Goal: Task Accomplishment & Management: Use online tool/utility

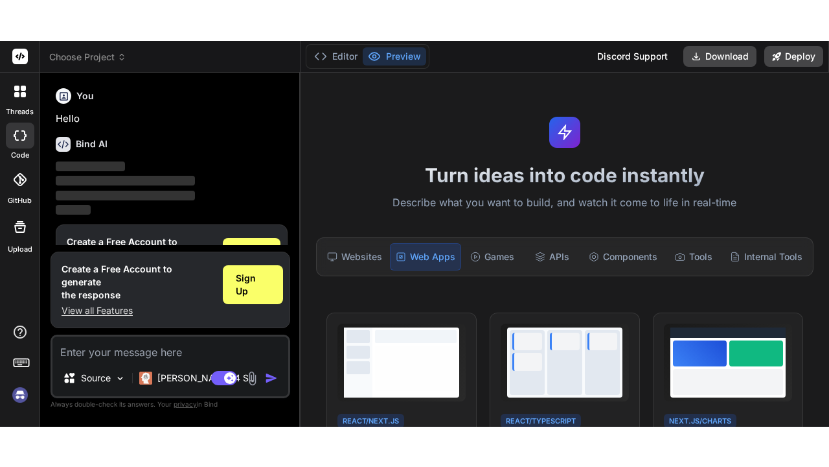
scroll to position [43, 0]
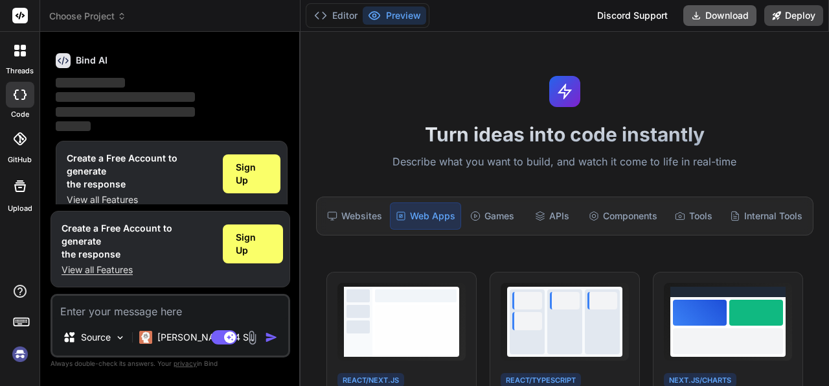
click at [711, 19] on button "Download" at bounding box center [720, 15] width 73 height 21
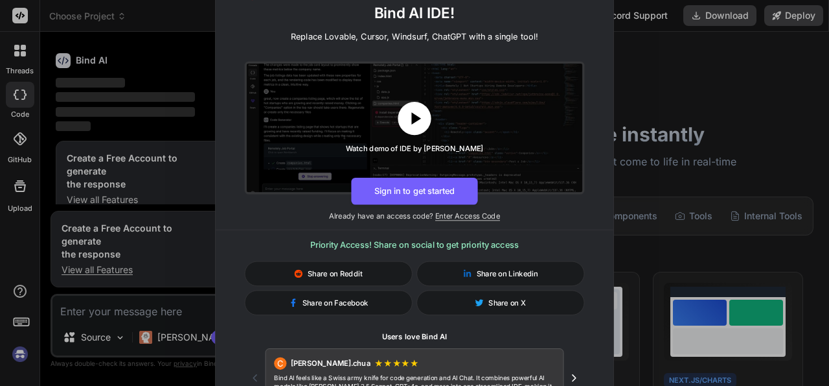
click at [415, 120] on icon at bounding box center [416, 118] width 10 height 12
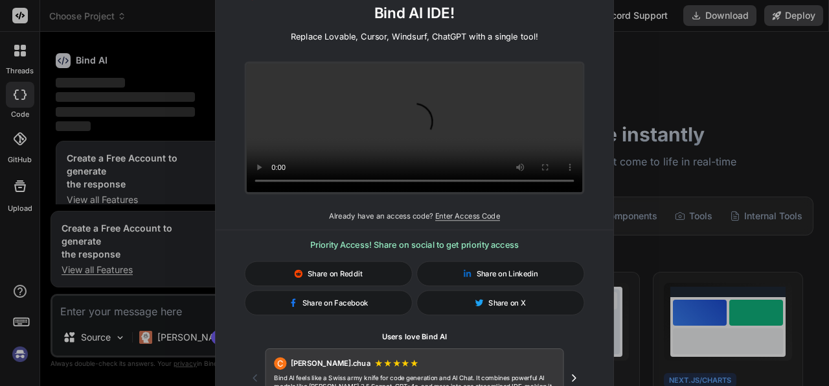
scroll to position [0, 0]
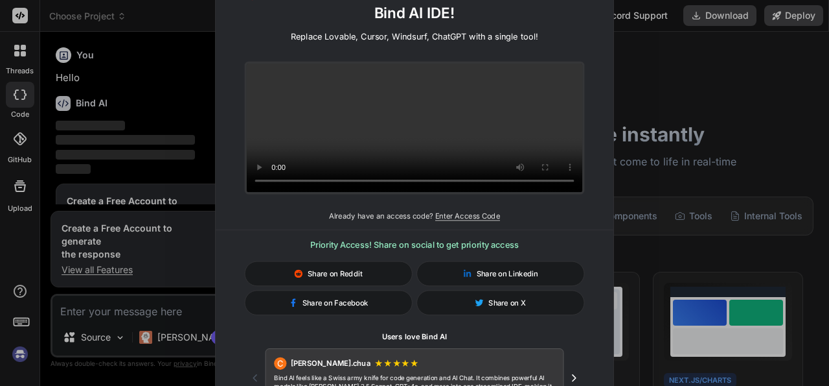
drag, startPoint x: 827, startPoint y: 80, endPoint x: 826, endPoint y: 108, distance: 28.6
click at [826, 108] on div "🚀 Create and Deploy FullStack Applications with Bind AI IDE! Replace Lovable, C…" at bounding box center [414, 193] width 829 height 386
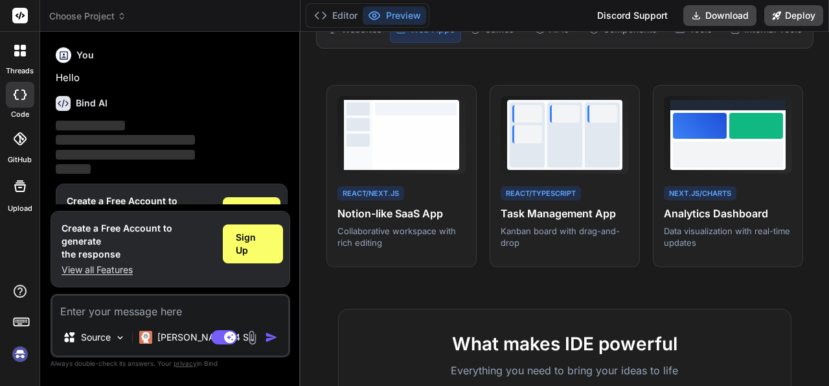
click at [816, 137] on div "Turn ideas into code instantly Describe what you want to build, and watch it co…" at bounding box center [565, 209] width 529 height 354
drag, startPoint x: 824, startPoint y: 84, endPoint x: 824, endPoint y: 104, distance: 20.1
click at [818, 130] on div "Turn ideas into code instantly Describe what you want to build, and watch it co…" at bounding box center [565, 209] width 529 height 354
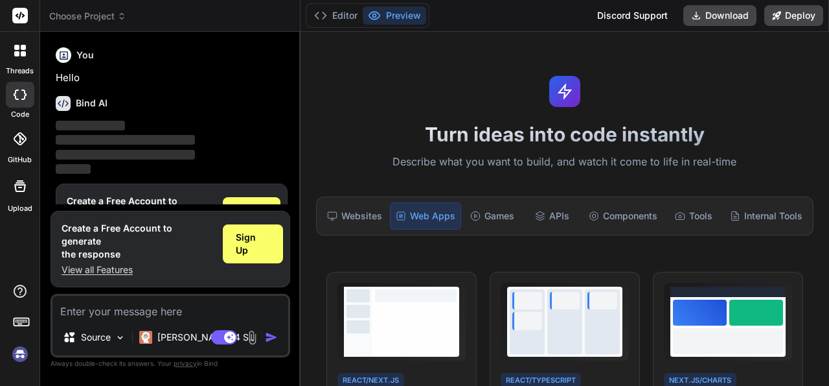
click at [781, 89] on div "Turn ideas into code instantly Describe what you want to build, and watch it co…" at bounding box center [565, 209] width 529 height 354
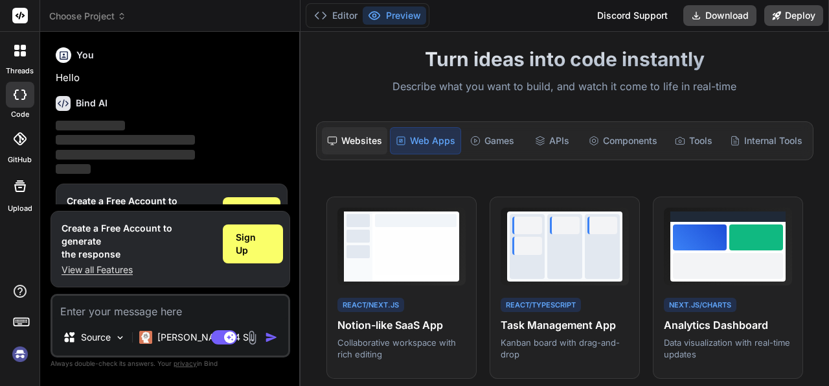
scroll to position [125, 0]
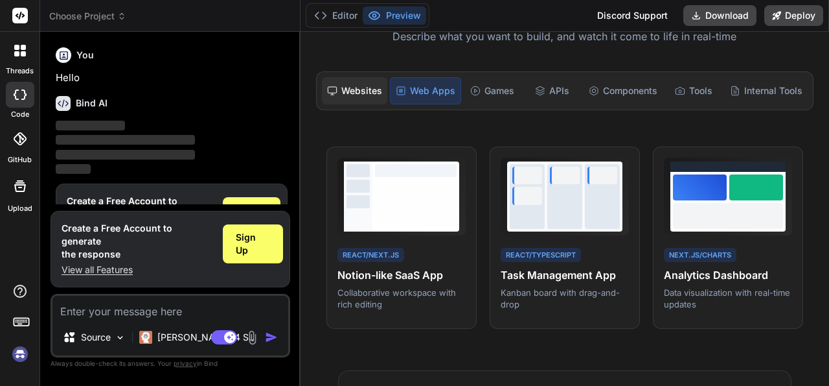
click at [341, 95] on div "Websites" at bounding box center [354, 90] width 65 height 27
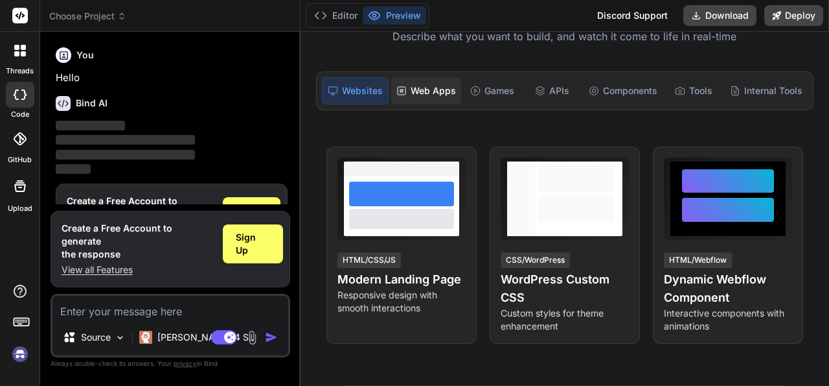
click at [410, 90] on div "Web Apps" at bounding box center [426, 90] width 70 height 27
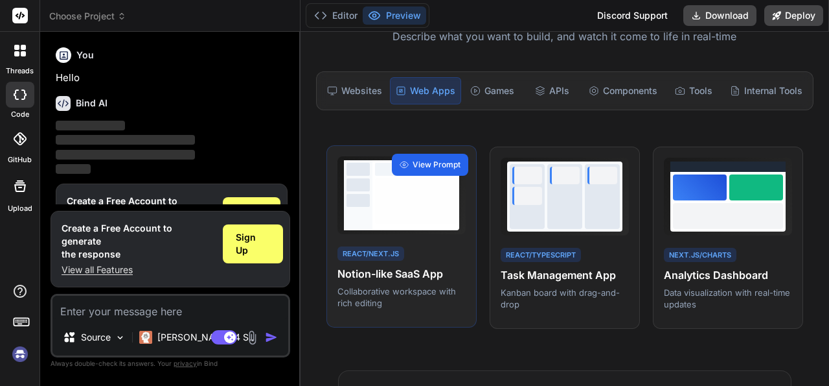
click at [423, 159] on span "View Prompt" at bounding box center [437, 165] width 48 height 12
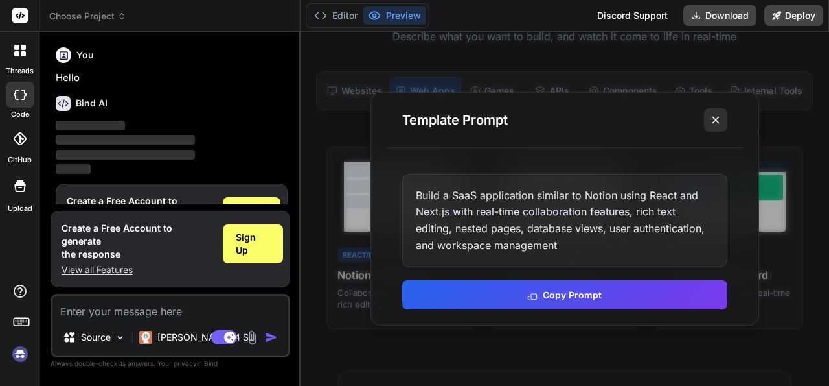
click at [719, 121] on icon at bounding box center [716, 119] width 13 height 13
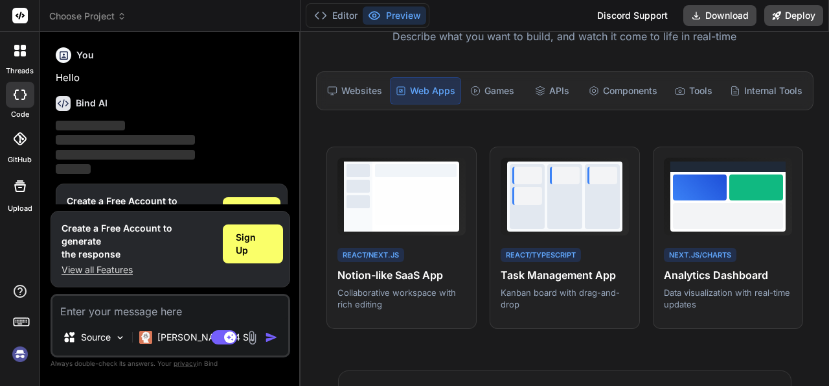
click at [304, 215] on div "Turn ideas into code instantly Describe what you want to build, and watch it co…" at bounding box center [565, 209] width 529 height 354
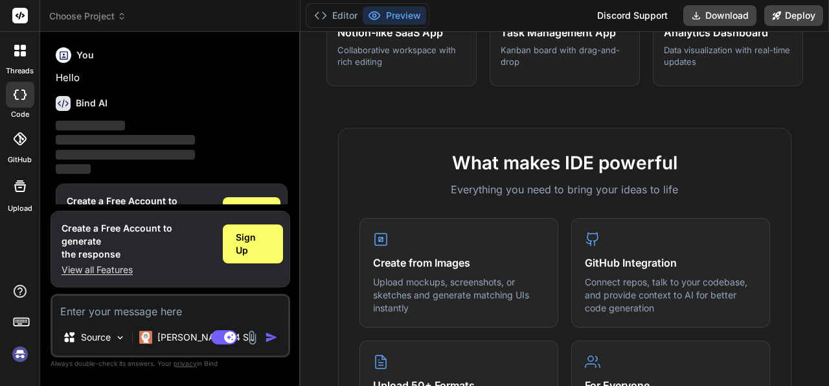
scroll to position [376, 0]
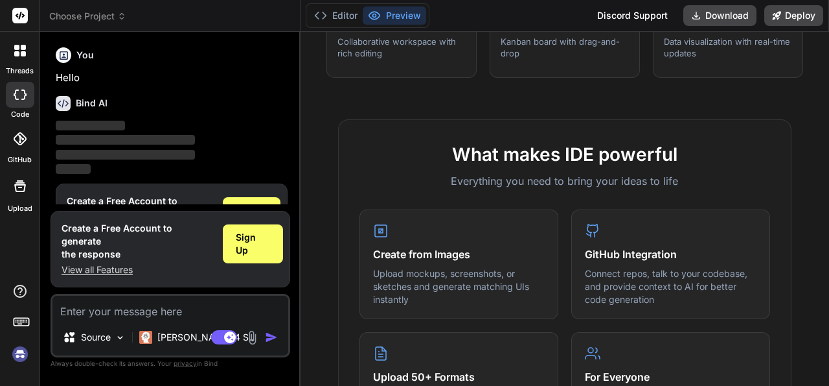
click at [336, 103] on div "Turn ideas into code instantly Describe what you want to build, and watch it co…" at bounding box center [565, 209] width 529 height 354
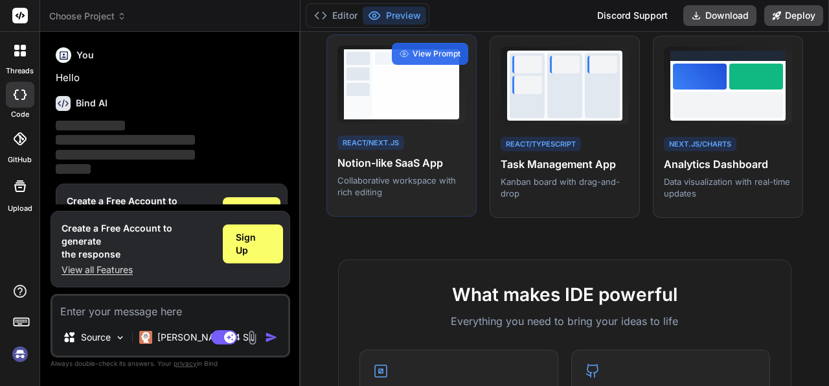
scroll to position [0, 0]
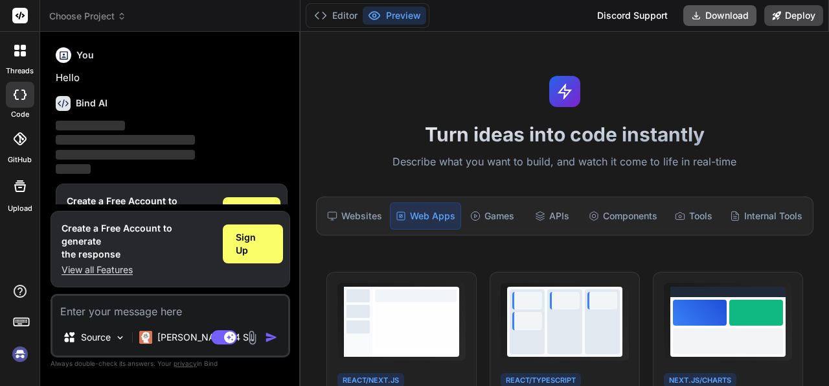
click at [710, 14] on button "Download" at bounding box center [720, 15] width 73 height 21
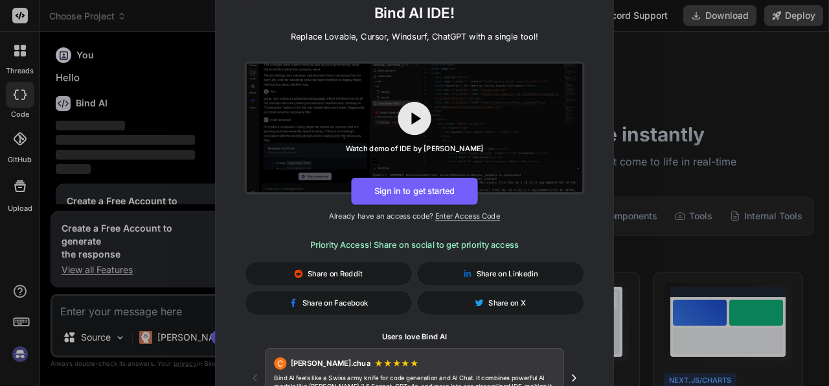
click at [576, 379] on icon "Next testimonial" at bounding box center [574, 377] width 12 height 12
click at [576, 375] on icon "Next testimonial" at bounding box center [574, 377] width 12 height 12
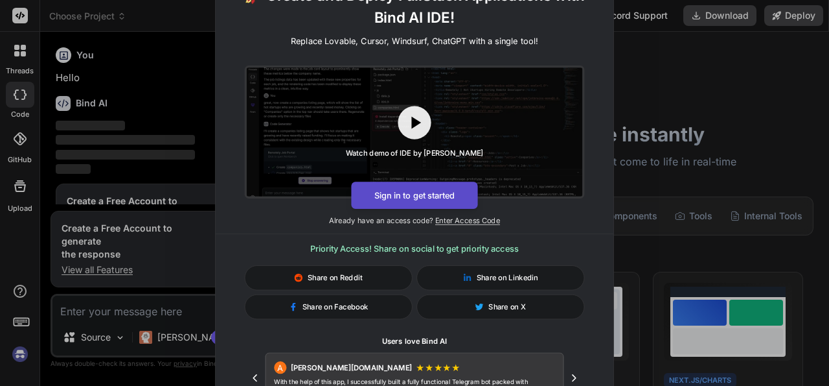
click at [450, 194] on button "Sign in to get started" at bounding box center [414, 194] width 126 height 27
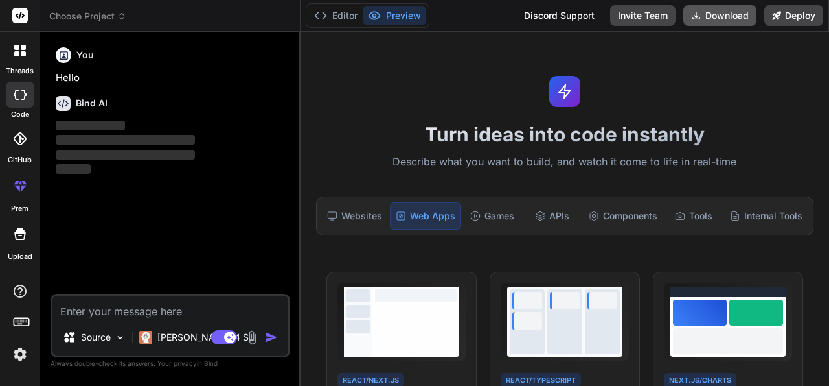
click at [720, 21] on button "Download" at bounding box center [720, 15] width 73 height 21
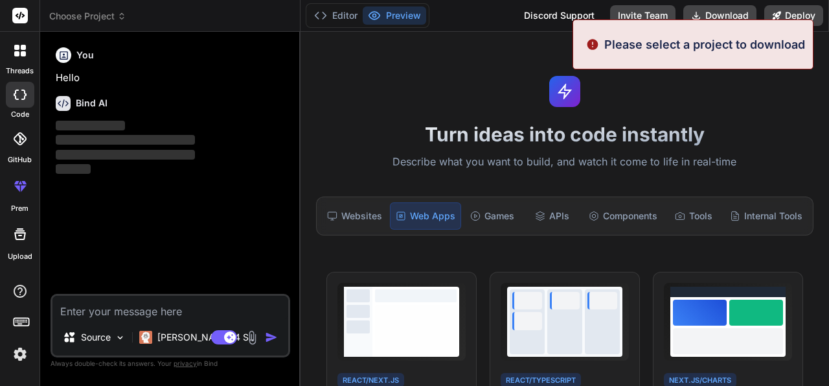
click at [701, 112] on div "Turn ideas into code instantly Describe what you want to build, and watch it co…" at bounding box center [565, 209] width 529 height 354
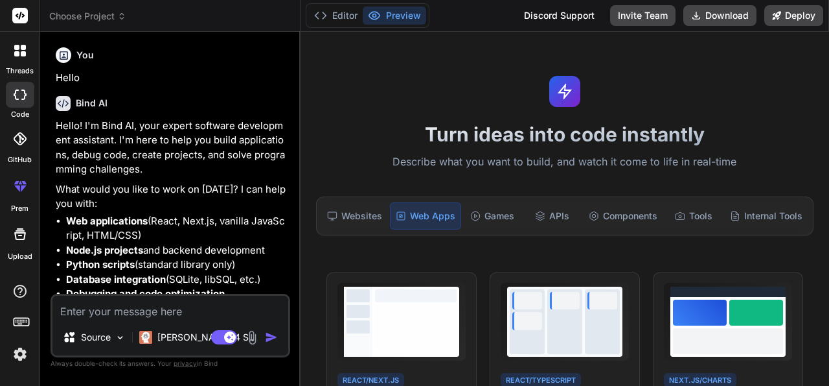
click at [21, 354] on img at bounding box center [20, 354] width 22 height 22
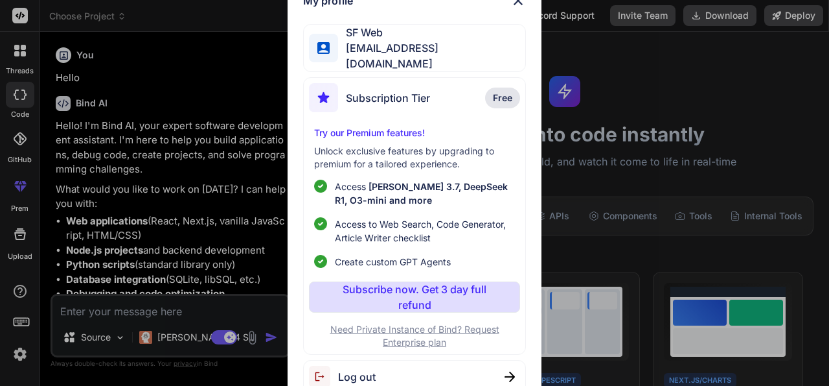
click at [516, 6] on img at bounding box center [519, 1] width 16 height 16
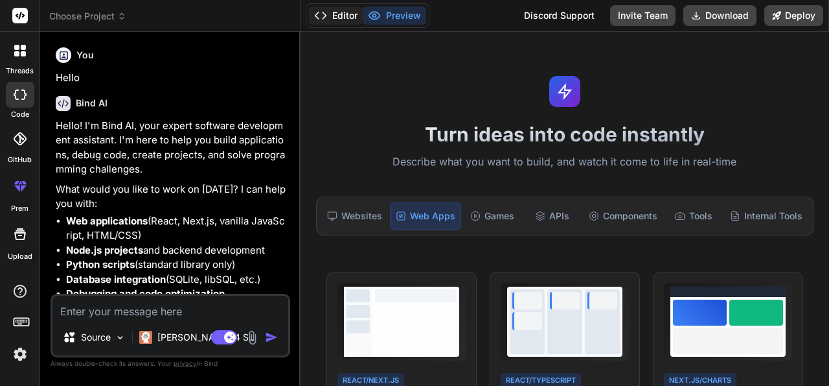
click at [338, 11] on button "Editor" at bounding box center [336, 15] width 54 height 18
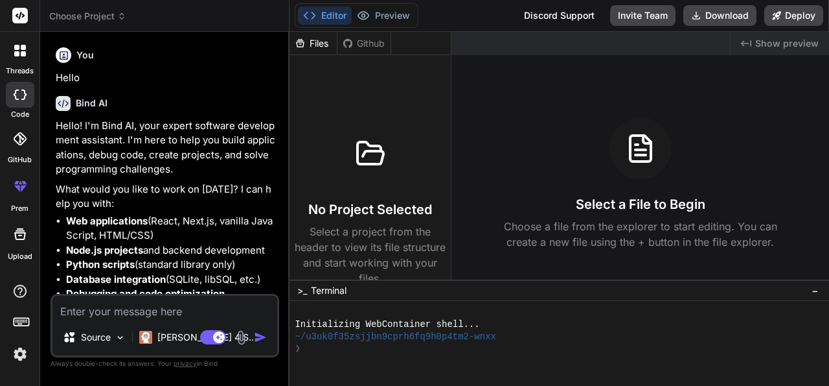
drag, startPoint x: 300, startPoint y: 103, endPoint x: 262, endPoint y: 97, distance: 38.1
click at [262, 97] on div "Bind AI Web Search Created with Pixso. Code Generator You Hello Bind AI Hello! …" at bounding box center [164, 209] width 249 height 354
click at [306, 47] on div "Files" at bounding box center [313, 43] width 47 height 13
click at [366, 47] on div "Github" at bounding box center [364, 43] width 53 height 13
click at [309, 40] on div "Files" at bounding box center [313, 43] width 47 height 13
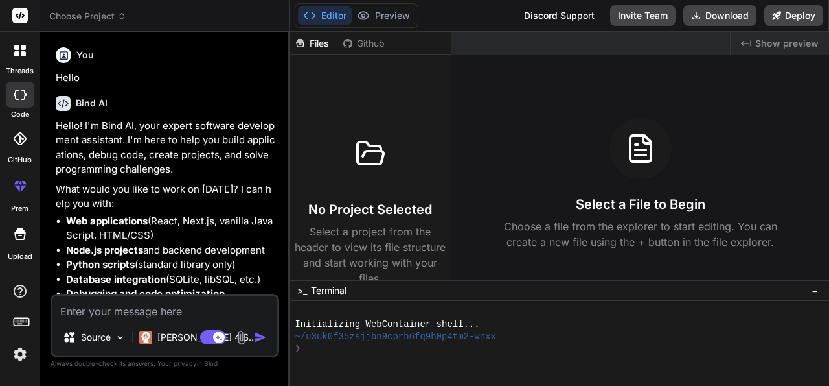
click at [317, 349] on div "❯" at bounding box center [548, 348] width 506 height 12
click at [366, 360] on div at bounding box center [548, 360] width 506 height 12
click at [119, 19] on icon at bounding box center [121, 16] width 9 height 9
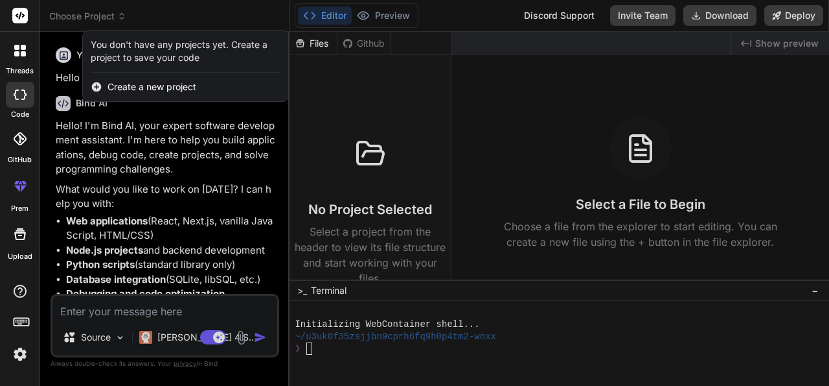
click at [122, 14] on div at bounding box center [414, 193] width 829 height 386
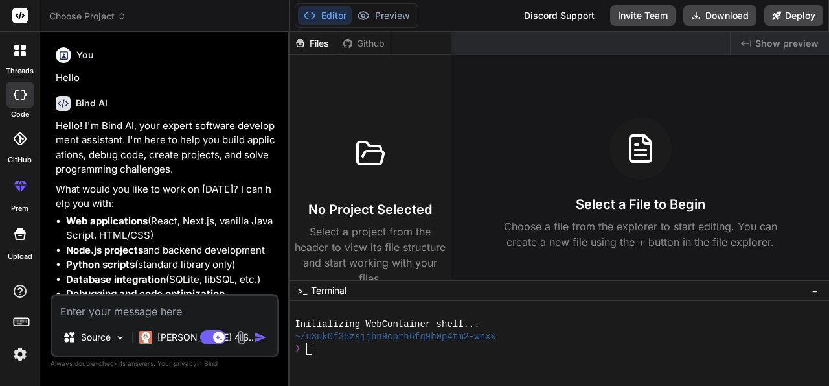
click at [12, 10] on div at bounding box center [20, 16] width 40 height 32
click at [23, 14] on icon at bounding box center [21, 16] width 10 height 8
click at [785, 47] on span "Show preview" at bounding box center [788, 43] width 64 height 13
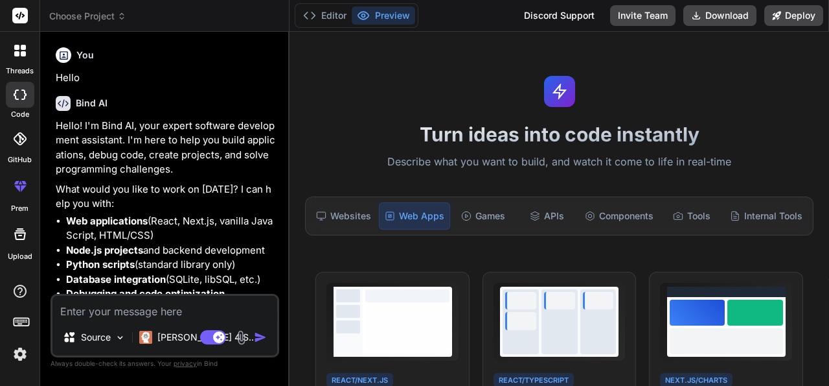
click at [394, 112] on div "Turn ideas into code instantly Describe what you want to build, and watch it co…" at bounding box center [560, 209] width 540 height 354
click at [723, 16] on button "Download" at bounding box center [720, 15] width 73 height 21
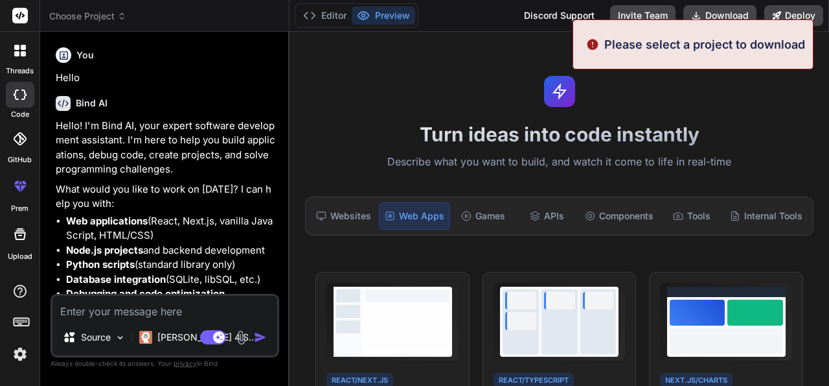
click at [375, 68] on div "Turn ideas into code instantly Describe what you want to build, and watch it co…" at bounding box center [560, 209] width 540 height 354
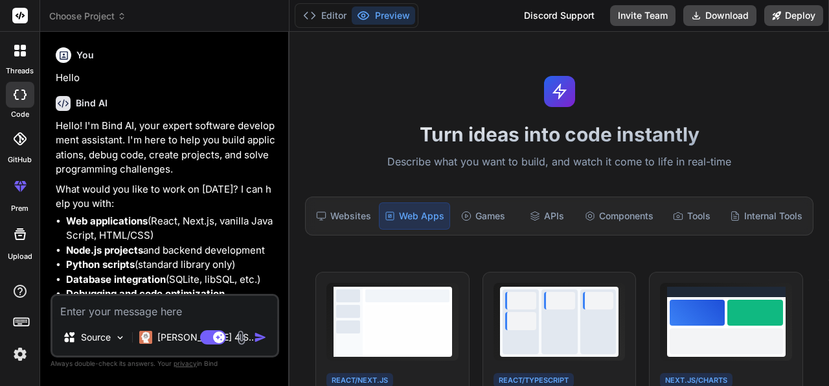
click at [17, 93] on icon at bounding box center [20, 94] width 13 height 10
click at [122, 16] on icon at bounding box center [121, 16] width 9 height 9
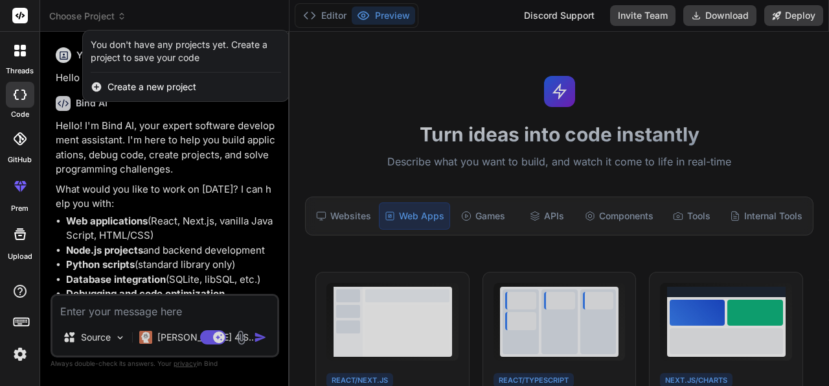
click at [323, 67] on div at bounding box center [414, 193] width 829 height 386
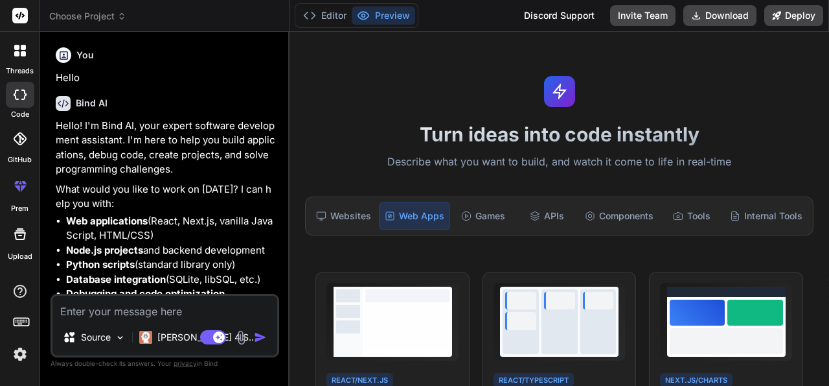
click at [25, 59] on div at bounding box center [19, 50] width 27 height 27
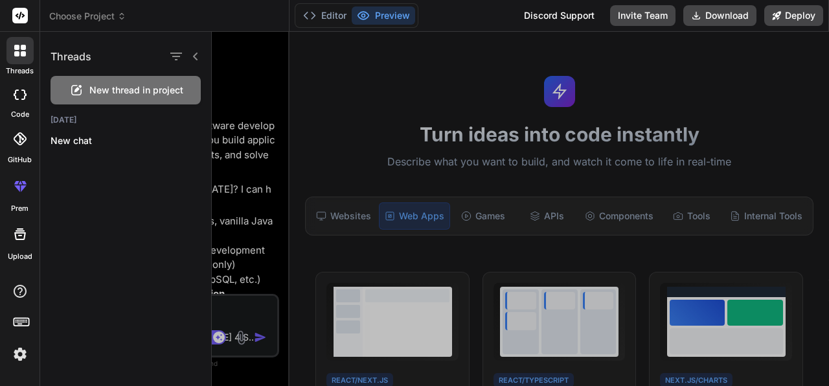
click at [103, 181] on div "Threads New thread in project Today New chat" at bounding box center [126, 209] width 172 height 354
click at [113, 89] on span "New thread in project" at bounding box center [136, 90] width 94 height 13
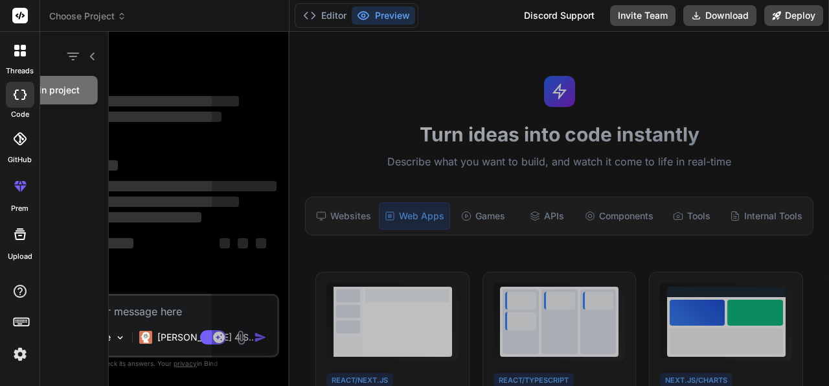
scroll to position [24, 0]
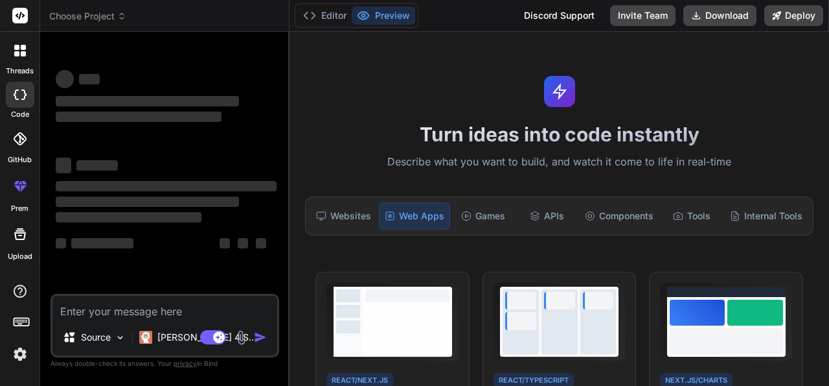
click at [119, 12] on icon at bounding box center [121, 16] width 9 height 9
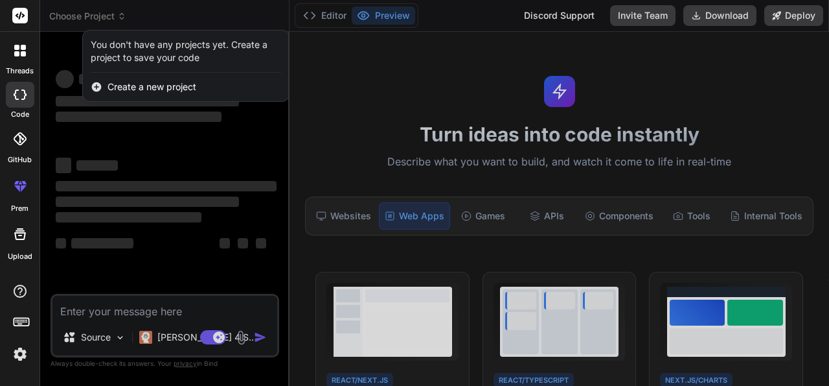
click at [336, 169] on div at bounding box center [414, 193] width 829 height 386
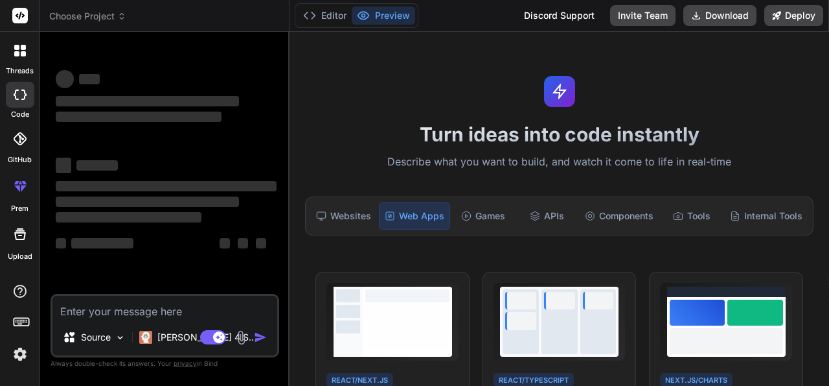
click at [201, 313] on textarea at bounding box center [164, 306] width 225 height 23
click at [17, 57] on div at bounding box center [19, 50] width 27 height 27
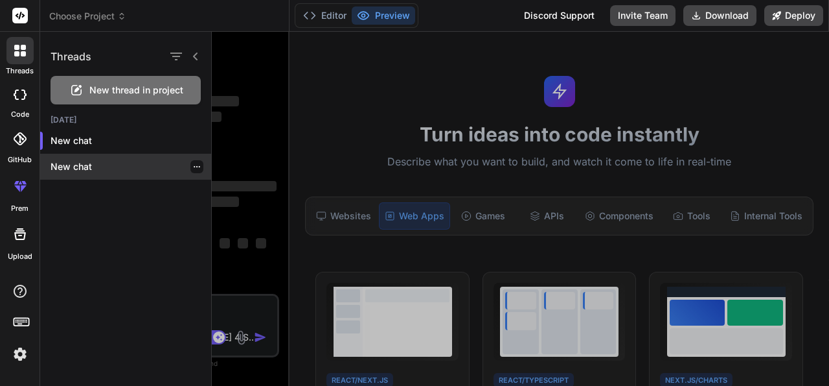
click at [58, 163] on p "New chat" at bounding box center [131, 166] width 161 height 13
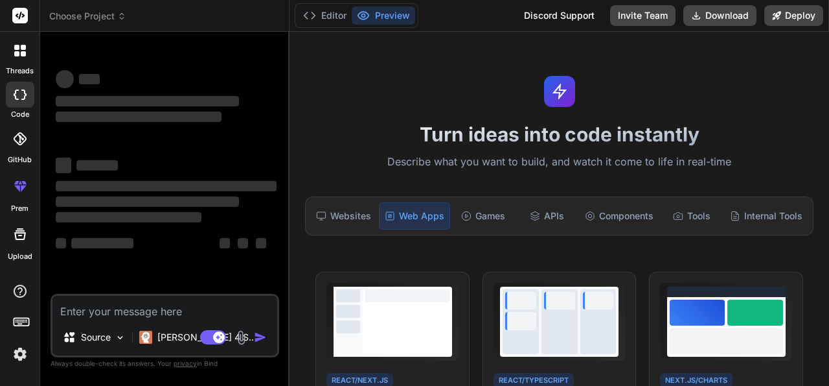
click at [30, 98] on div at bounding box center [20, 95] width 29 height 26
click at [9, 38] on div at bounding box center [19, 50] width 27 height 27
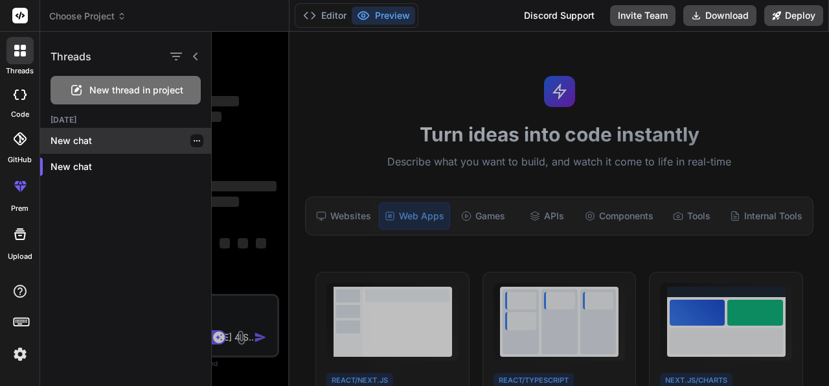
click at [77, 137] on p "New chat" at bounding box center [131, 140] width 161 height 13
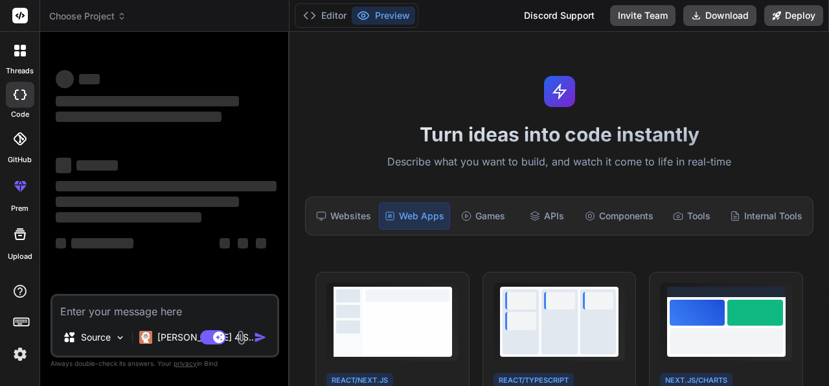
click at [24, 58] on div at bounding box center [19, 50] width 27 height 27
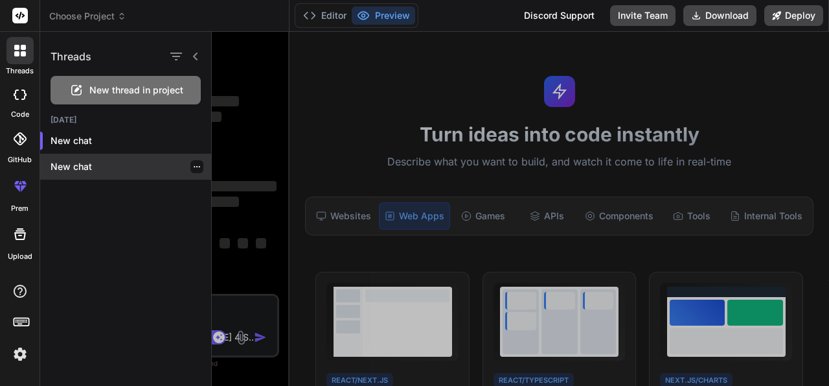
click at [193, 168] on icon "button" at bounding box center [197, 167] width 8 height 8
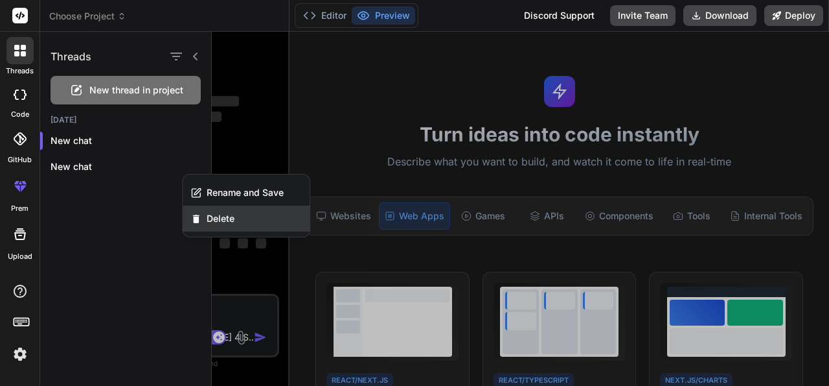
click at [230, 218] on span "Delete" at bounding box center [221, 218] width 28 height 13
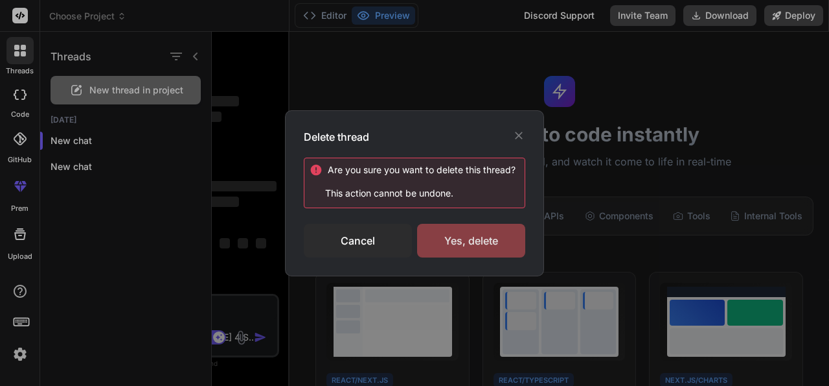
click at [462, 244] on div "Yes, delete" at bounding box center [471, 241] width 108 height 34
click at [14, 97] on div "Delete thread Are you sure you want to delete this thread ? This action cannot …" at bounding box center [414, 193] width 829 height 386
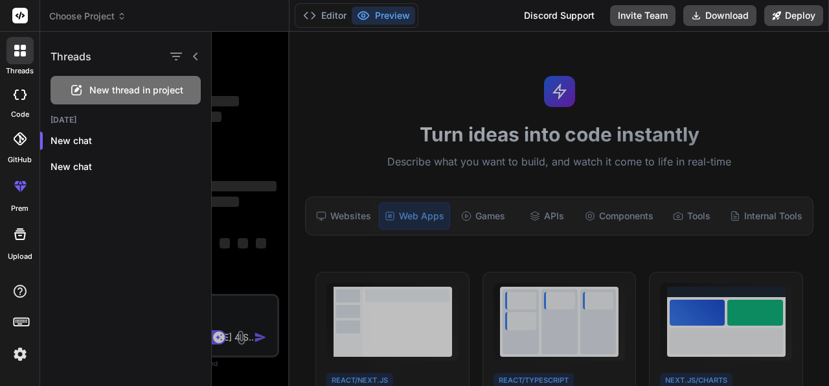
click at [17, 95] on icon at bounding box center [20, 94] width 13 height 10
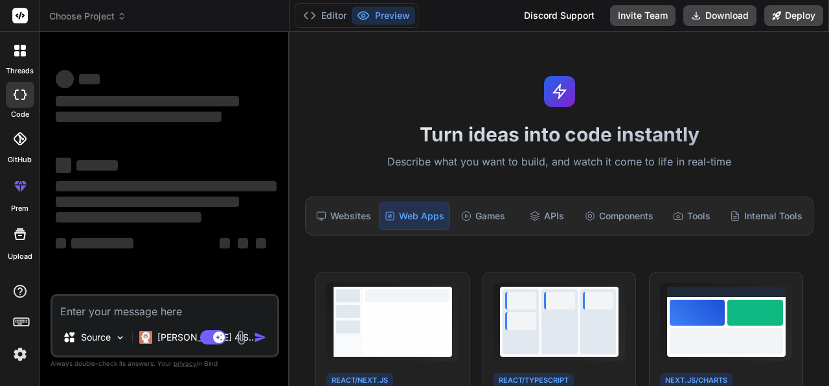
click at [17, 95] on icon at bounding box center [20, 94] width 13 height 10
click at [13, 63] on div at bounding box center [19, 50] width 27 height 27
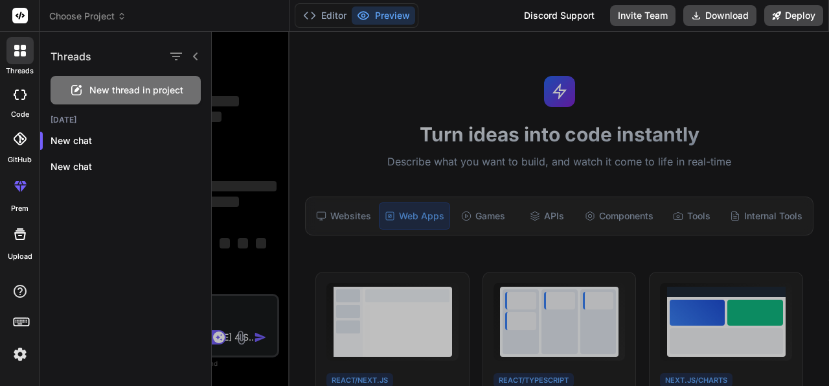
click at [11, 89] on div at bounding box center [20, 95] width 29 height 26
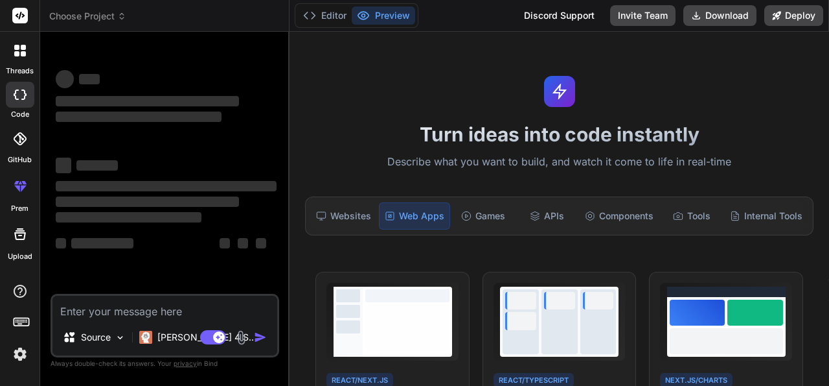
click at [14, 20] on rect at bounding box center [20, 16] width 16 height 16
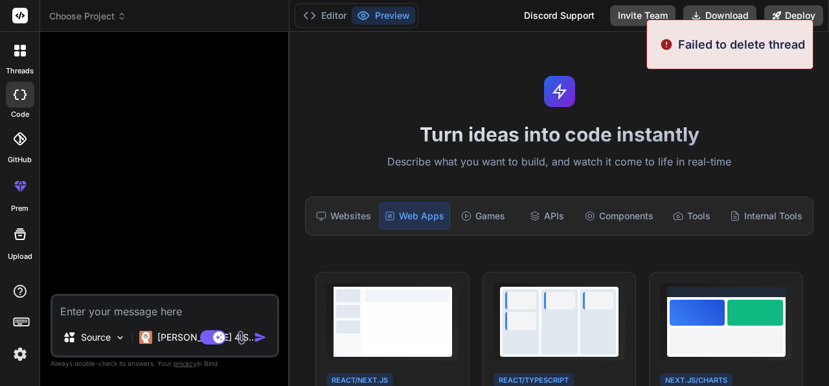
type textarea "x"
click at [108, 13] on span "Choose Project" at bounding box center [87, 16] width 77 height 13
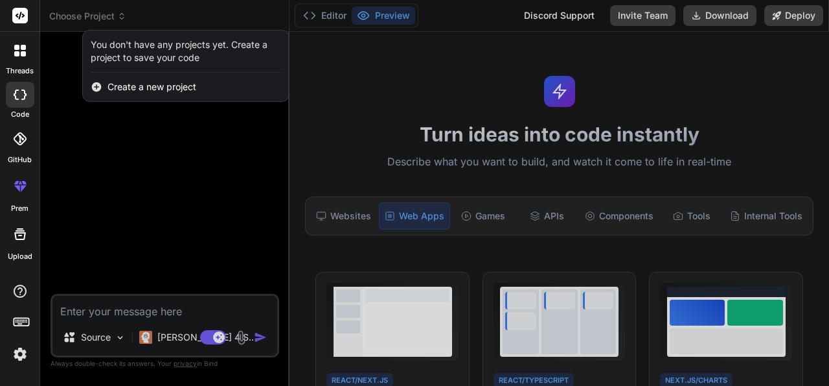
click at [164, 81] on span "Create a new project" at bounding box center [152, 86] width 89 height 13
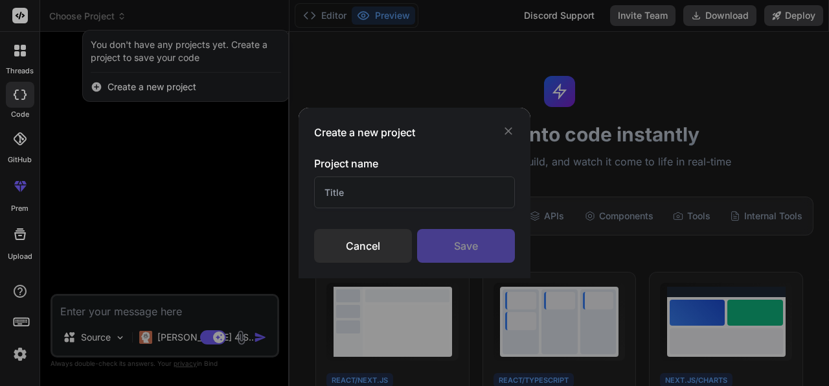
click at [365, 196] on input "text" at bounding box center [414, 192] width 201 height 32
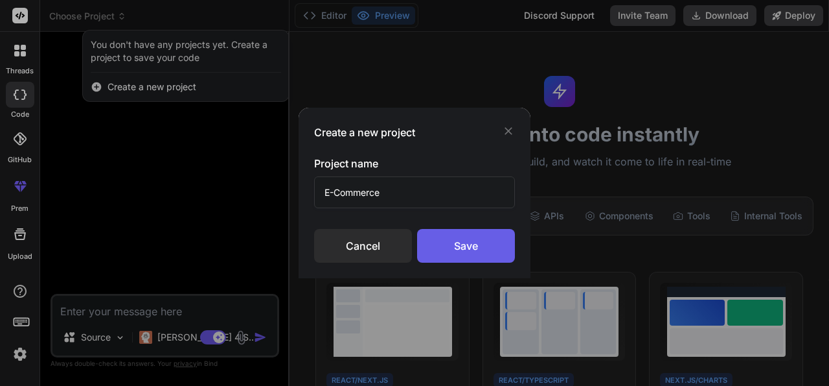
type input "E-Commerce"
click at [472, 244] on div "Save" at bounding box center [466, 246] width 98 height 34
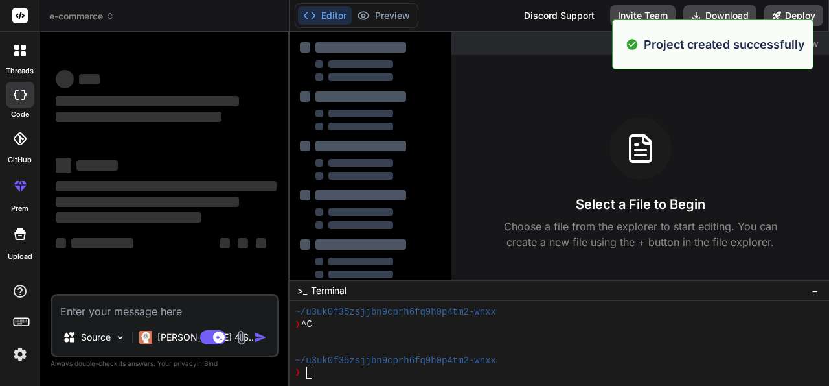
scroll to position [169, 0]
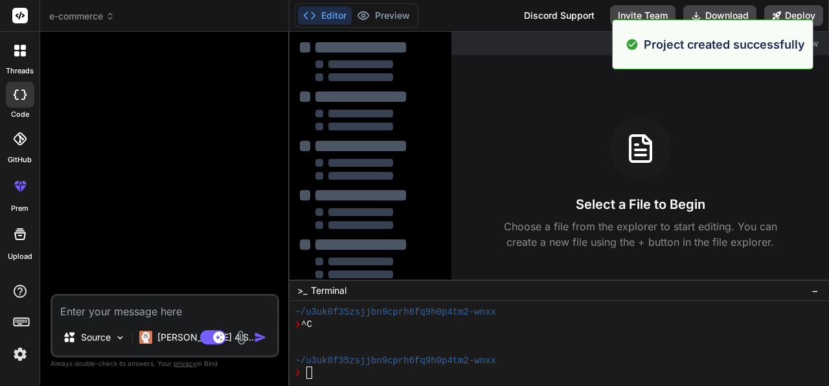
type textarea "x"
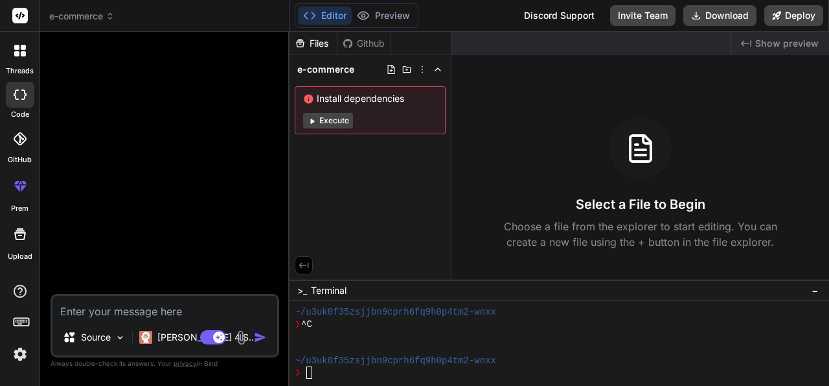
click at [607, 213] on h3 "Select a File to Begin" at bounding box center [641, 204] width 130 height 18
click at [167, 305] on textarea at bounding box center [164, 306] width 225 height 23
click at [161, 312] on textarea at bounding box center [164, 306] width 225 height 23
paste textarea "Create an e-commerce website with a responsive product grid, search and filter …"
type textarea "Create an e-commerce website with a responsive product grid, search and filter …"
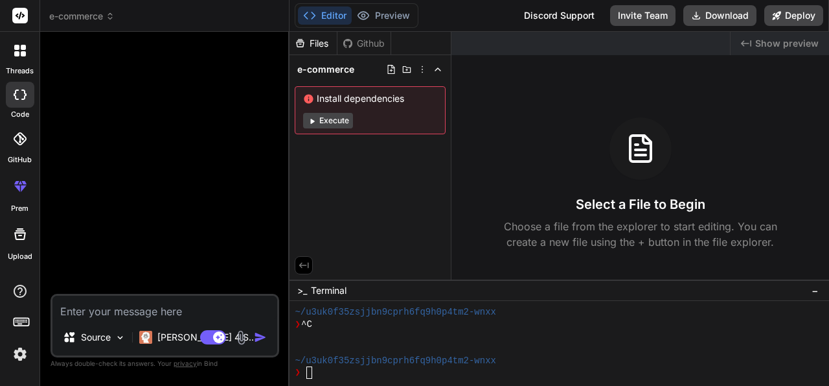
type textarea "x"
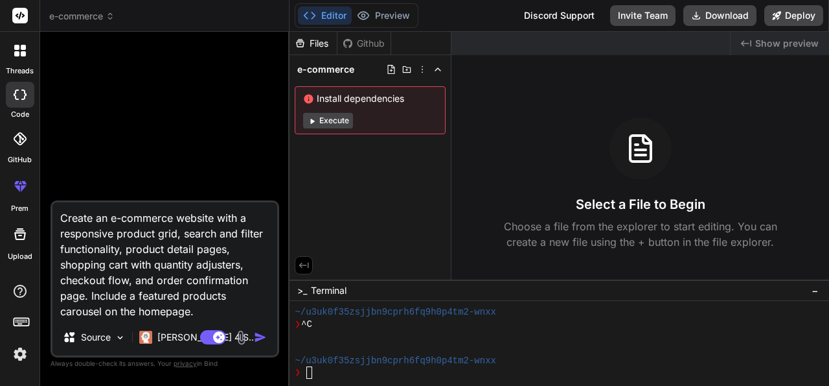
type textarea "Create an e-commerce website with a responsive product grid, search and filter …"
click at [256, 332] on img "button" at bounding box center [260, 336] width 13 height 13
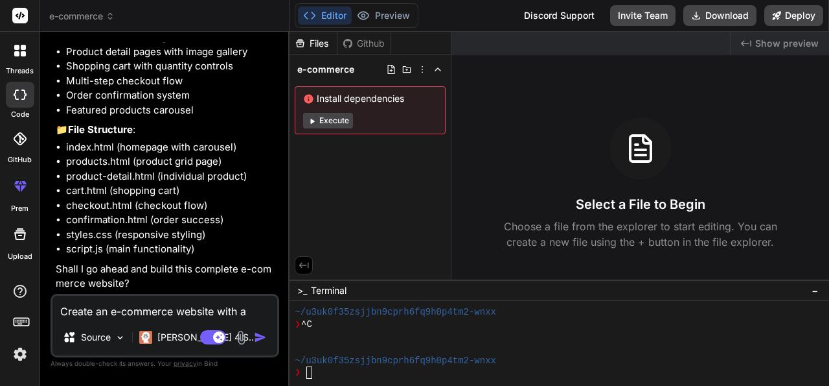
scroll to position [284, 0]
type textarea "x"
click at [139, 306] on textarea "Create an e-commerce website with a responsive product grid, search and filter …" at bounding box center [164, 306] width 225 height 23
type textarea "y"
type textarea "x"
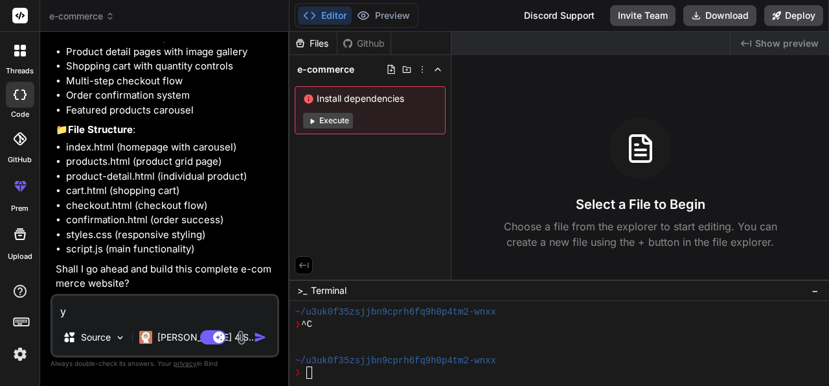
type textarea "ye"
type textarea "x"
type textarea "yes"
type textarea "x"
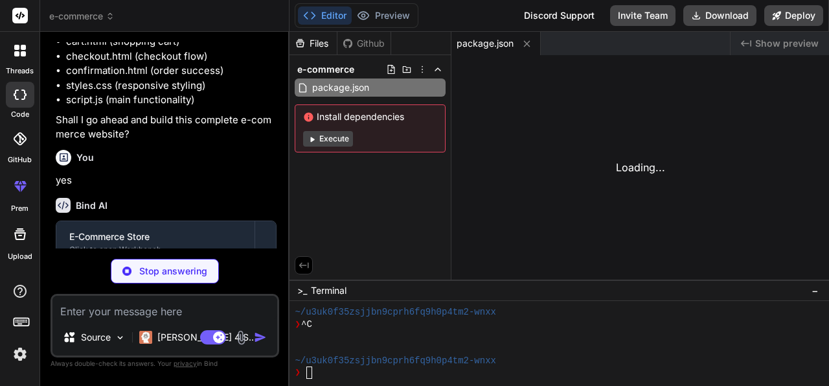
scroll to position [406, 0]
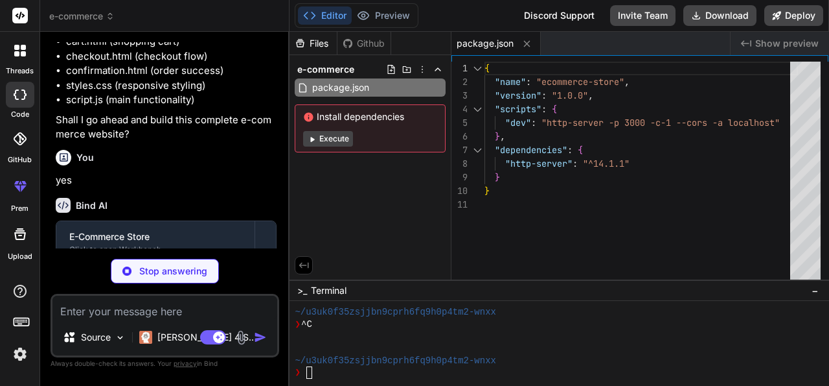
click at [314, 139] on icon at bounding box center [312, 139] width 10 height 10
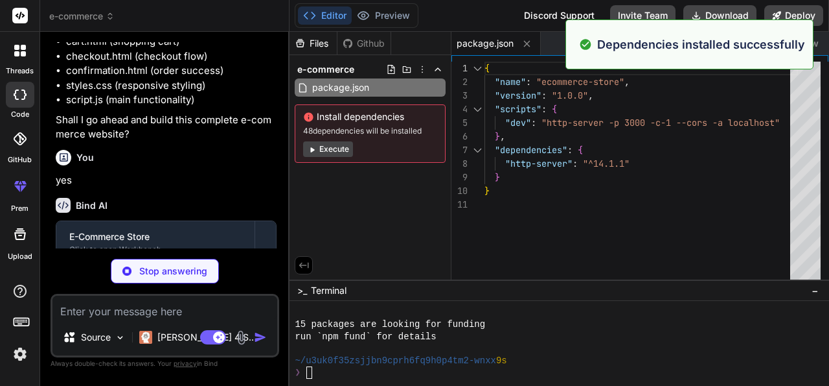
scroll to position [351, 0]
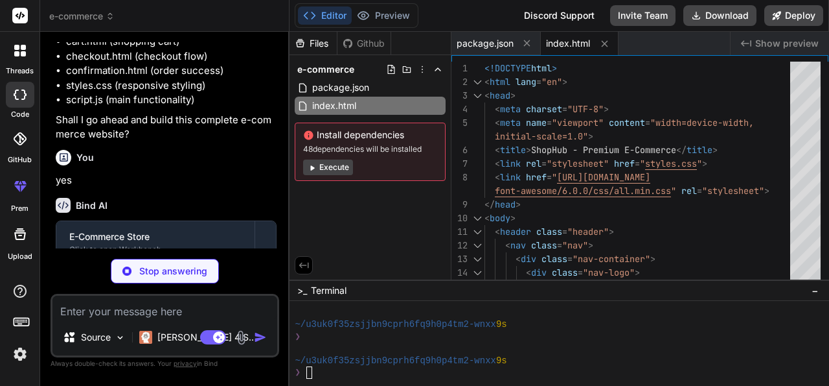
click at [334, 166] on button "Execute" at bounding box center [328, 167] width 50 height 16
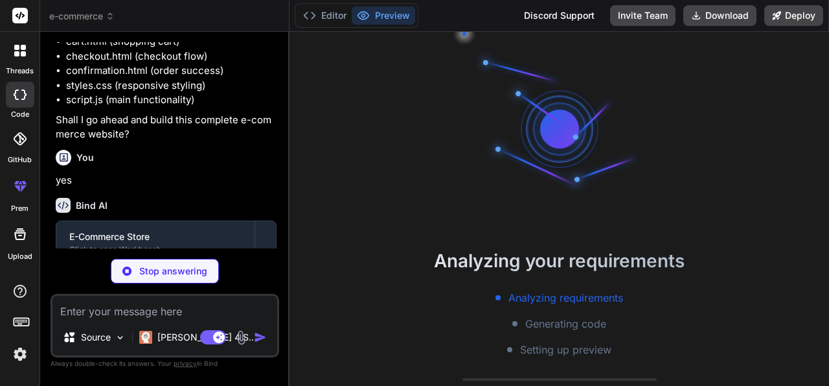
scroll to position [496, 0]
click at [319, 14] on button "Editor" at bounding box center [325, 15] width 54 height 18
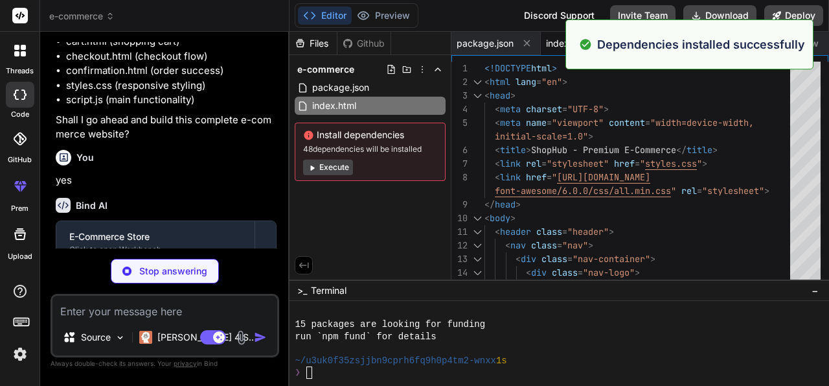
scroll to position [532, 0]
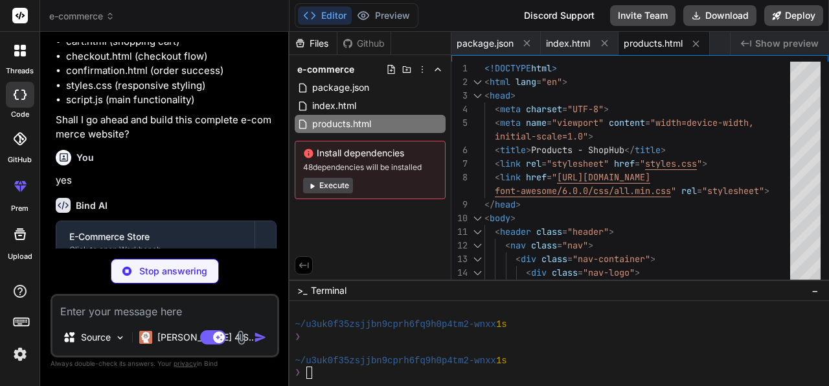
click at [329, 188] on button "Execute" at bounding box center [328, 186] width 50 height 16
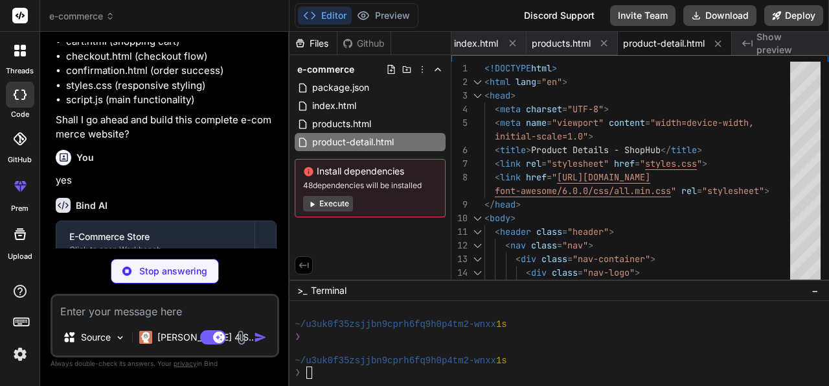
scroll to position [0, 170]
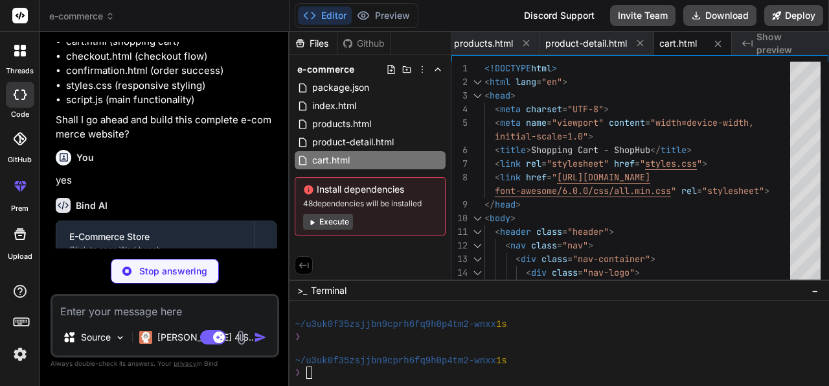
click at [330, 214] on button "Execute" at bounding box center [328, 222] width 50 height 16
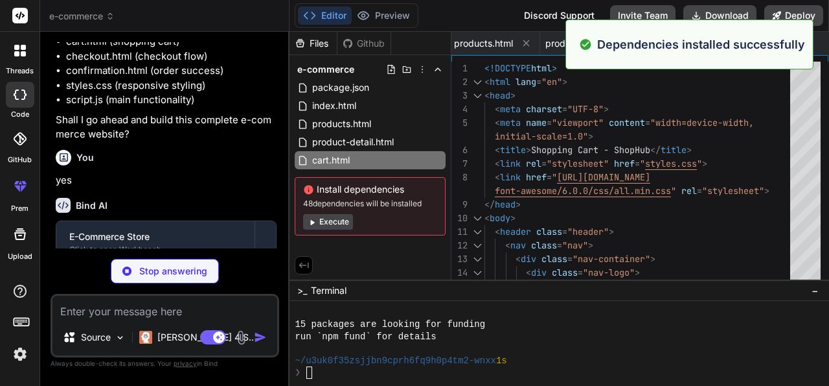
scroll to position [895, 0]
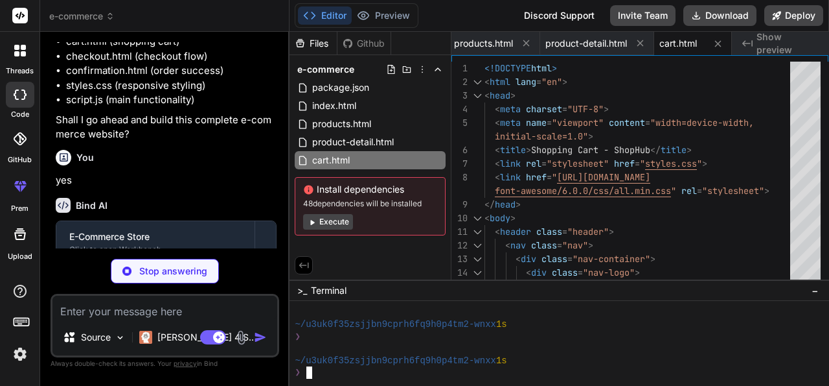
click at [336, 371] on div "❯" at bounding box center [548, 372] width 506 height 12
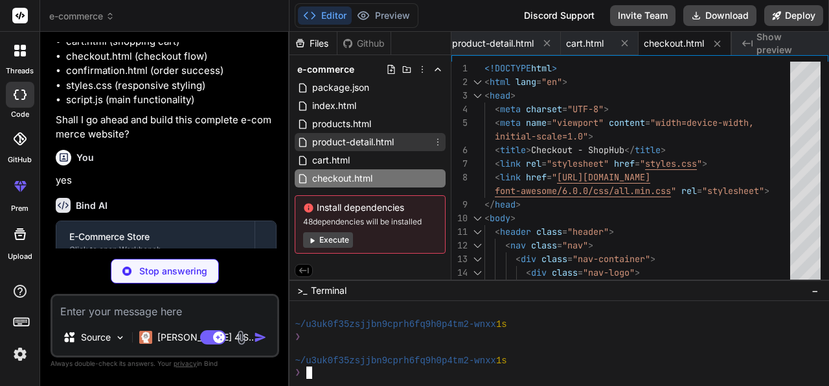
scroll to position [1, 0]
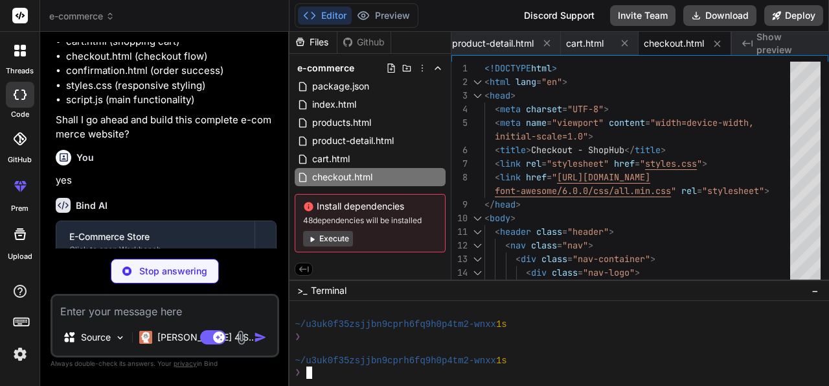
click at [340, 242] on button "Execute" at bounding box center [328, 239] width 50 height 16
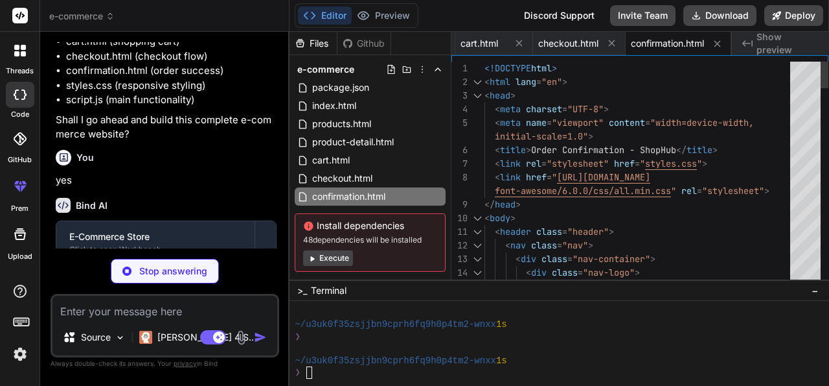
scroll to position [0, 371]
click at [479, 45] on span "cart.html" at bounding box center [480, 43] width 38 height 13
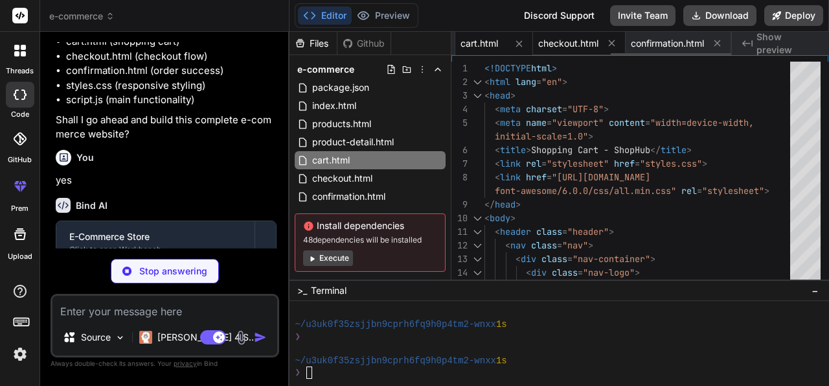
click at [572, 45] on span "checkout.html" at bounding box center [568, 43] width 60 height 13
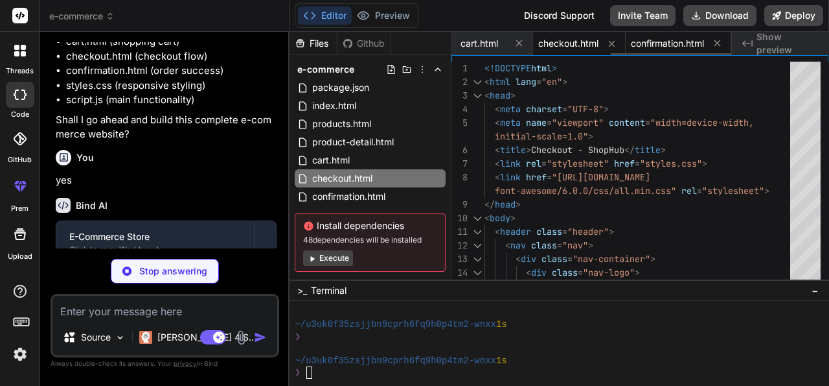
click at [654, 46] on span "confirmation.html" at bounding box center [667, 43] width 73 height 13
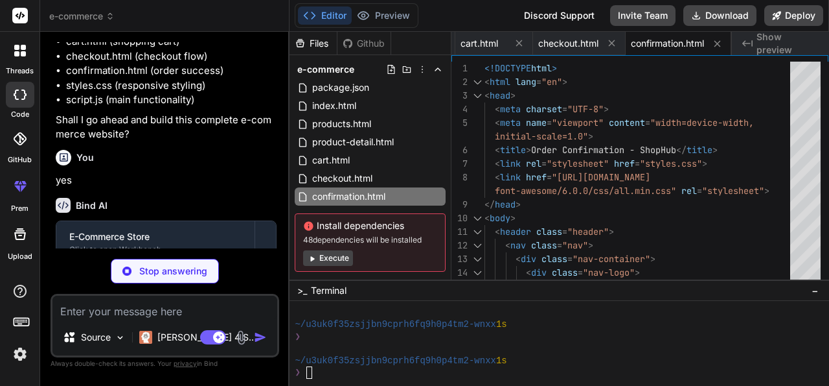
click at [754, 34] on div "Created with Pixso. Show preview" at bounding box center [780, 43] width 97 height 23
click at [769, 42] on span "Show preview" at bounding box center [788, 43] width 62 height 26
click at [327, 259] on button "Execute" at bounding box center [328, 258] width 50 height 16
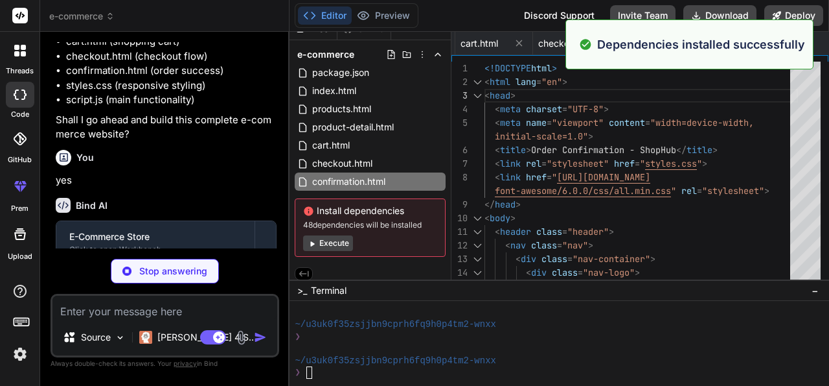
scroll to position [19, 0]
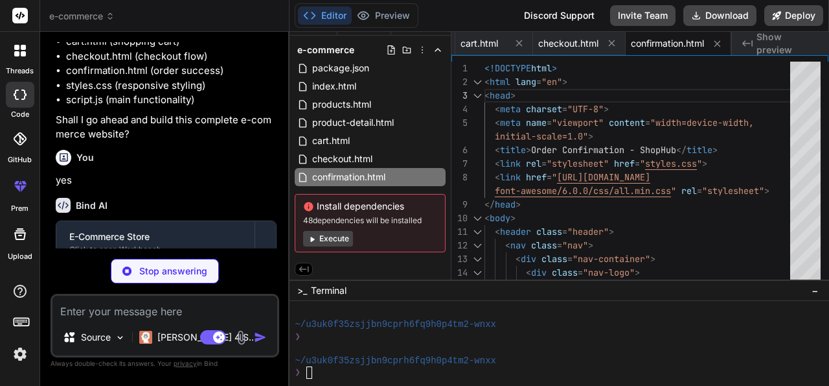
click at [129, 301] on textarea at bounding box center [164, 306] width 225 height 23
click at [121, 334] on img at bounding box center [120, 337] width 11 height 11
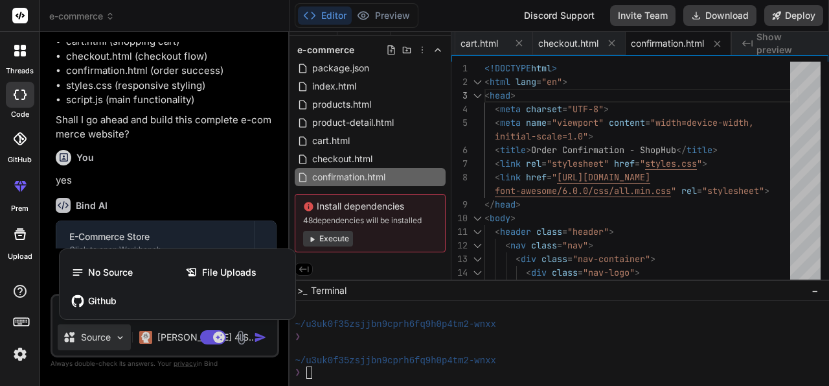
click at [121, 334] on div at bounding box center [414, 193] width 829 height 386
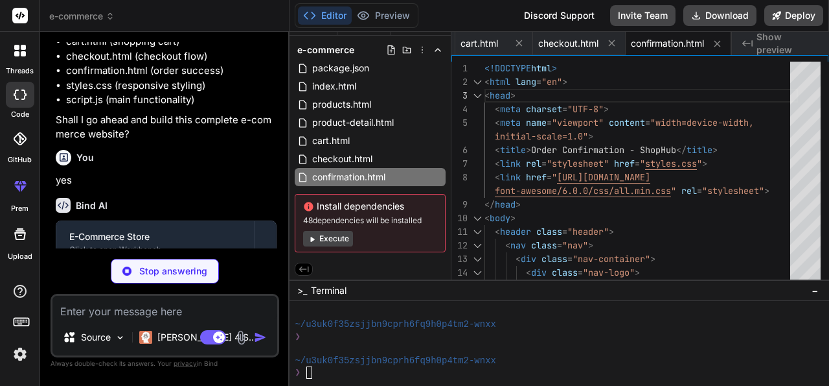
click at [331, 240] on button "Execute" at bounding box center [328, 239] width 50 height 16
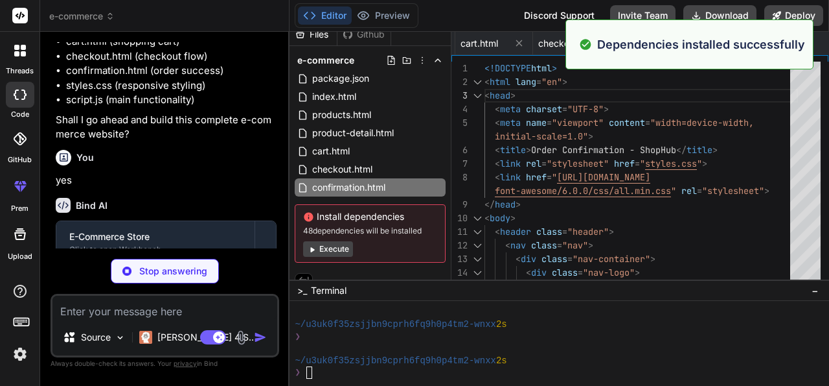
scroll to position [1439, 0]
click at [323, 249] on button "Execute" at bounding box center [328, 249] width 50 height 16
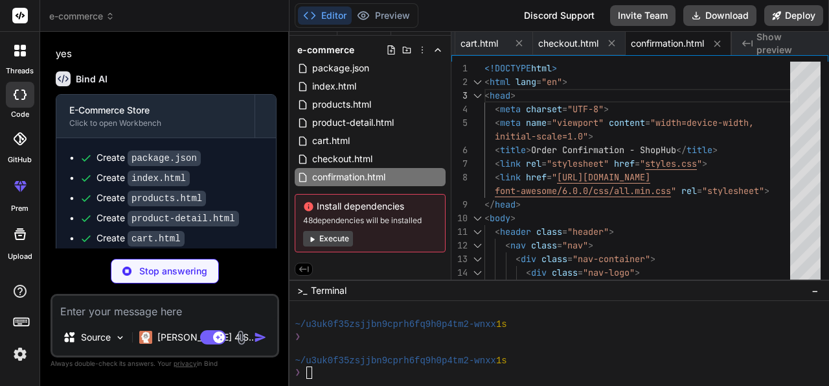
scroll to position [627, 0]
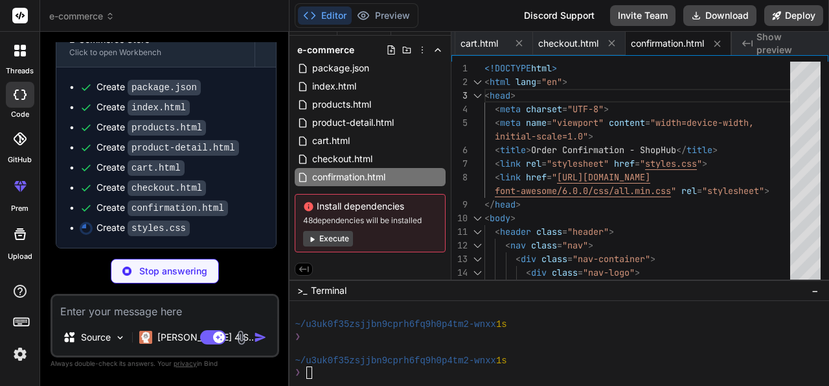
click at [337, 374] on div "❯" at bounding box center [548, 372] width 506 height 12
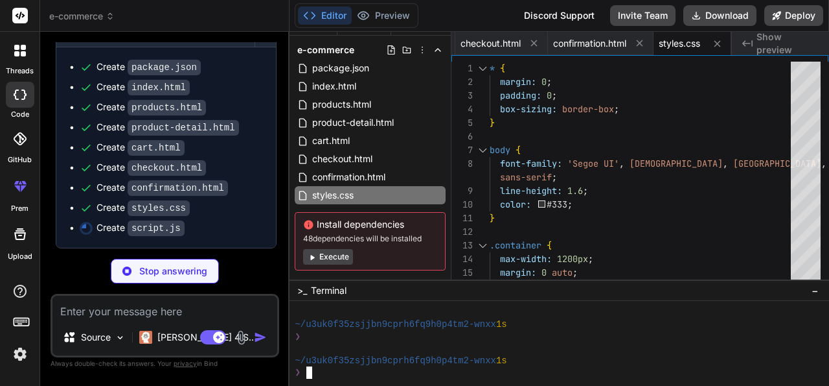
scroll to position [647, 0]
click at [821, 62] on div at bounding box center [825, 68] width 8 height 13
click at [456, 376] on div "❯" at bounding box center [548, 372] width 506 height 12
click at [20, 243] on div at bounding box center [20, 233] width 31 height 31
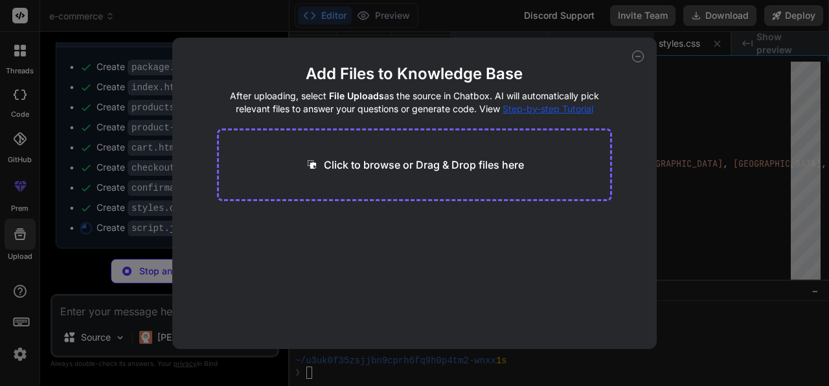
click at [636, 60] on icon at bounding box center [638, 57] width 12 height 12
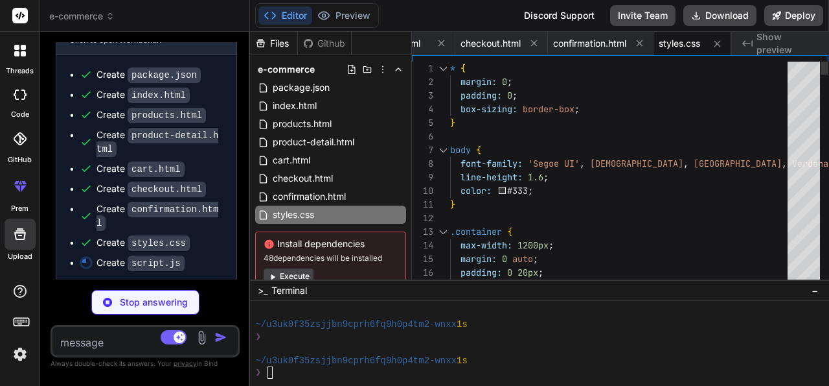
scroll to position [0, 406]
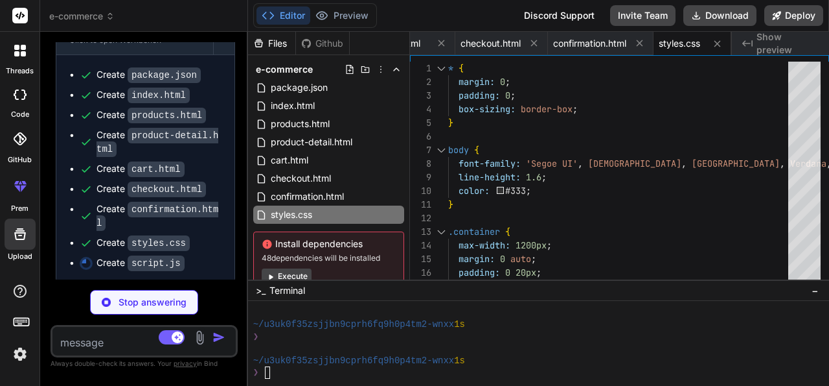
drag, startPoint x: 289, startPoint y: 161, endPoint x: 218, endPoint y: 168, distance: 71.0
click at [218, 168] on div "Bind AI Web Search Created with Pixso. Code Generator You Create an e-commerce …" at bounding box center [144, 209] width 208 height 354
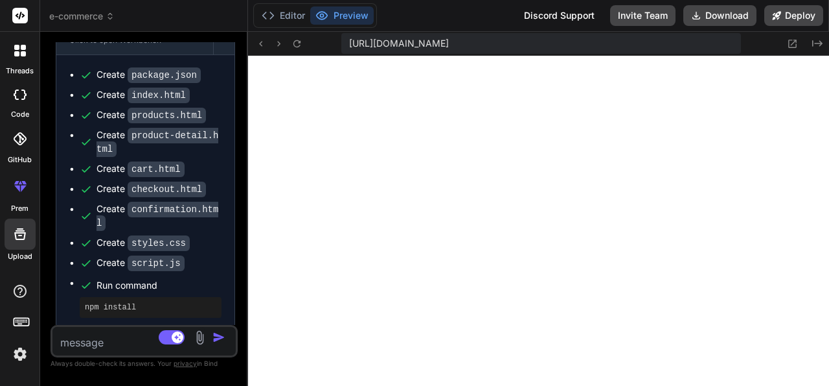
scroll to position [2383, 0]
click at [793, 40] on icon at bounding box center [792, 43] width 11 height 11
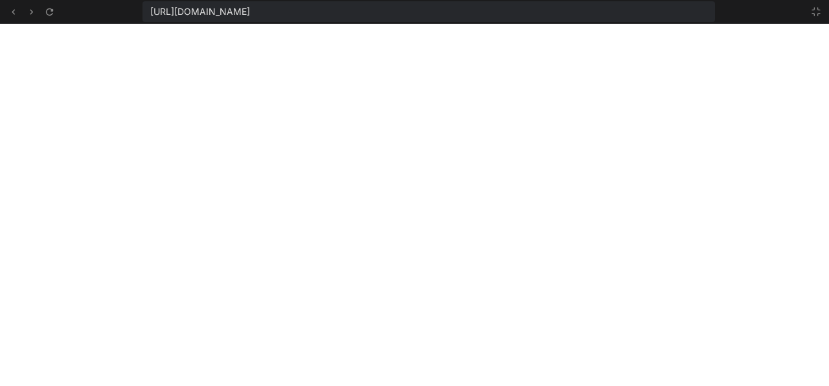
scroll to position [2576, 0]
click at [817, 12] on icon at bounding box center [816, 11] width 10 height 10
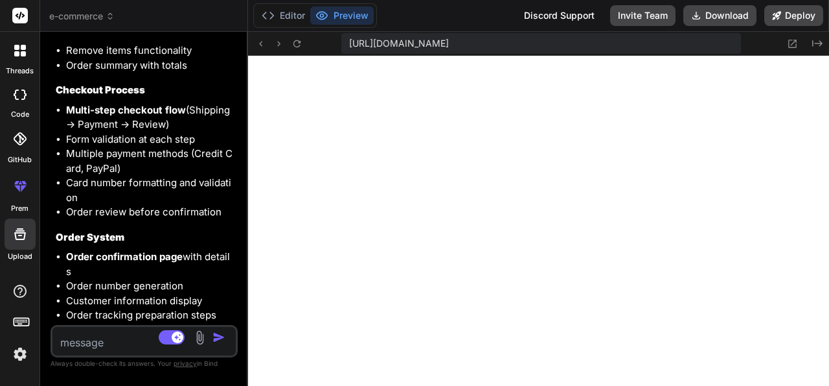
scroll to position [1740, 0]
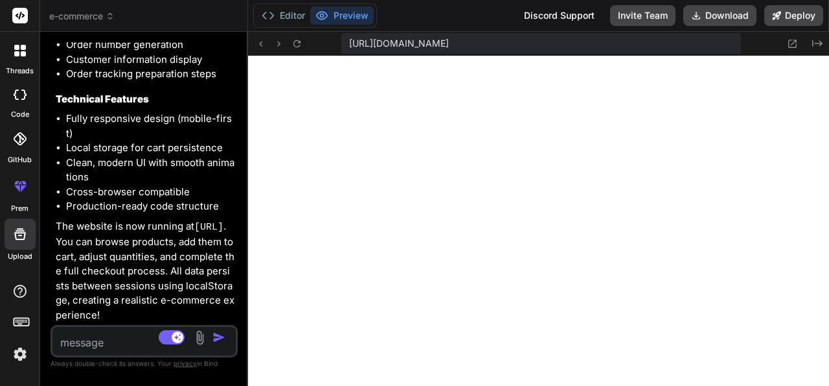
click at [161, 240] on p "The website is now running at http://localhost:3000 . You can browse products, …" at bounding box center [145, 271] width 179 height 104
click at [162, 240] on p "The website is now running at http://localhost:3000 . You can browse products, …" at bounding box center [145, 271] width 179 height 104
click at [161, 240] on p "The website is now running at http://localhost:3000 . You can browse products, …" at bounding box center [145, 271] width 179 height 104
click at [160, 243] on p "The website is now running at http://localhost:3000 . You can browse products, …" at bounding box center [145, 271] width 179 height 104
drag, startPoint x: 198, startPoint y: 230, endPoint x: 131, endPoint y: 240, distance: 67.4
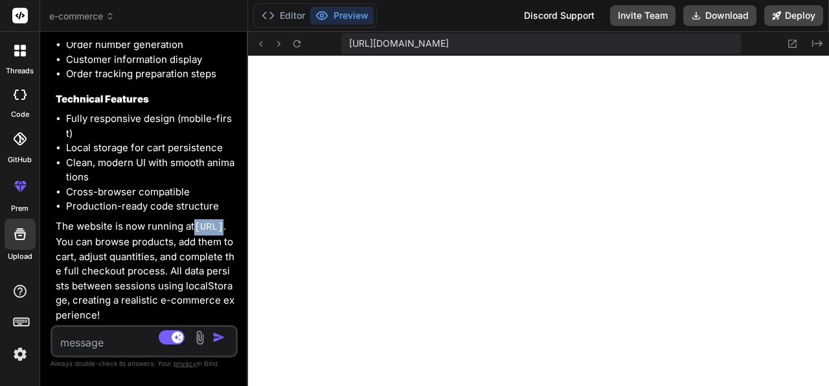
click at [131, 240] on p "The website is now running at http://localhost:3000 . You can browse products, …" at bounding box center [145, 271] width 179 height 104
drag, startPoint x: 196, startPoint y: 227, endPoint x: 132, endPoint y: 245, distance: 66.7
click at [132, 245] on p "The website is now running at http://localhost:3000 . You can browse products, …" at bounding box center [145, 271] width 179 height 104
copy p "http://localhost:3000 ."
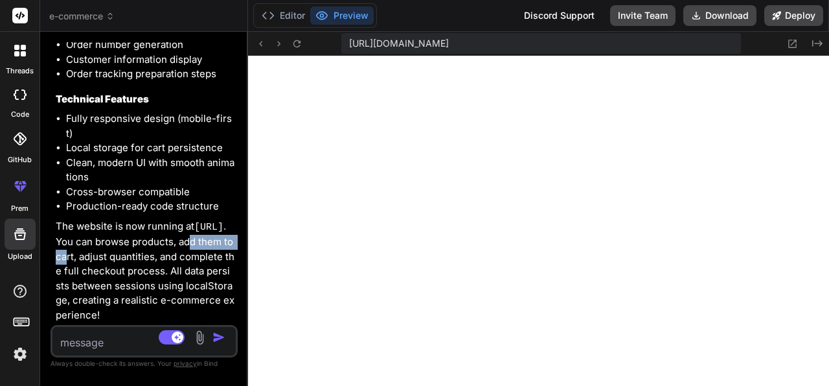
drag, startPoint x: 94, startPoint y: 253, endPoint x: 148, endPoint y: 258, distance: 54.0
click at [148, 258] on p "The website is now running at http://localhost:3000 . You can browse products, …" at bounding box center [145, 271] width 179 height 104
click at [147, 259] on p "The website is now running at http://localhost:3000 . You can browse products, …" at bounding box center [145, 271] width 179 height 104
click at [732, 27] on div "Editor Preview Discord Support Invite Team Download Deploy" at bounding box center [538, 16] width 581 height 32
click at [729, 15] on button "Download" at bounding box center [720, 15] width 73 height 21
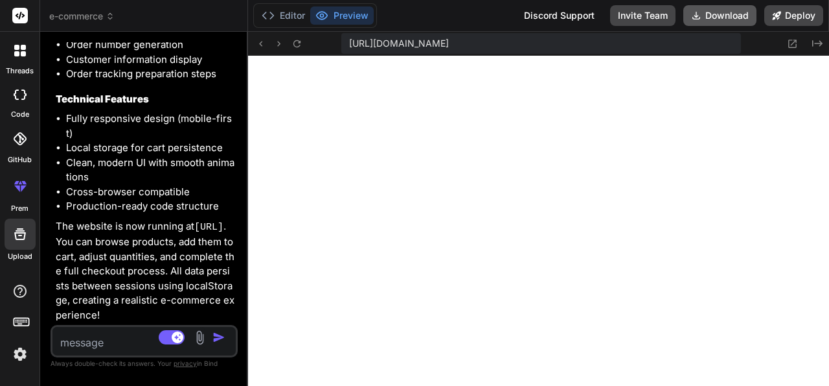
scroll to position [989, 0]
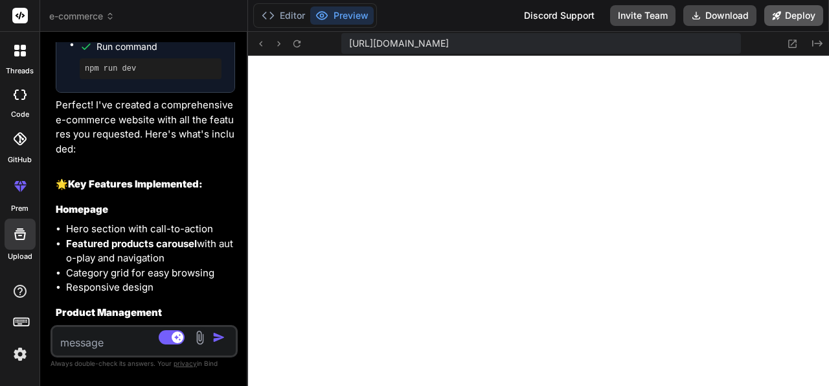
click at [796, 16] on button "Deploy" at bounding box center [794, 15] width 59 height 21
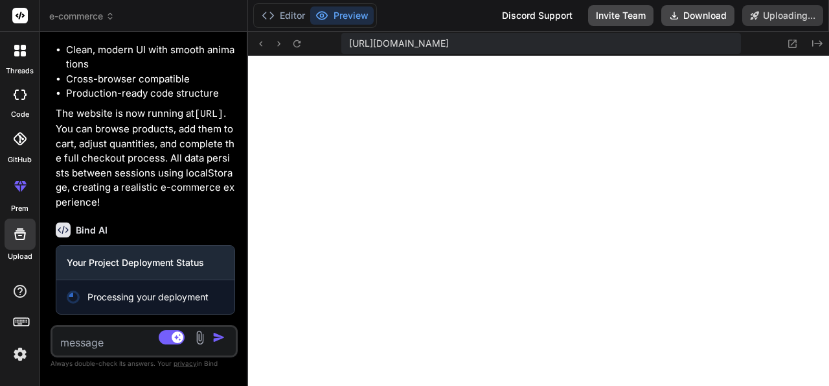
scroll to position [1853, 0]
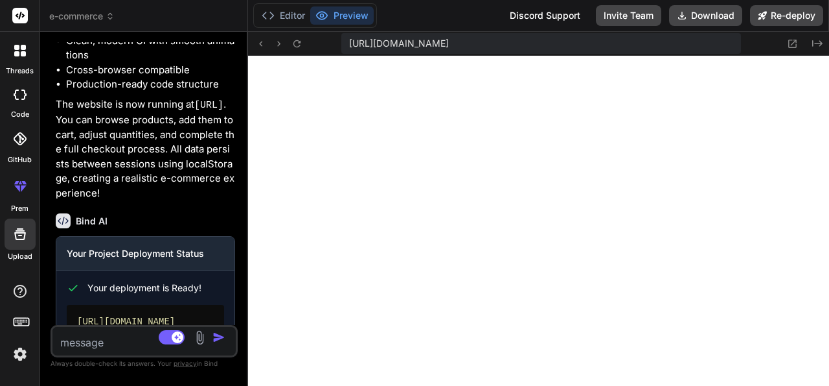
type textarea "x"
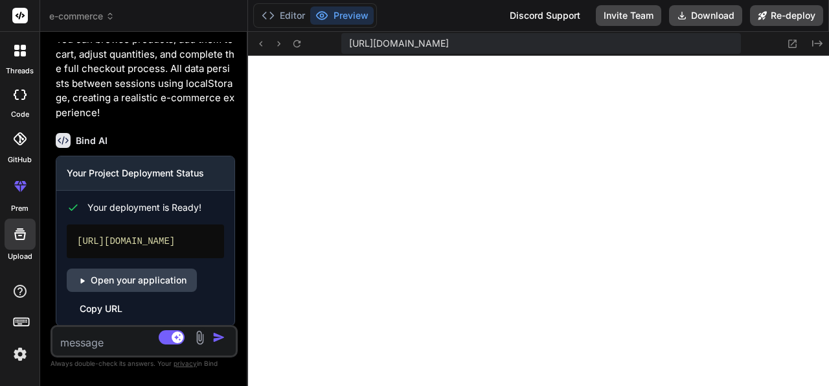
scroll to position [1967, 0]
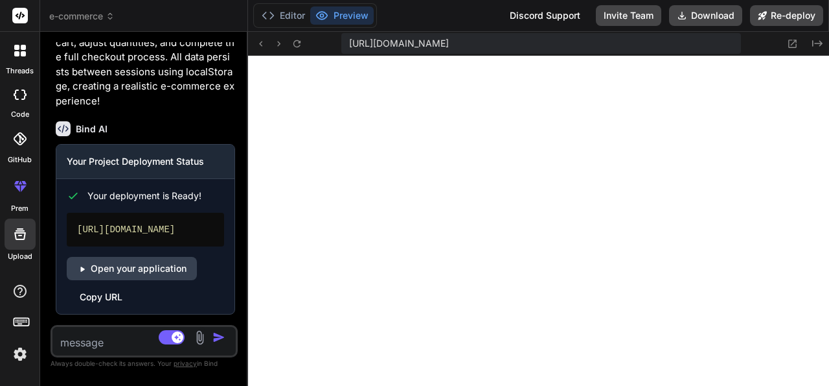
click at [106, 295] on div "Copy URL" at bounding box center [101, 296] width 43 height 13
click at [147, 268] on link "Open your application" at bounding box center [132, 268] width 130 height 23
drag, startPoint x: 139, startPoint y: 229, endPoint x: 71, endPoint y: 222, distance: 68.5
click at [71, 222] on div "https://e-commerce-getbind.vercel.app" at bounding box center [145, 230] width 157 height 34
copy div "https://e-commerce-getbind.vercel.app"
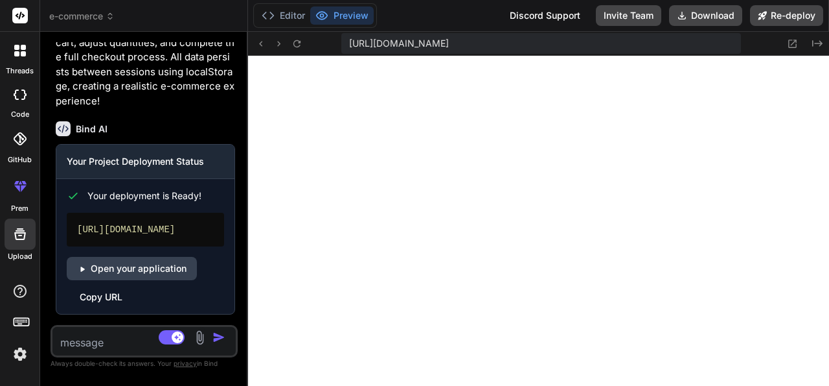
click at [146, 237] on div "https://e-commerce-getbind.vercel.app" at bounding box center [145, 230] width 157 height 34
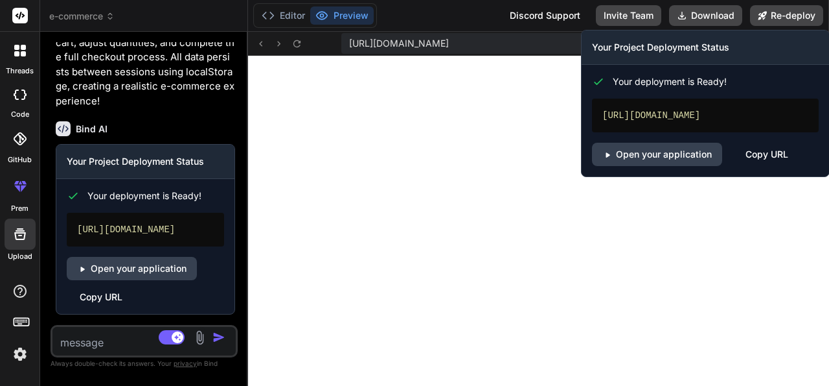
click at [768, 155] on div "Copy URL" at bounding box center [767, 154] width 43 height 23
drag, startPoint x: 594, startPoint y: 47, endPoint x: 775, endPoint y: 104, distance: 189.6
click at [775, 104] on div "Your Project Deployment Status Your deployment is Ready! https://e-commerce-get…" at bounding box center [705, 103] width 249 height 147
click at [722, 87] on span "Your deployment is Ready!" at bounding box center [670, 81] width 114 height 13
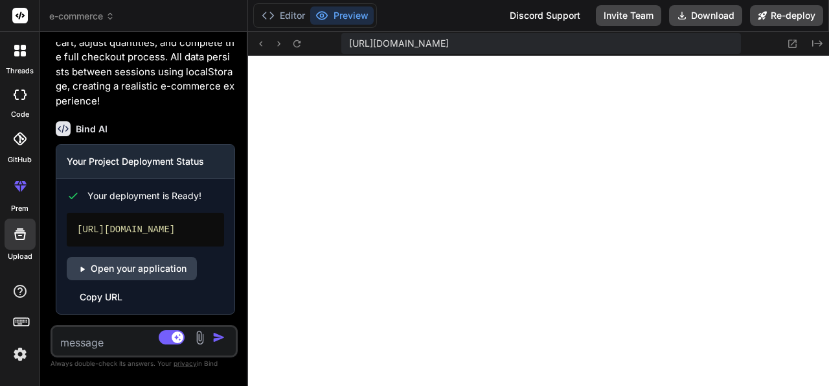
click at [104, 338] on textarea at bounding box center [128, 338] width 153 height 23
type textarea "h"
type textarea "x"
type textarea "ho"
type textarea "x"
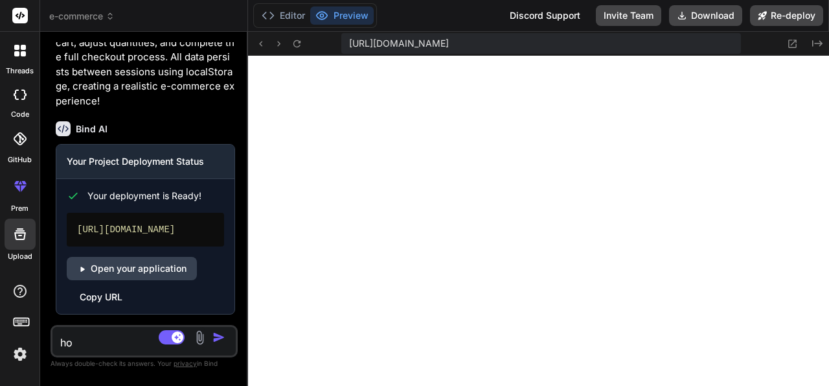
type textarea "how"
type textarea "x"
type textarea "how"
type textarea "x"
type textarea "how c"
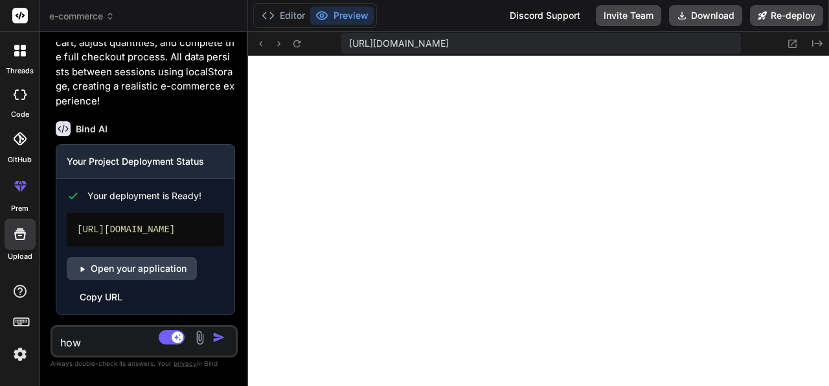
type textarea "x"
type textarea "how ca"
type textarea "x"
type textarea "how can"
type textarea "x"
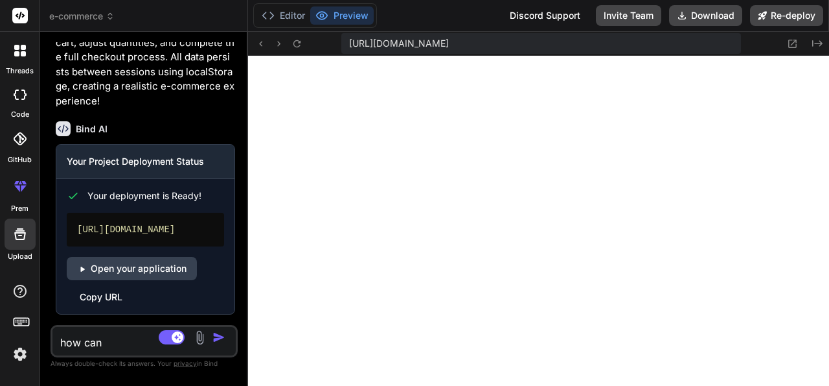
type textarea "how can"
type textarea "x"
type textarea "how can d"
type textarea "x"
type textarea "how can de"
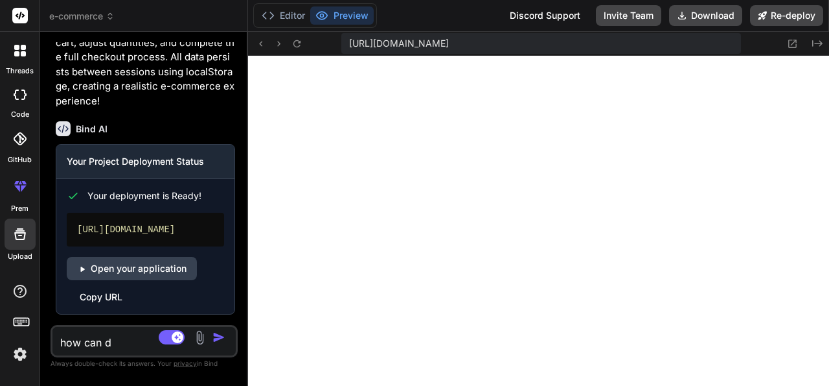
type textarea "x"
type textarea "how can dep"
type textarea "x"
type textarea "how can depl"
type textarea "x"
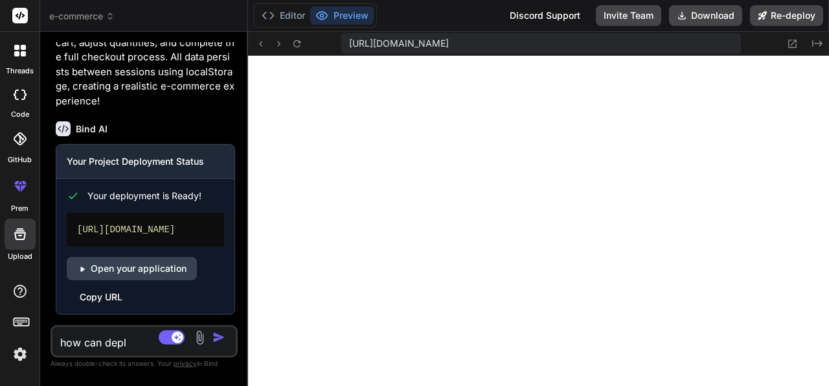
type textarea "how can deplo"
type textarea "x"
type textarea "how can deploy"
type textarea "x"
type textarea "how can deploy"
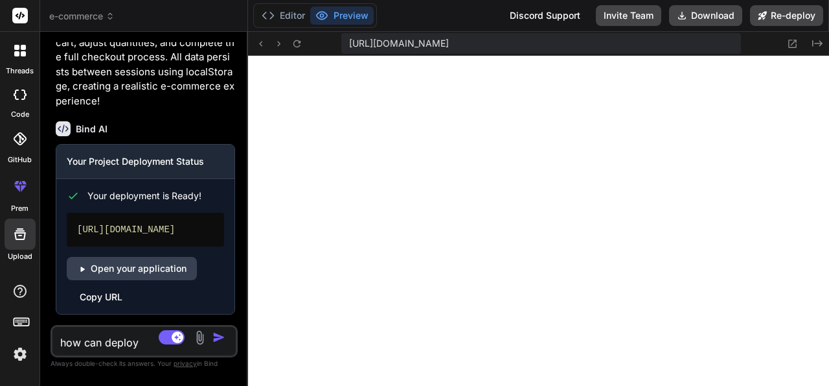
type textarea "x"
type textarea "how can deploy i"
type textarea "x"
type textarea "how can deploy it"
type textarea "x"
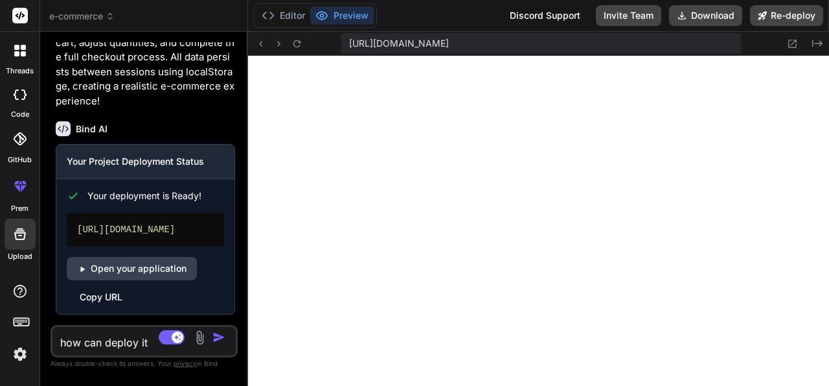
type textarea "how can deploy it"
type textarea "x"
type textarea "how can deploy it o"
type textarea "x"
type textarea "how can deploy it on"
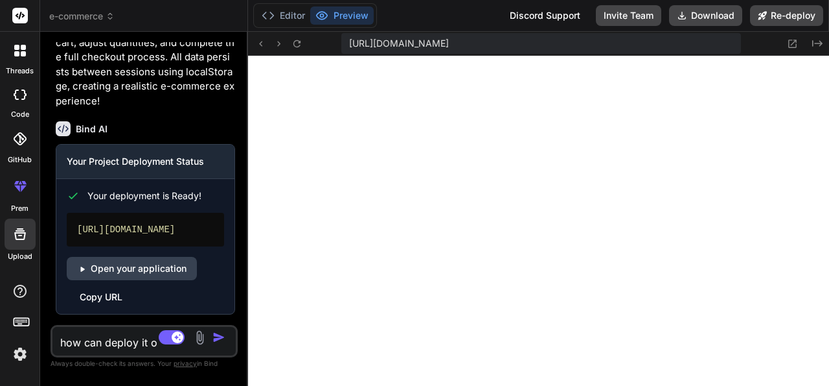
type textarea "x"
type textarea "how can deploy it on"
type textarea "x"
type textarea "how can deploy it on m"
type textarea "x"
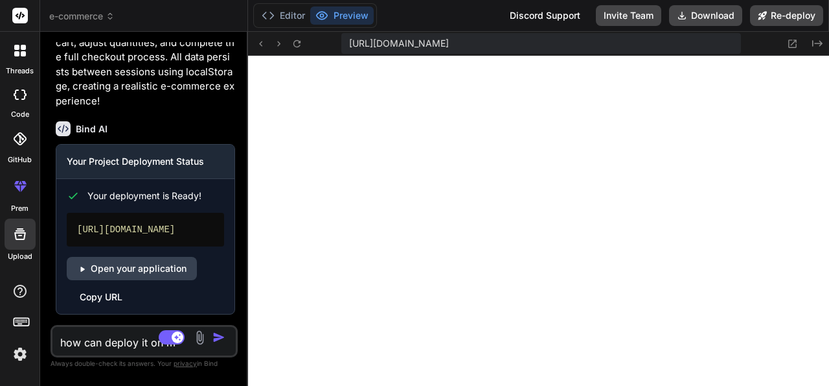
type textarea "how can deploy it on my"
type textarea "x"
type textarea "how can deploy it on my"
type textarea "x"
type textarea "how can deploy it on my o"
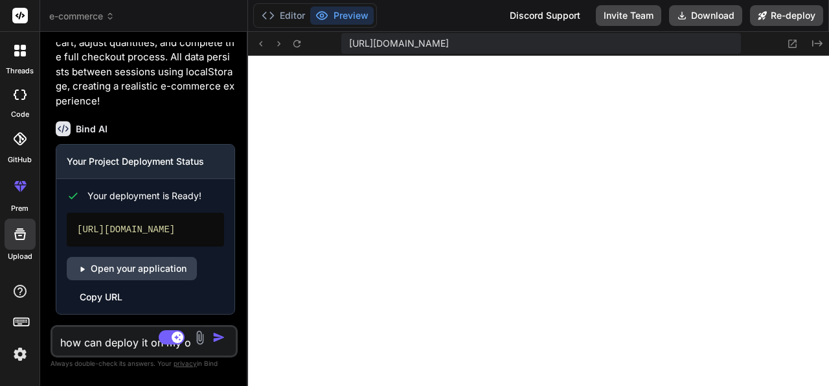
type textarea "x"
type textarea "how can deploy it on my ow"
type textarea "x"
type textarea "how can deploy it on my own"
type textarea "x"
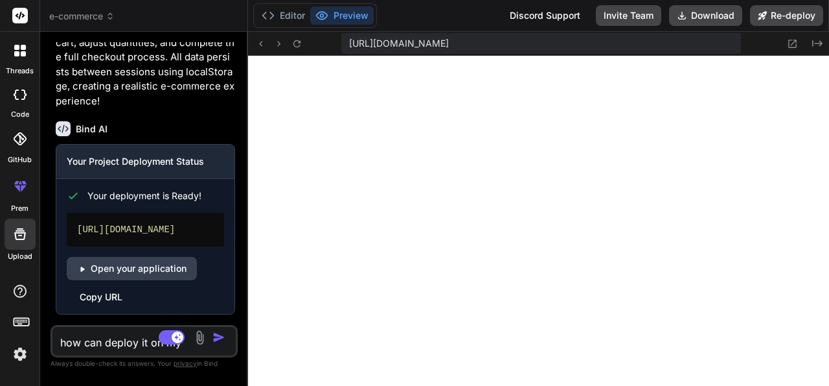
type textarea "how can deploy it on my own"
type textarea "x"
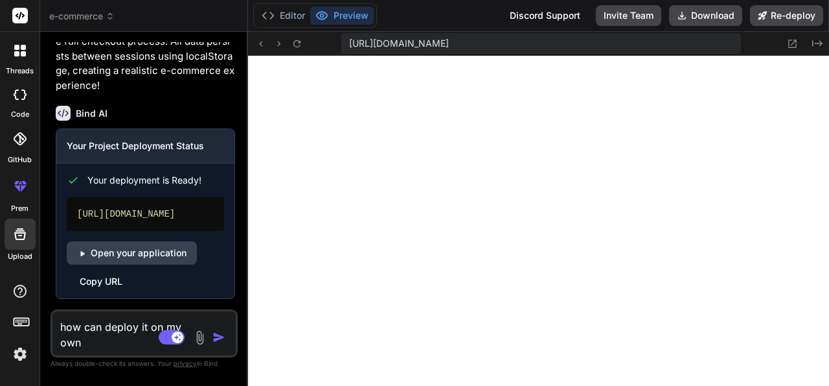
type textarea "how can deploy it on my own s"
type textarea "x"
type textarea "how can deploy it on my own se"
type textarea "x"
type textarea "how can deploy it on my own ser"
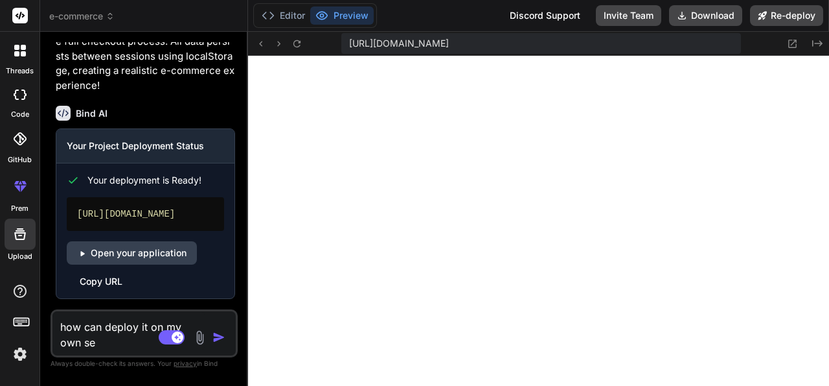
type textarea "x"
type textarea "how can deploy it on my own se"
type textarea "x"
type textarea "how can deploy it on my own s"
type textarea "x"
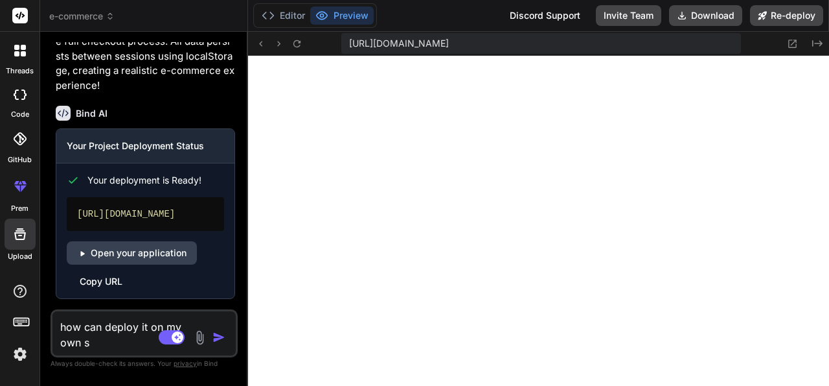
type textarea "how can deploy it on my own"
type textarea "x"
type textarea "how can deploy it on my own h"
type textarea "x"
type textarea "how can deploy it on my own ho"
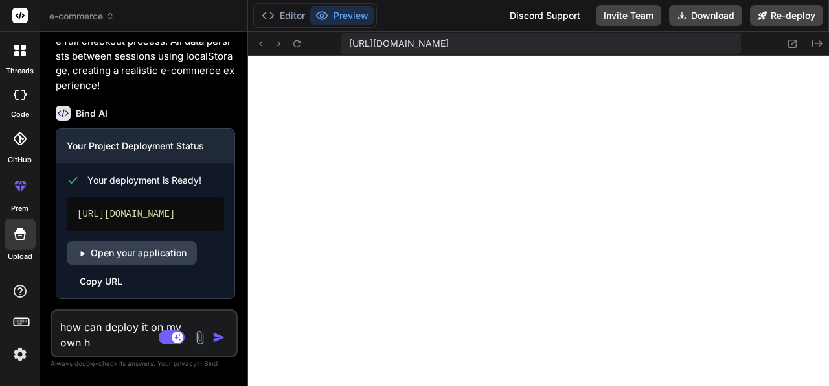
type textarea "x"
type textarea "how can deploy it on my own hos"
type textarea "x"
type textarea "how can deploy it on my own host"
type textarea "x"
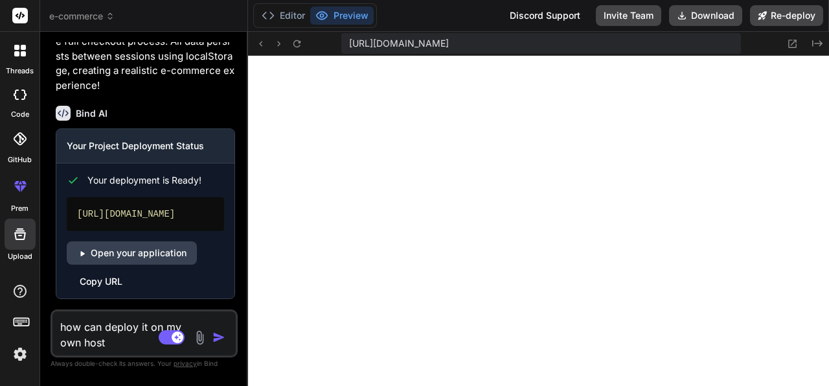
type textarea "how can deploy it on my own hostg"
type textarea "x"
type textarea "how can deploy it on my own hostgi"
type textarea "x"
type textarea "how can deploy it on my own hostgin"
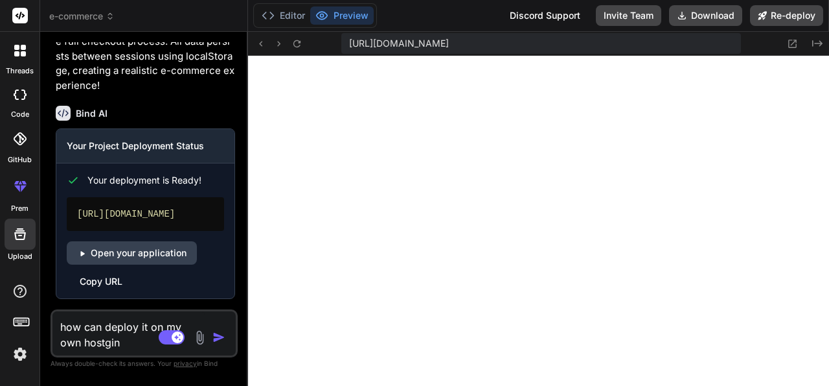
type textarea "x"
type textarea "how can deploy it on my own hostgin"
type textarea "x"
type textarea "how can deploy it on my own hostgin"
type textarea "x"
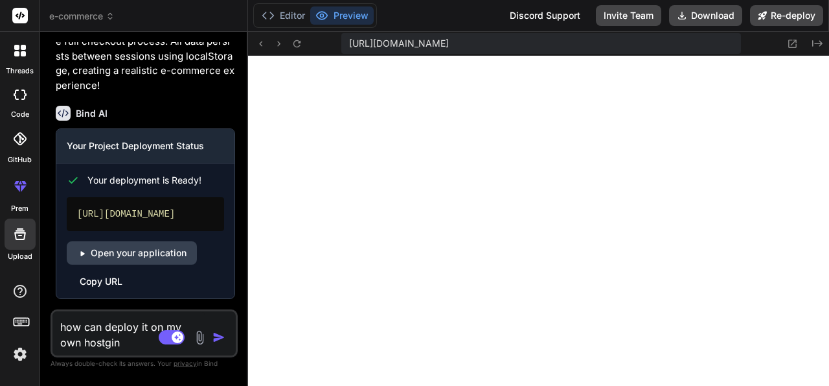
type textarea "how can deploy it on my own hostgi"
type textarea "x"
type textarea "how can deploy it on my own hostg"
type textarea "x"
type textarea "how can deploy it on my own host"
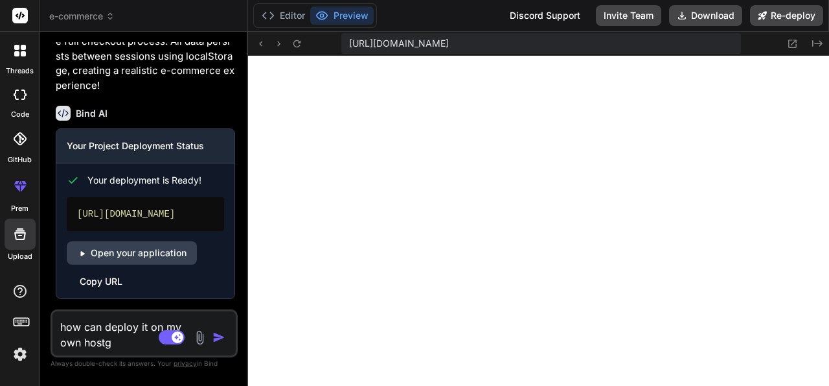
type textarea "x"
type textarea "how can deploy it on my own hosti"
type textarea "x"
type textarea "how can deploy it on my own hostin"
type textarea "x"
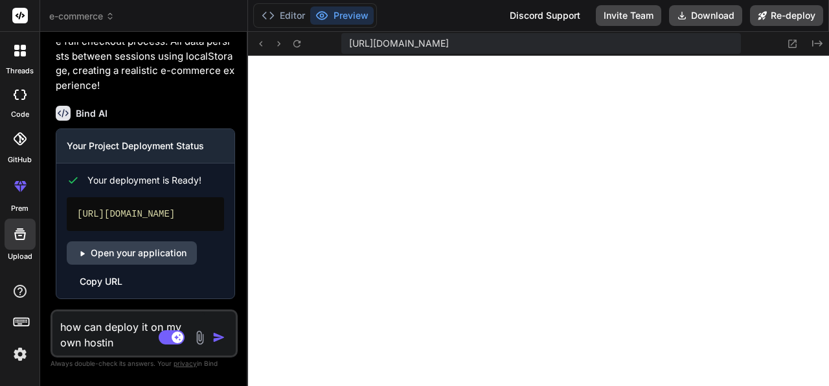
type textarea "how can deploy it on my own hosting"
type textarea "x"
type textarea "how can deploy it on my own hosting"
type textarea "x"
type textarea "how can deploy it on my own hosting s"
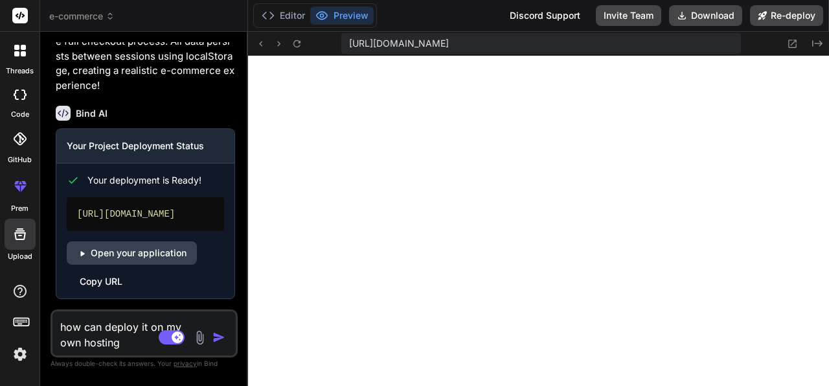
type textarea "x"
type textarea "how can deploy it on my own hosting se"
type textarea "x"
type textarea "how can deploy it on my own hosting ser"
type textarea "x"
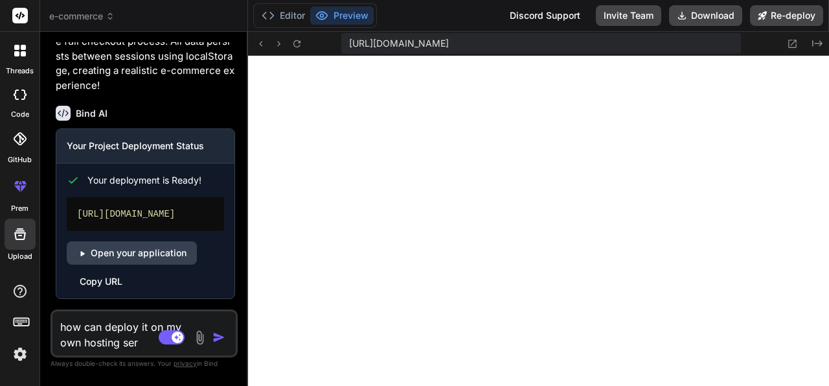
type textarea "how can deploy it on my own hosting serv"
type textarea "x"
type textarea "how can deploy it on my own hosting serve"
type textarea "x"
type textarea "how can deploy it on my own hosting server"
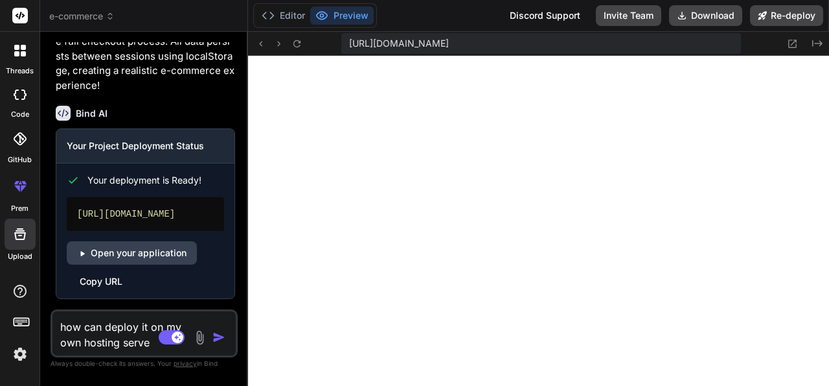
type textarea "x"
type textarea "how can deploy it on my own hosting server"
type textarea "x"
type textarea "how can deploy it on my own hosting server ?"
type textarea "x"
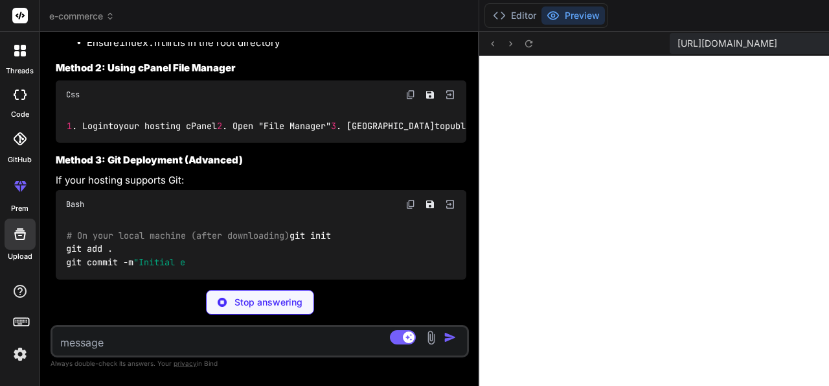
scroll to position [2312, 0]
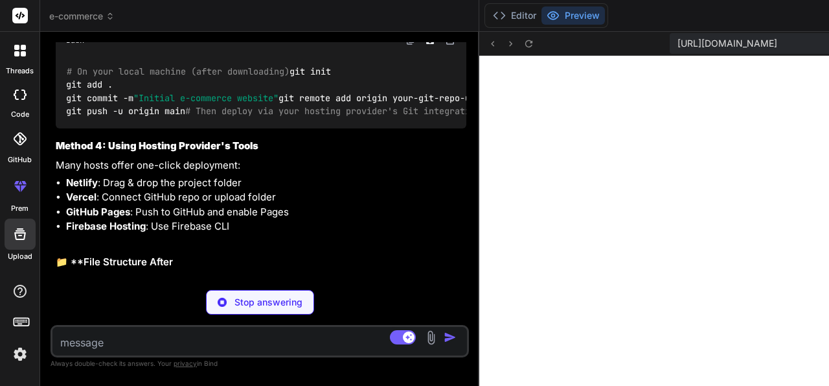
drag, startPoint x: 108, startPoint y: 174, endPoint x: 183, endPoint y: 178, distance: 75.9
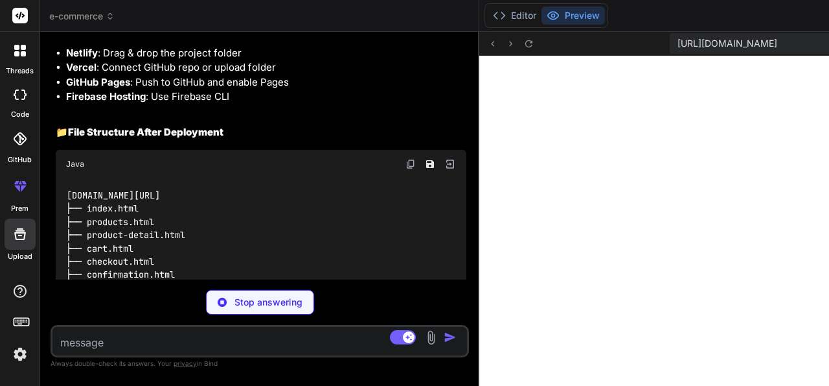
drag, startPoint x: 146, startPoint y: 210, endPoint x: 203, endPoint y: 211, distance: 57.0
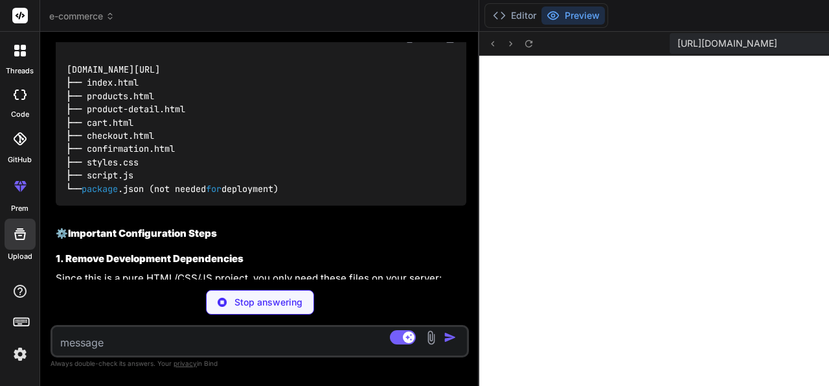
drag, startPoint x: 126, startPoint y: 126, endPoint x: 204, endPoint y: 138, distance: 78.6
drag, startPoint x: 80, startPoint y: 157, endPoint x: 156, endPoint y: 152, distance: 76.6
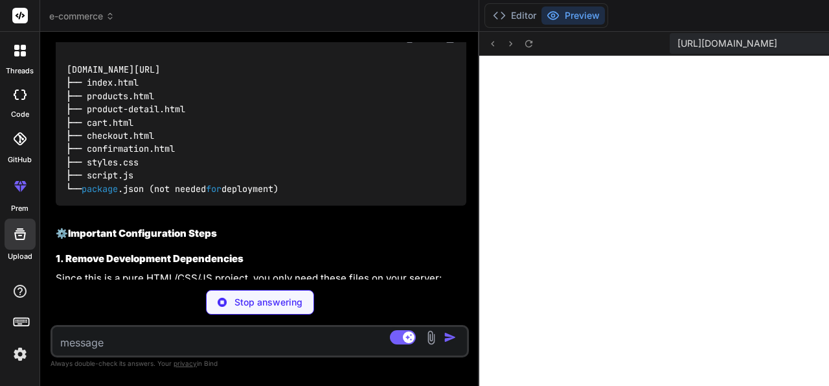
drag, startPoint x: 81, startPoint y: 182, endPoint x: 135, endPoint y: 207, distance: 59.2
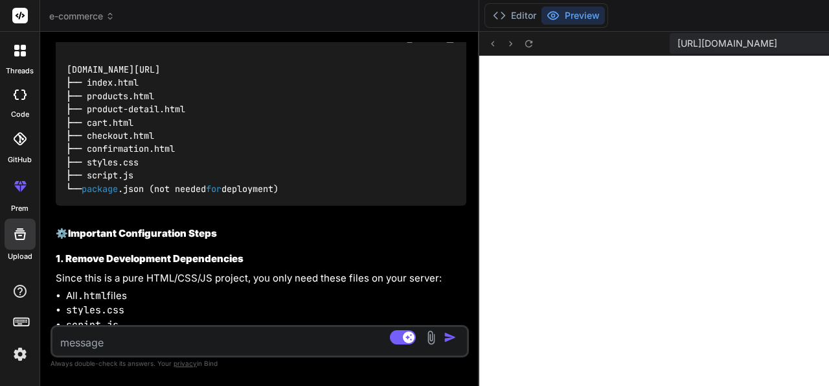
drag, startPoint x: 128, startPoint y: 200, endPoint x: 144, endPoint y: 201, distance: 16.2
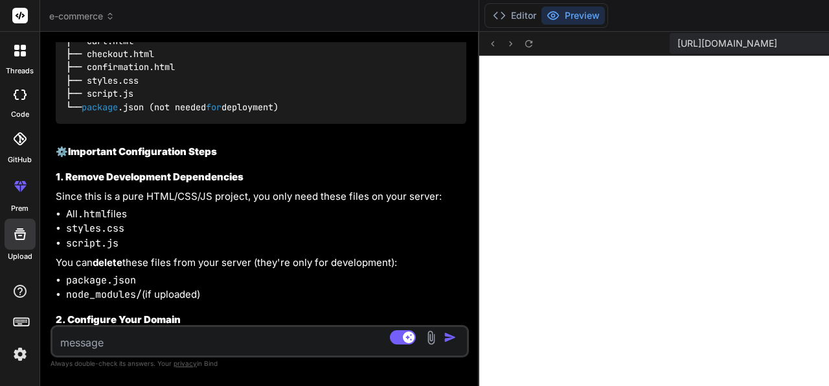
type textarea "x"
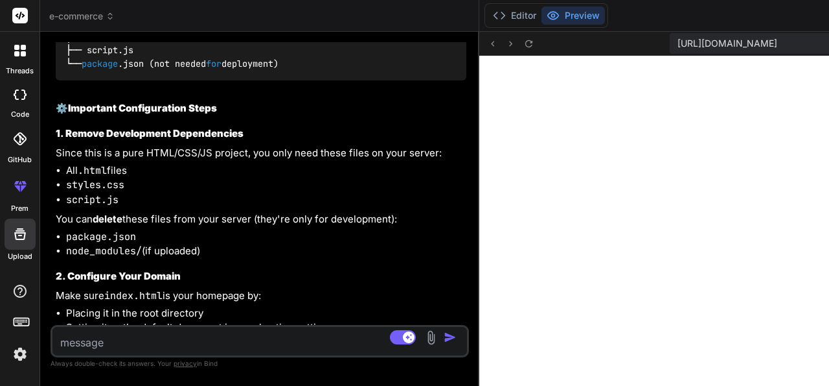
drag, startPoint x: 118, startPoint y: 121, endPoint x: 130, endPoint y: 120, distance: 11.7
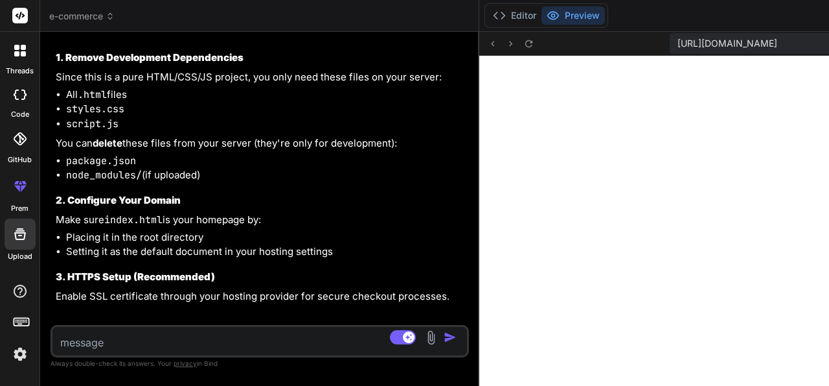
scroll to position [2688, 0]
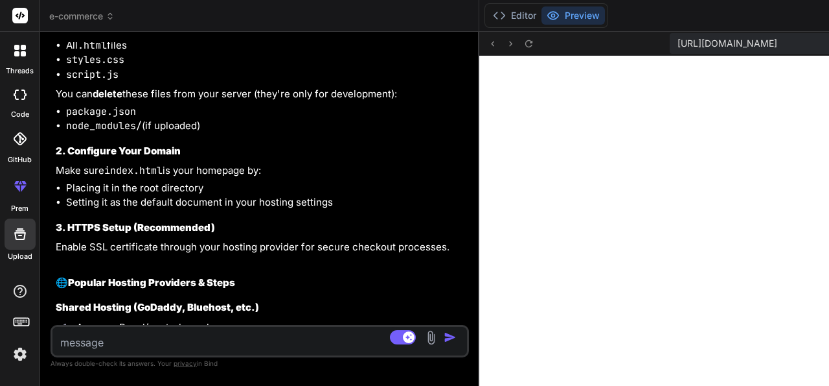
drag, startPoint x: 115, startPoint y: 149, endPoint x: 165, endPoint y: 151, distance: 50.6
drag, startPoint x: 148, startPoint y: 168, endPoint x: 174, endPoint y: 163, distance: 26.4
drag, startPoint x: 150, startPoint y: 177, endPoint x: 192, endPoint y: 178, distance: 42.1
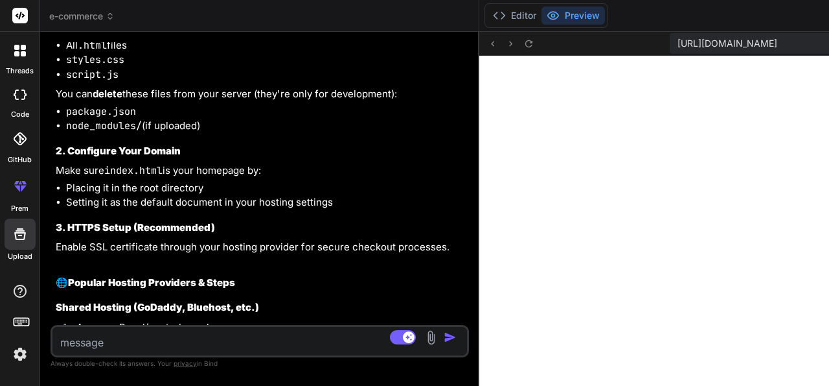
drag, startPoint x: 138, startPoint y: 188, endPoint x: 216, endPoint y: 190, distance: 77.8
drag, startPoint x: 133, startPoint y: 201, endPoint x: 176, endPoint y: 198, distance: 42.8
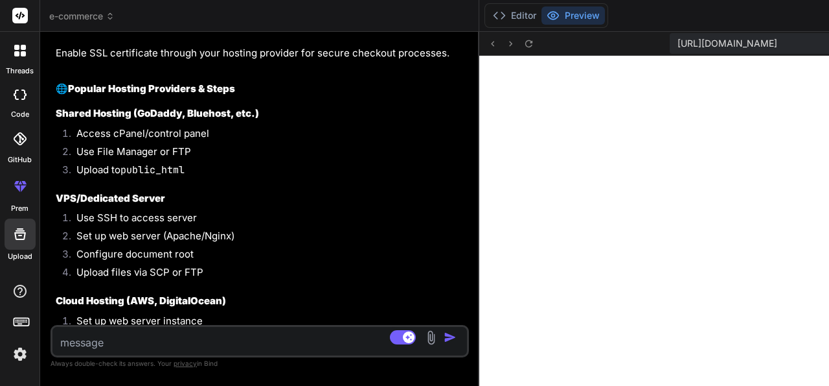
scroll to position [2939, 0]
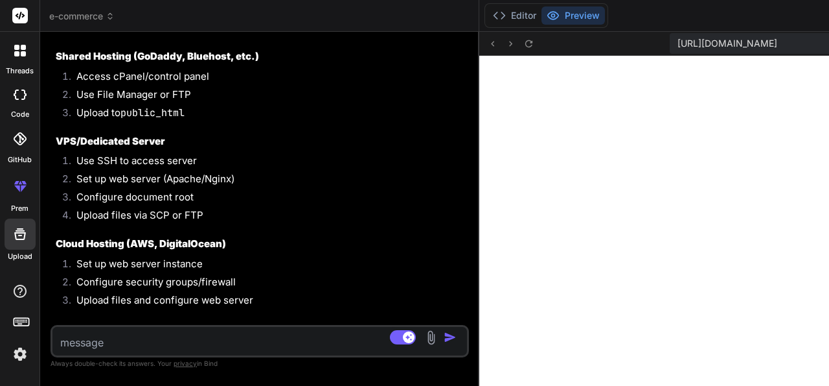
drag, startPoint x: 107, startPoint y: 224, endPoint x: 120, endPoint y: 242, distance: 22.3
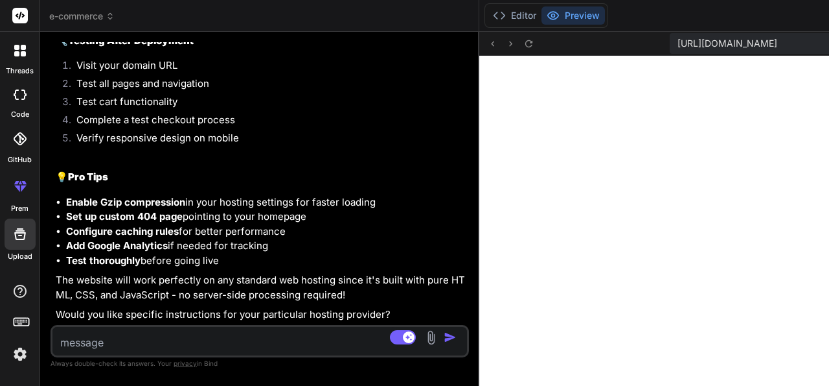
scroll to position [3565, 0]
drag, startPoint x: 85, startPoint y: 196, endPoint x: 217, endPoint y: 196, distance: 132.2
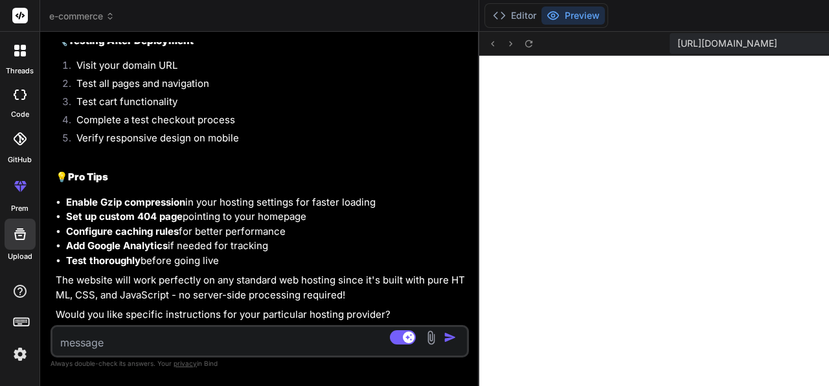
drag, startPoint x: 58, startPoint y: 130, endPoint x: 126, endPoint y: 293, distance: 177.1
drag, startPoint x: 59, startPoint y: 150, endPoint x: 89, endPoint y: 171, distance: 36.7
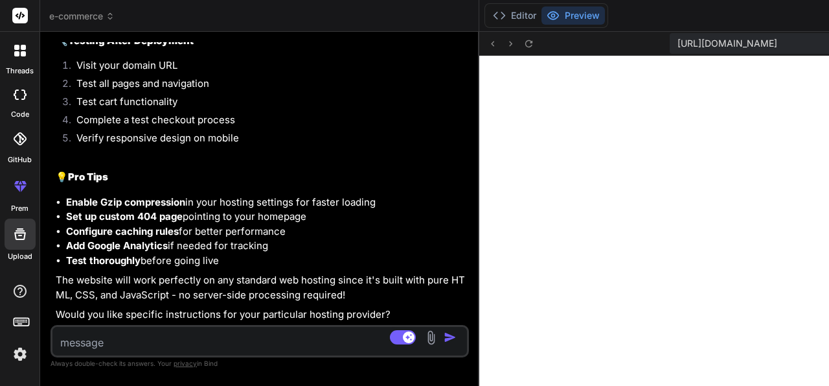
drag, startPoint x: 56, startPoint y: 128, endPoint x: 73, endPoint y: 146, distance: 24.8
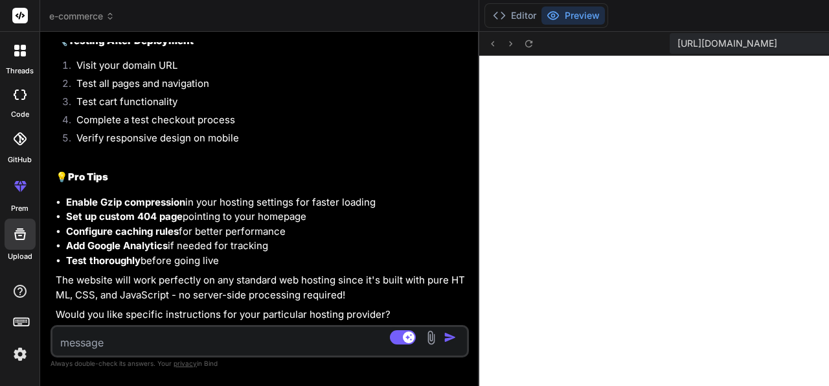
drag, startPoint x: 57, startPoint y: 131, endPoint x: 81, endPoint y: 146, distance: 28.6
drag, startPoint x: 89, startPoint y: 132, endPoint x: 115, endPoint y: 132, distance: 25.9
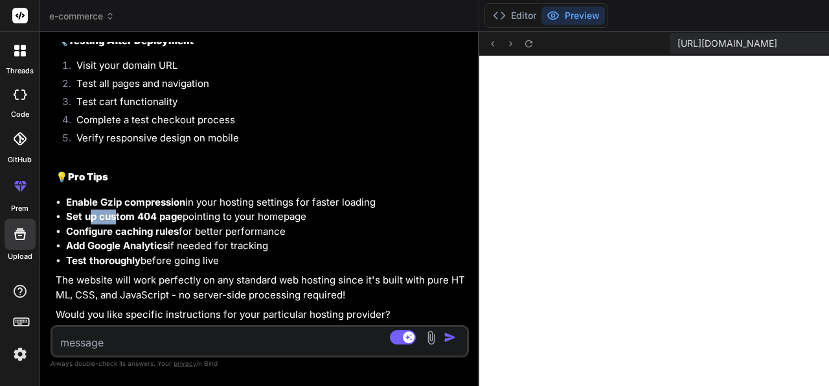
click at [115, 210] on strong "Set up custom 404 page" at bounding box center [124, 216] width 117 height 12
drag, startPoint x: 100, startPoint y: 158, endPoint x: 139, endPoint y: 160, distance: 39.6
click at [139, 225] on strong "Configure caching rules" at bounding box center [122, 231] width 113 height 12
drag, startPoint x: 94, startPoint y: 188, endPoint x: 157, endPoint y: 200, distance: 64.7
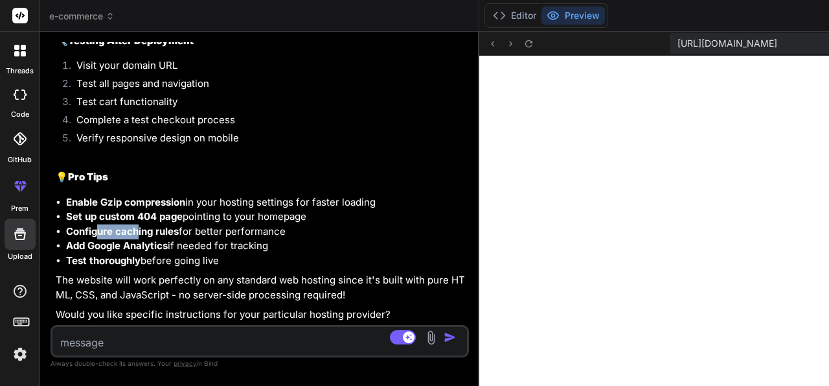
click at [157, 238] on li "Add Google Analytics if needed for tracking" at bounding box center [266, 245] width 400 height 15
click at [91, 254] on strong "Test thoroughly" at bounding box center [103, 260] width 75 height 12
click at [104, 273] on p "The website will work perfectly on any standard web hosting since it's built wi…" at bounding box center [261, 287] width 411 height 29
drag, startPoint x: 106, startPoint y: 277, endPoint x: 178, endPoint y: 281, distance: 72.0
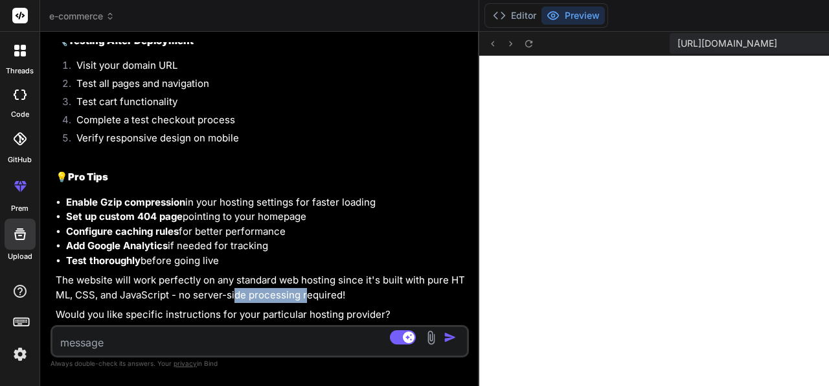
click at [178, 281] on p "The website will work perfectly on any standard web hosting since it's built wi…" at bounding box center [261, 287] width 411 height 29
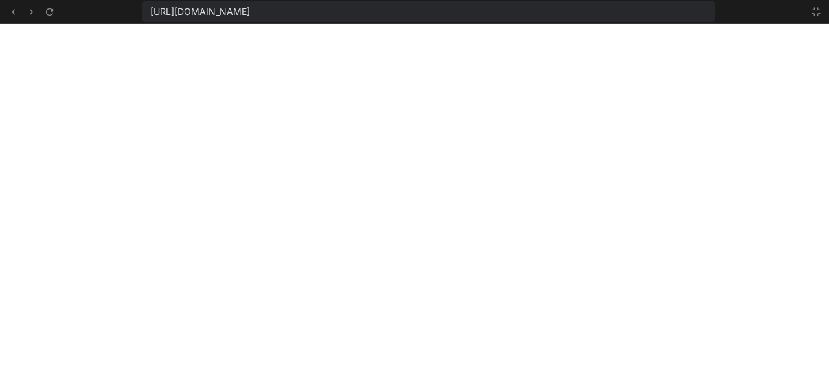
scroll to position [2649, 0]
click at [816, 12] on icon at bounding box center [816, 11] width 10 height 10
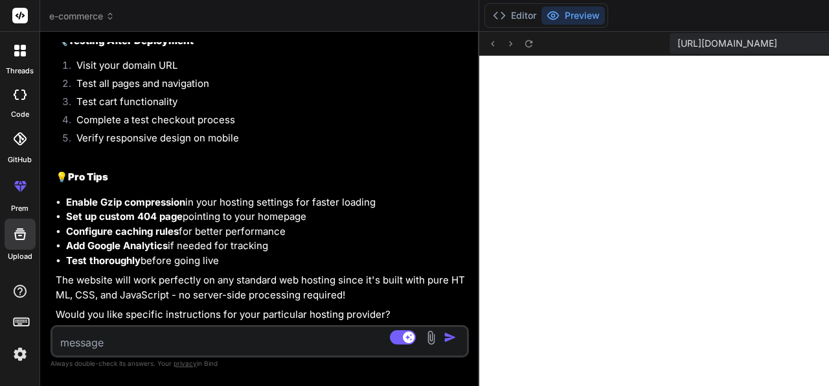
scroll to position [2685, 0]
click at [110, 17] on icon at bounding box center [110, 16] width 9 height 9
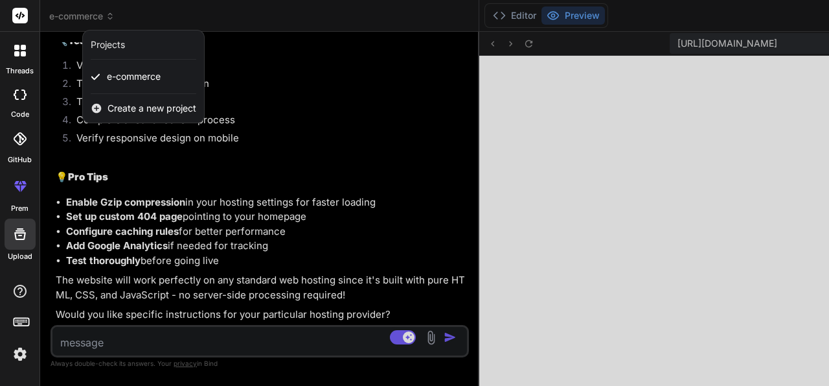
click at [108, 46] on div "Projects" at bounding box center [108, 44] width 34 height 13
click at [351, 155] on div at bounding box center [414, 193] width 829 height 386
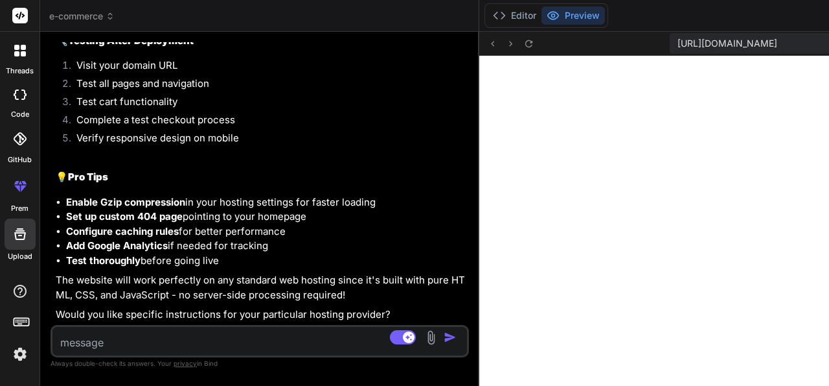
scroll to position [4440, 0]
click at [93, 343] on textarea at bounding box center [224, 338] width 345 height 23
type textarea "w"
type textarea "x"
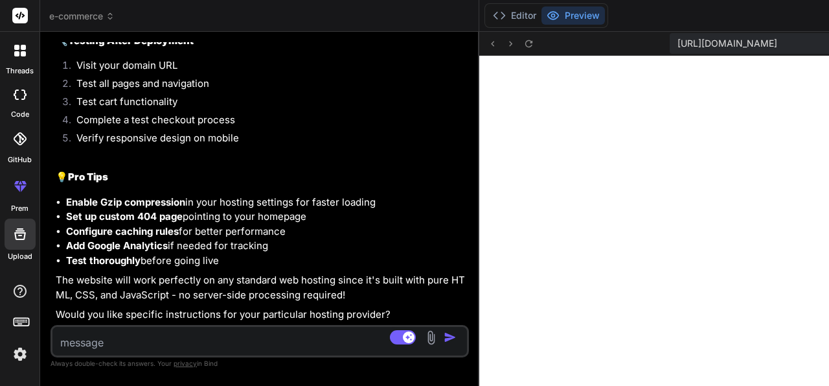
type textarea "t"
type textarea "x"
type textarea "th"
type textarea "x"
type textarea "the"
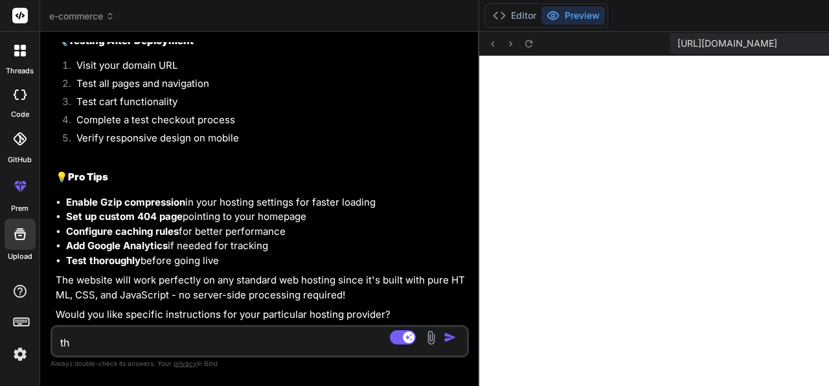
type textarea "x"
type textarea "then"
type textarea "x"
type textarea "then"
type textarea "x"
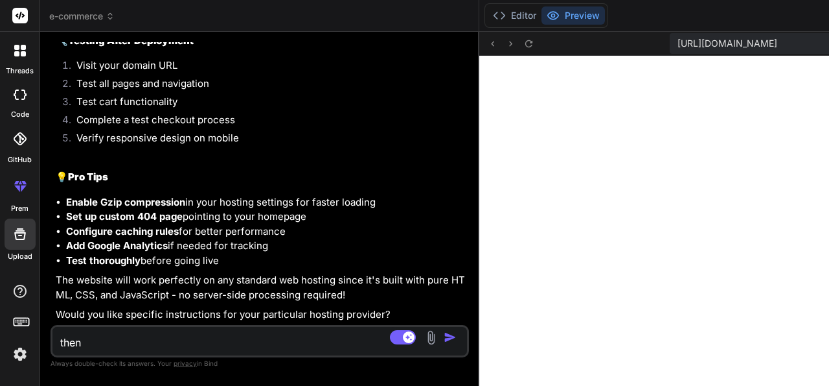
type textarea "then w"
type textarea "x"
type textarea "then wa"
type textarea "x"
type textarea "then wah"
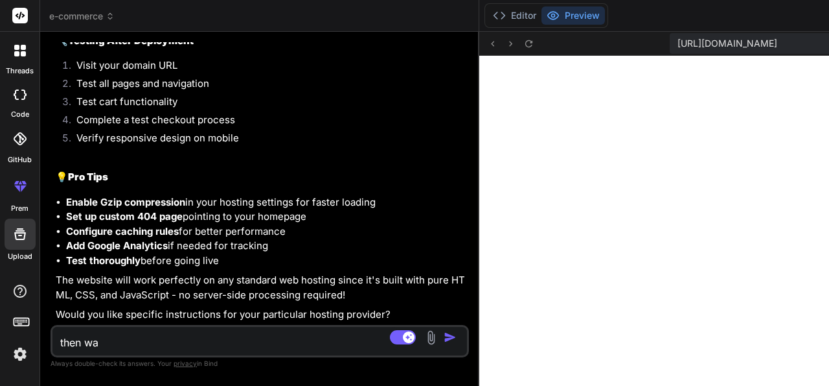
type textarea "x"
type textarea "then waht"
type textarea "x"
type textarea "then waht"
type textarea "x"
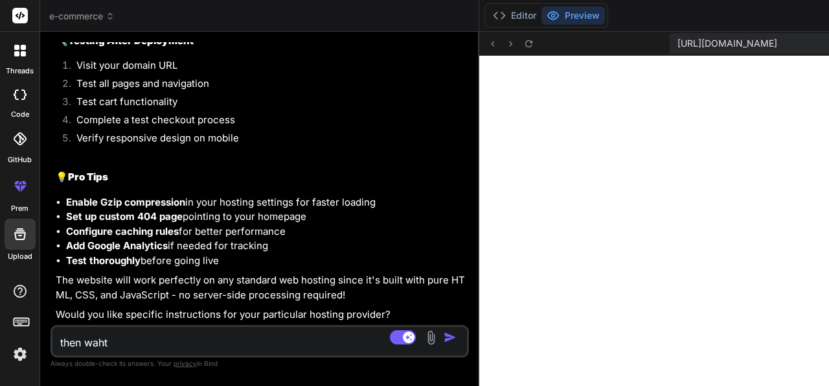
type textarea "then waht"
type textarea "x"
type textarea "then wah"
type textarea "x"
type textarea "then wa"
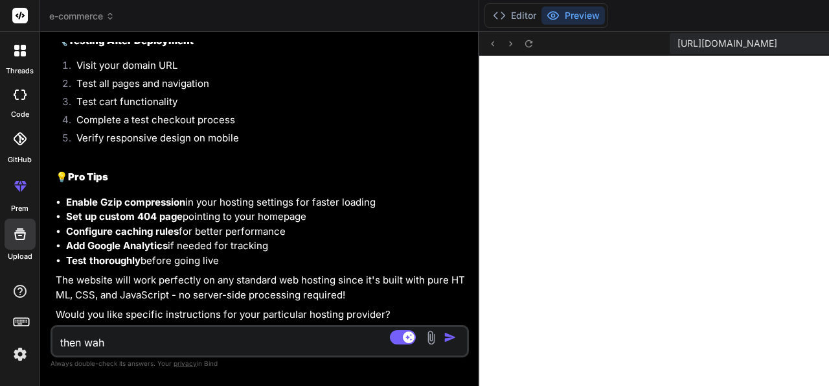
type textarea "x"
type textarea "then w"
type textarea "x"
type textarea "then wh"
type textarea "x"
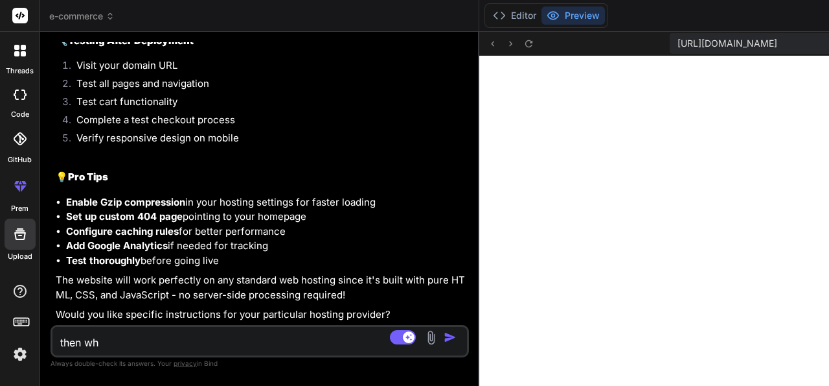
type textarea "then wha"
type textarea "x"
type textarea "then what"
type textarea "x"
type textarea "then what"
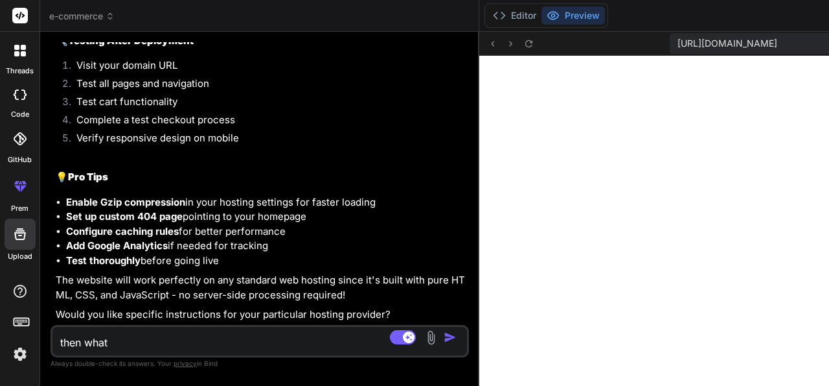
type textarea "x"
type textarea "then what a"
type textarea "x"
type textarea "then what ab"
type textarea "x"
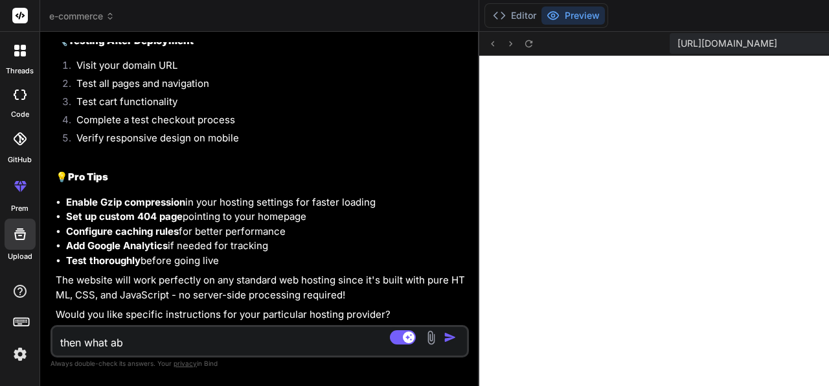
type textarea "then what abo"
type textarea "x"
type textarea "then what abou"
type textarea "x"
type textarea "then what about"
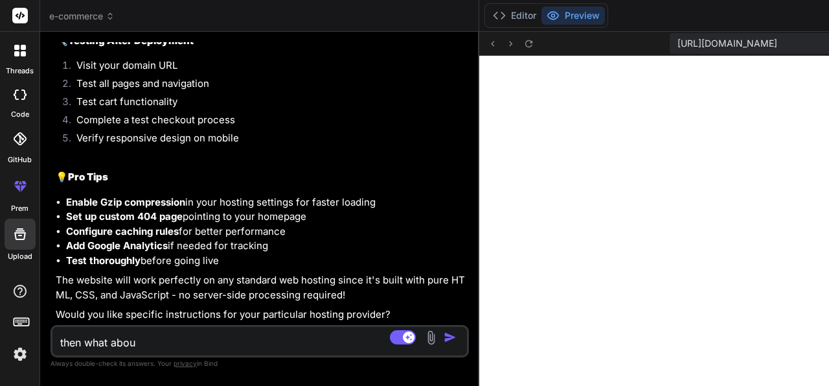
type textarea "x"
type textarea "then what about"
type textarea "x"
type textarea "then what about t"
type textarea "x"
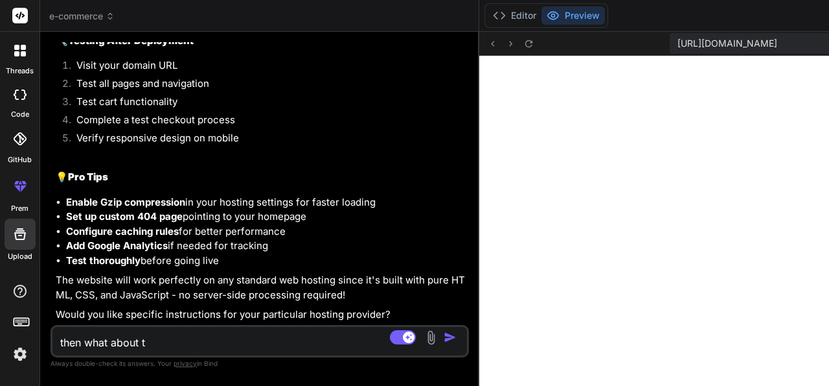
type textarea "then what about th"
type textarea "x"
type textarea "then what about the"
type textarea "x"
type textarea "then what about the"
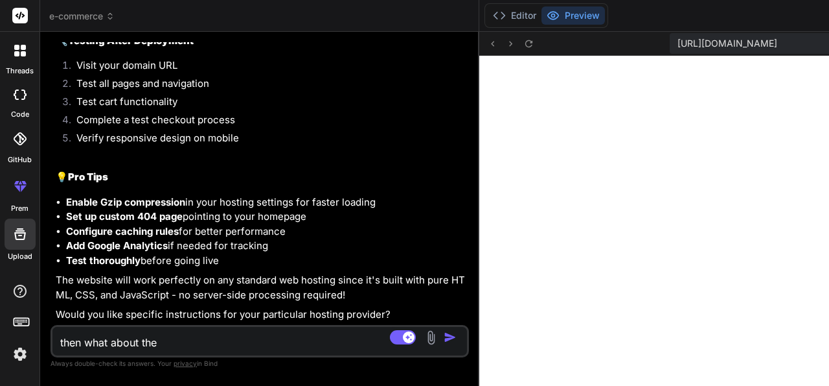
type textarea "x"
type textarea "then what about the b"
type textarea "x"
type textarea "then what about the ba"
type textarea "x"
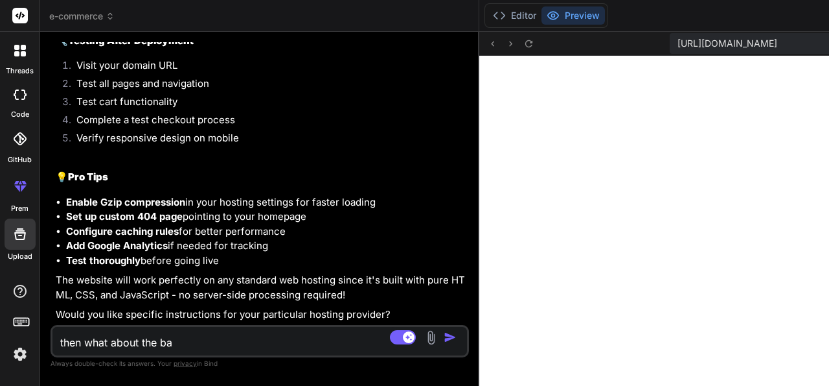
type textarea "then what about the baa"
type textarea "x"
type textarea "then what about the baac"
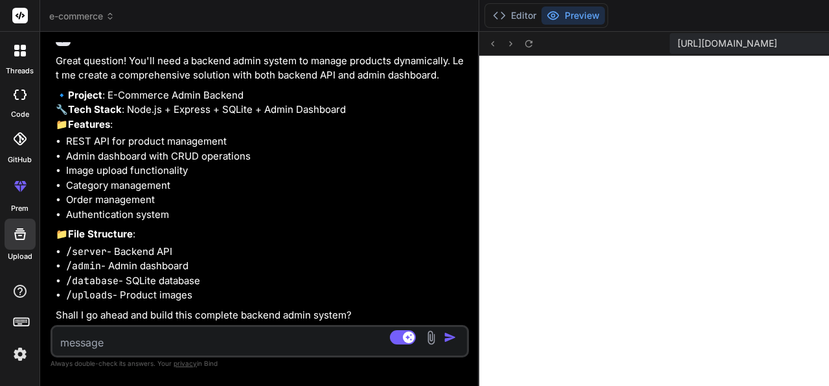
scroll to position [4716, 0]
drag, startPoint x: 106, startPoint y: 177, endPoint x: 176, endPoint y: 169, distance: 69.8
click at [176, 83] on p "Great question! You'll need a backend admin system to manage products dynamical…" at bounding box center [261, 68] width 411 height 29
click at [150, 83] on p "Great question! You'll need a backend admin system to manage products dynamical…" at bounding box center [261, 68] width 411 height 29
drag, startPoint x: 118, startPoint y: 186, endPoint x: 199, endPoint y: 186, distance: 81.0
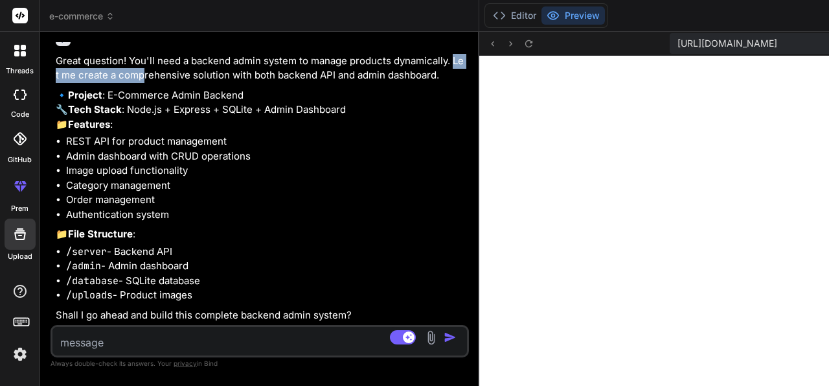
click at [199, 83] on p "Great question! You'll need a backend admin system to manage products dynamical…" at bounding box center [261, 68] width 411 height 29
click at [183, 83] on p "Great question! You'll need a backend admin system to manage products dynamical…" at bounding box center [261, 68] width 411 height 29
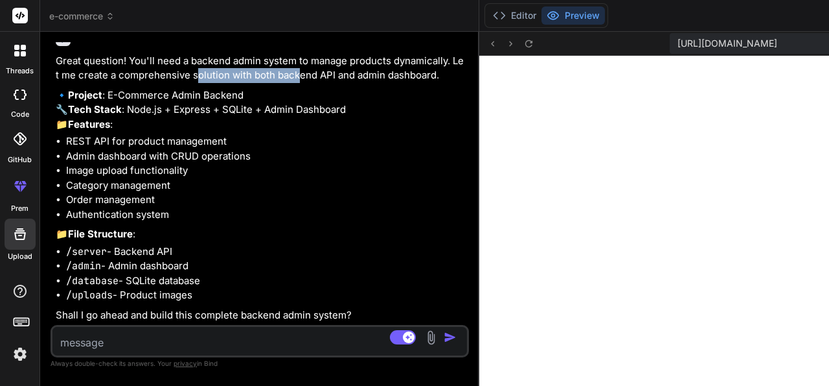
drag, startPoint x: 100, startPoint y: 204, endPoint x: 176, endPoint y: 208, distance: 75.3
click at [176, 83] on p "Great question! You'll need a backend admin system to manage products dynamical…" at bounding box center [261, 68] width 411 height 29
drag, startPoint x: 90, startPoint y: 222, endPoint x: 156, endPoint y: 216, distance: 66.4
click at [137, 83] on p "Great question! You'll need a backend admin system to manage products dynamical…" at bounding box center [261, 68] width 411 height 29
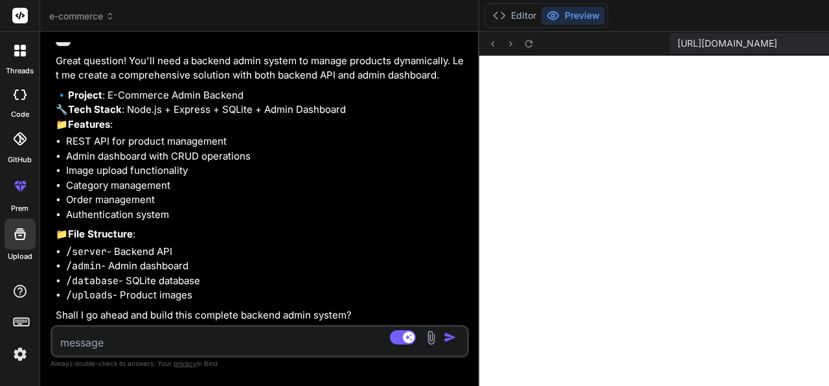
click at [156, 83] on p "Great question! You'll need a backend admin system to manage products dynamical…" at bounding box center [261, 68] width 411 height 29
drag, startPoint x: 140, startPoint y: 157, endPoint x: 148, endPoint y: 157, distance: 8.4
click at [148, 163] on li "Image upload functionality" at bounding box center [266, 170] width 400 height 15
drag, startPoint x: 104, startPoint y: 167, endPoint x: 139, endPoint y: 165, distance: 35.7
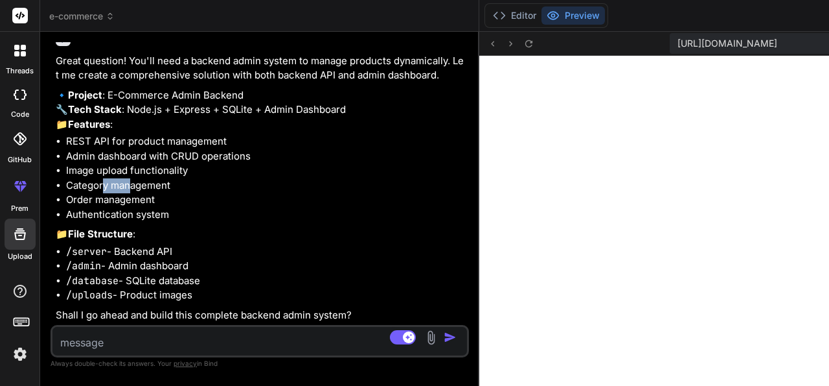
click at [139, 178] on li "Category management" at bounding box center [266, 185] width 400 height 15
drag, startPoint x: 101, startPoint y: 178, endPoint x: 139, endPoint y: 183, distance: 37.9
click at [139, 192] on li "Order management" at bounding box center [266, 199] width 400 height 15
drag, startPoint x: 104, startPoint y: 200, endPoint x: 180, endPoint y: 205, distance: 76.0
click at [180, 207] on li "Authentication system" at bounding box center [266, 214] width 400 height 15
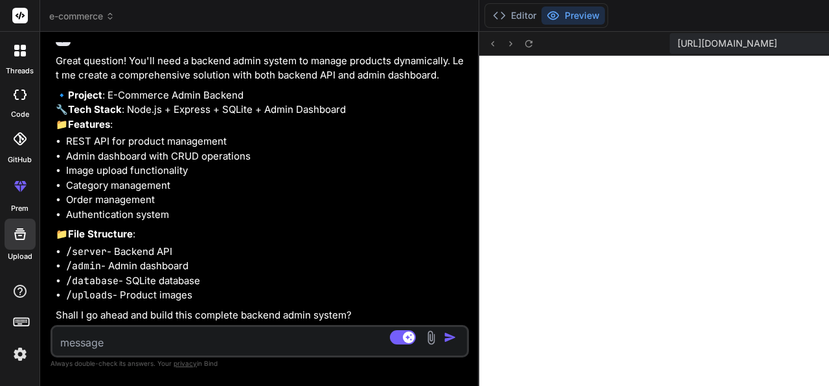
click at [91, 335] on textarea at bounding box center [224, 338] width 345 height 23
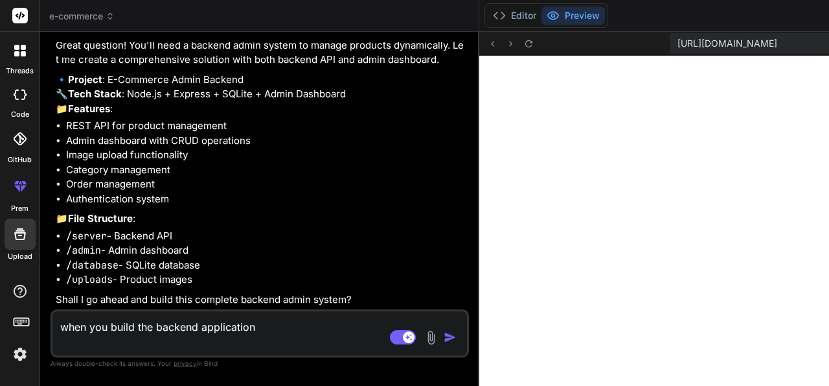
scroll to position [4964, 0]
click at [151, 325] on textarea "when you build the backend application" at bounding box center [224, 330] width 345 height 39
click at [134, 347] on textarea "when you build this backend application" at bounding box center [224, 330] width 345 height 39
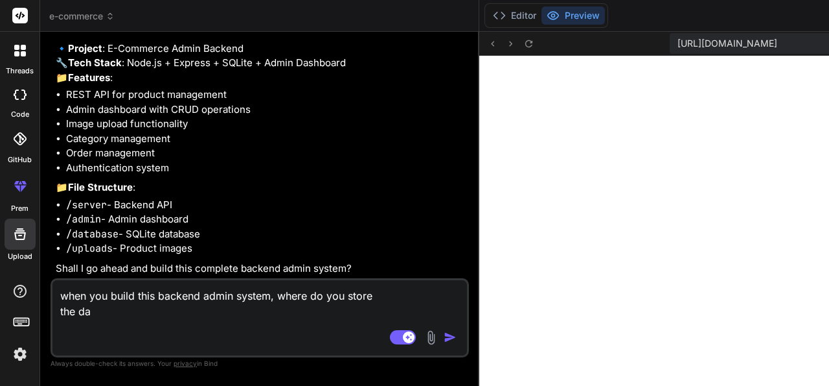
scroll to position [0, 0]
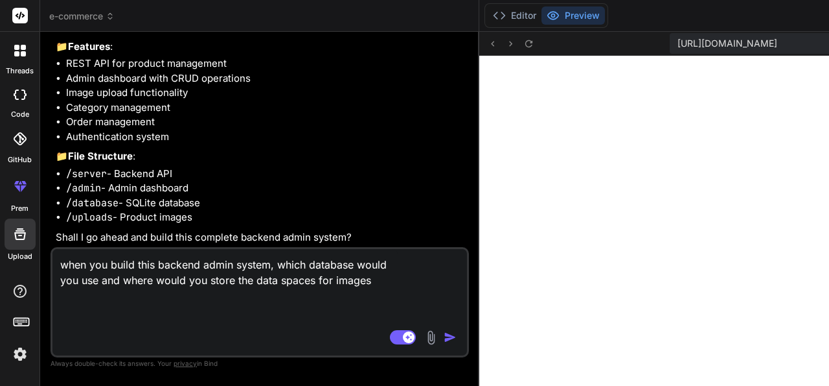
click at [127, 327] on textarea "when you build this backend admin system, which database would you use and wher…" at bounding box center [224, 299] width 345 height 101
click at [82, 312] on textarea "when you build this backend admin system, which database would you use and wher…" at bounding box center [224, 299] width 345 height 101
click at [188, 309] on textarea "when you build this backend admin system, which database would you use and wher…" at bounding box center [224, 299] width 345 height 101
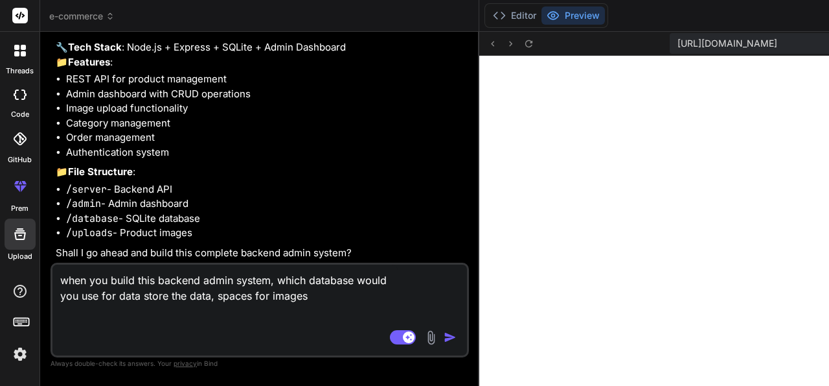
click at [180, 323] on textarea "when you build this backend admin system, which database would you use for data…" at bounding box center [224, 307] width 345 height 86
click at [444, 336] on img "button" at bounding box center [450, 336] width 13 height 13
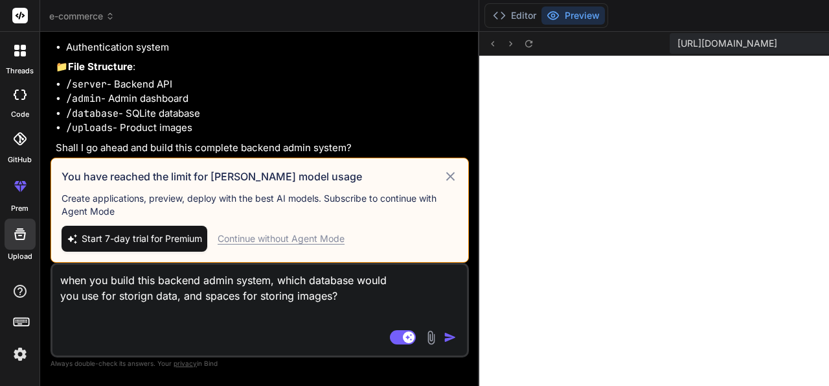
click at [218, 232] on div "Continue without Agent Mode" at bounding box center [281, 238] width 127 height 13
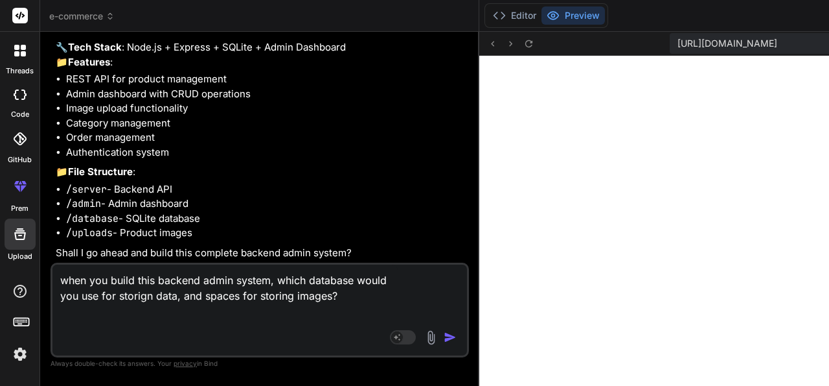
click at [444, 336] on img "button" at bounding box center [450, 336] width 13 height 13
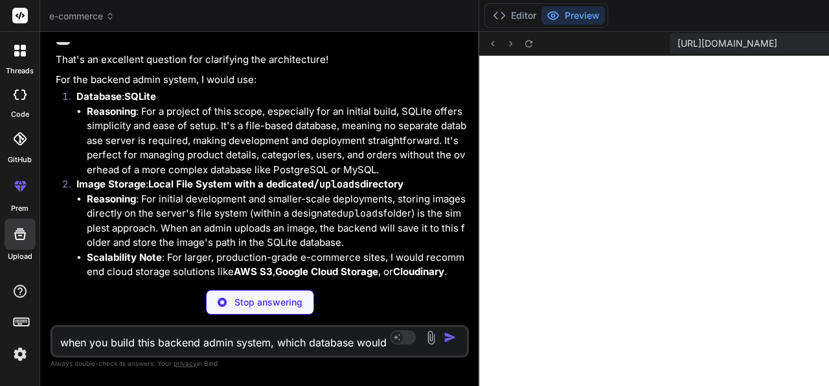
scroll to position [4988, 0]
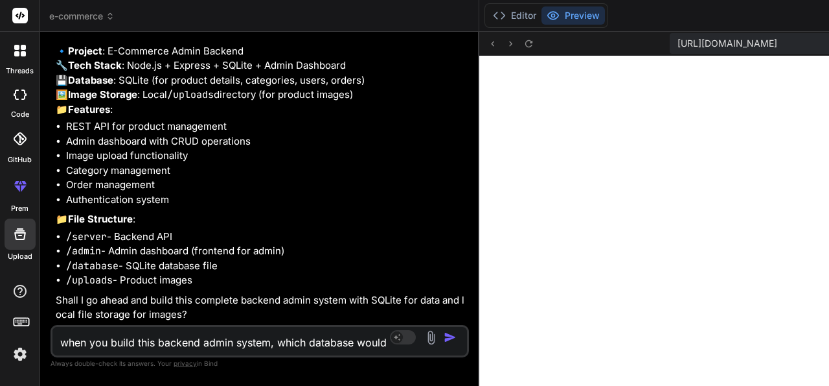
drag, startPoint x: 80, startPoint y: 195, endPoint x: 137, endPoint y: 200, distance: 56.6
drag, startPoint x: 95, startPoint y: 213, endPoint x: 143, endPoint y: 213, distance: 47.3
drag, startPoint x: 95, startPoint y: 224, endPoint x: 148, endPoint y: 230, distance: 53.5
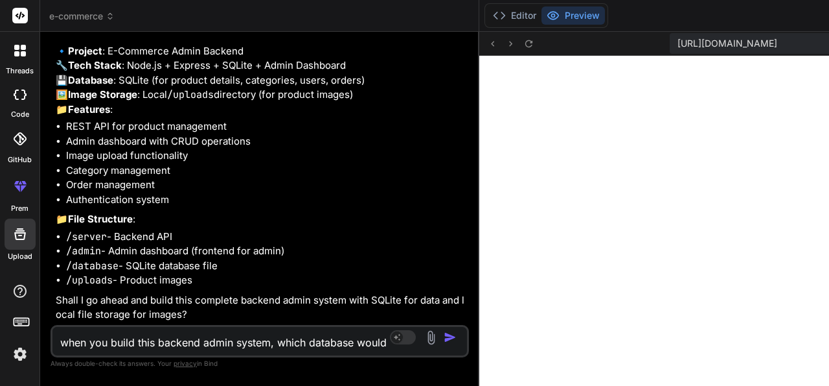
drag, startPoint x: 104, startPoint y: 239, endPoint x: 156, endPoint y: 237, distance: 51.3
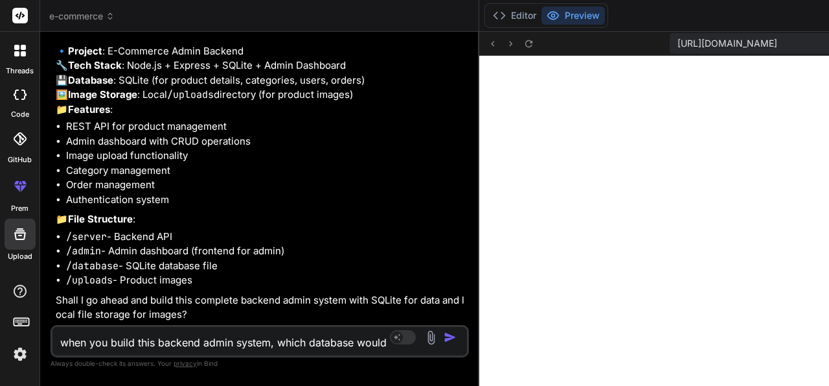
drag, startPoint x: 94, startPoint y: 212, endPoint x: 154, endPoint y: 211, distance: 59.6
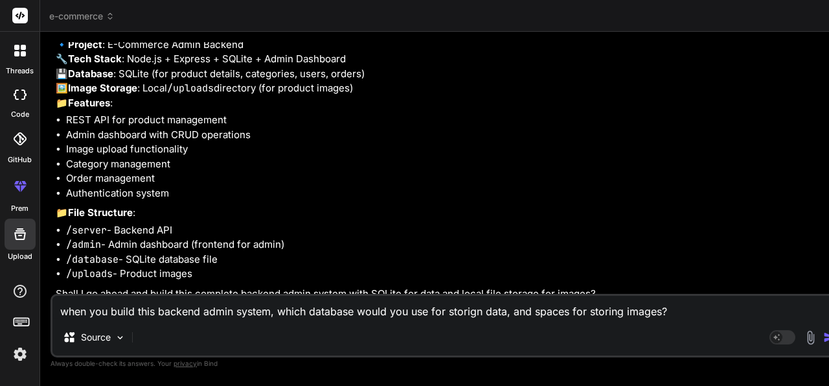
scroll to position [4191, 0]
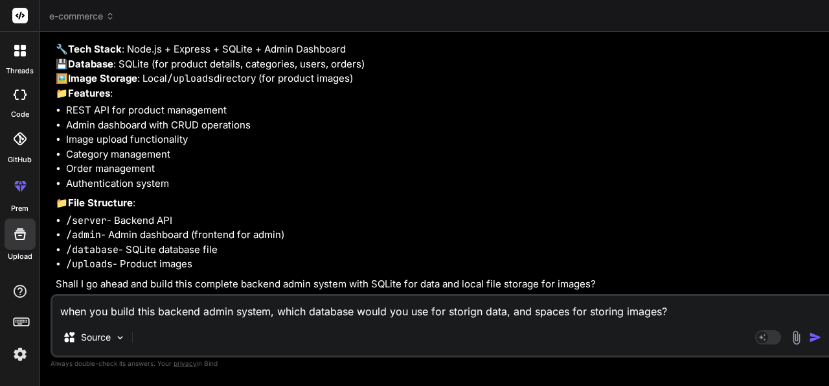
drag, startPoint x: 248, startPoint y: 172, endPoint x: 400, endPoint y: 179, distance: 152.4
click at [400, 179] on div "Bind AI Web Search Created with Pixso. Code Generator You Create an e-commerce …" at bounding box center [442, 209] width 805 height 354
drag, startPoint x: 277, startPoint y: 186, endPoint x: 347, endPoint y: 189, distance: 70.0
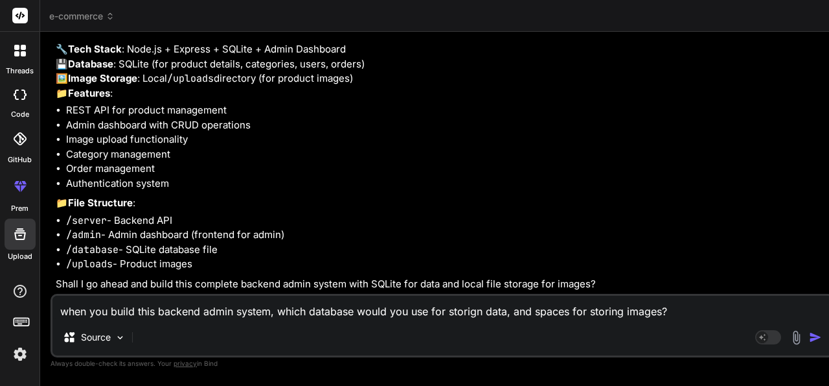
drag, startPoint x: 117, startPoint y: 197, endPoint x: 270, endPoint y: 198, distance: 152.9
drag, startPoint x: 291, startPoint y: 197, endPoint x: 361, endPoint y: 199, distance: 70.0
drag, startPoint x: 98, startPoint y: 214, endPoint x: 303, endPoint y: 213, distance: 204.8
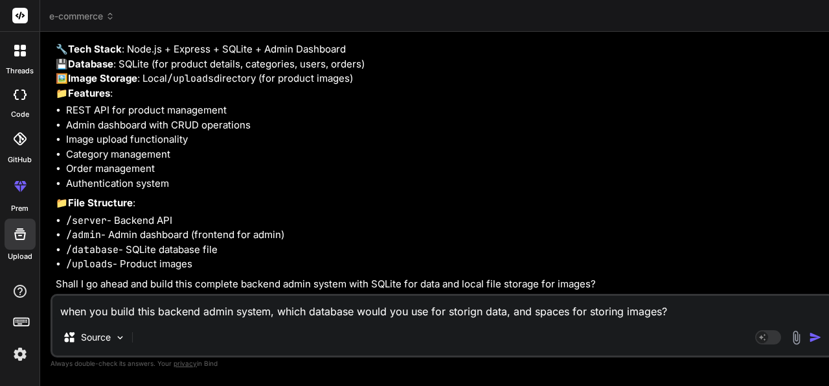
drag, startPoint x: 129, startPoint y: 256, endPoint x: 272, endPoint y: 251, distance: 142.6
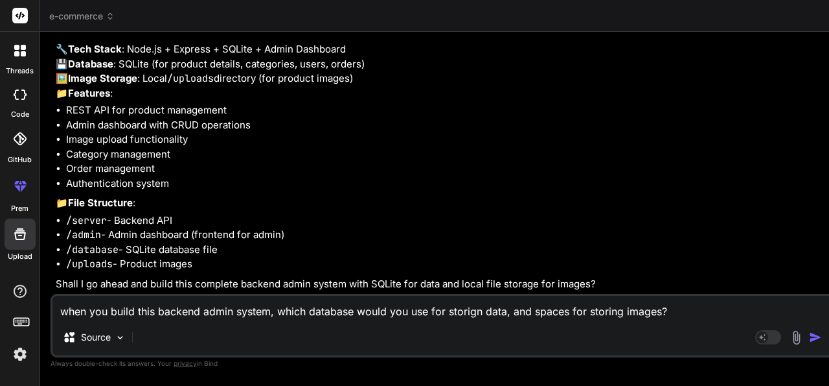
scroll to position [4567, 0]
drag, startPoint x: 124, startPoint y: 152, endPoint x: 150, endPoint y: 156, distance: 26.9
click at [150, 101] on p "🔹 Project : E-Commerce Admin Backend 🔧 Tech Stack : Node.js + Express + SQLite …" at bounding box center [444, 64] width 776 height 73
click at [203, 101] on p "🔹 Project : E-Commerce Admin Backend 🔧 Tech Stack : Node.js + Express + SQLite …" at bounding box center [444, 64] width 776 height 73
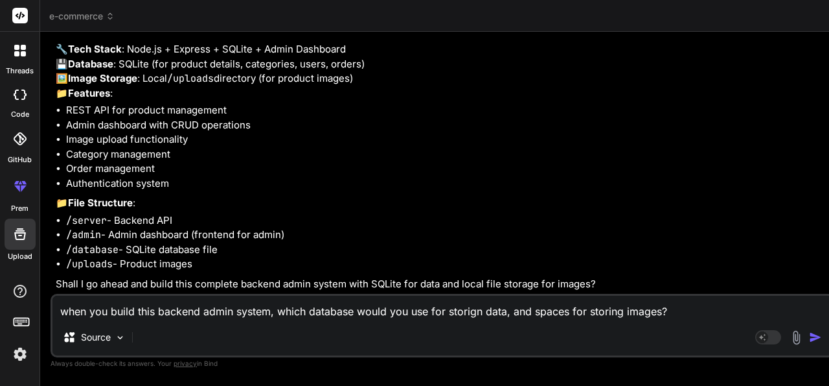
click at [237, 308] on textarea "when you build this backend admin system, which database would you use for stor…" at bounding box center [442, 306] width 780 height 23
click at [121, 340] on img at bounding box center [120, 337] width 11 height 11
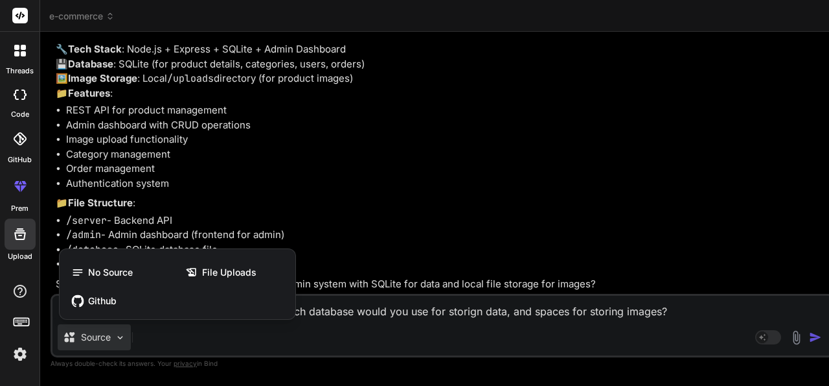
click at [121, 340] on div at bounding box center [414, 193] width 829 height 386
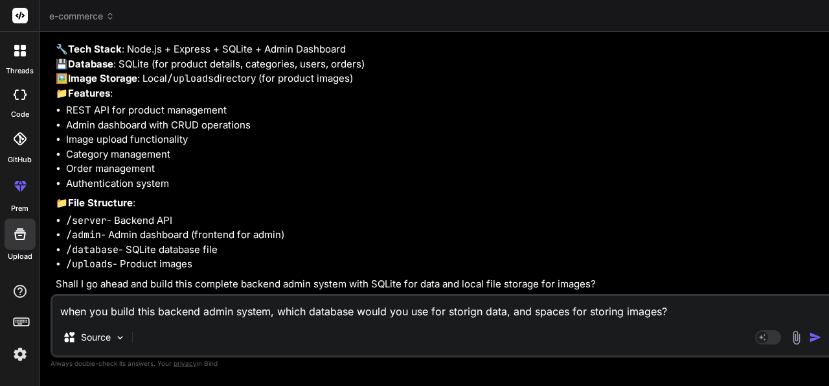
click at [130, 308] on textarea "when you build this backend admin system, which database would you use for stor…" at bounding box center [442, 306] width 780 height 23
click at [177, 310] on textarea "when you build this backend admin system, which database would you use for stor…" at bounding box center [442, 306] width 780 height 23
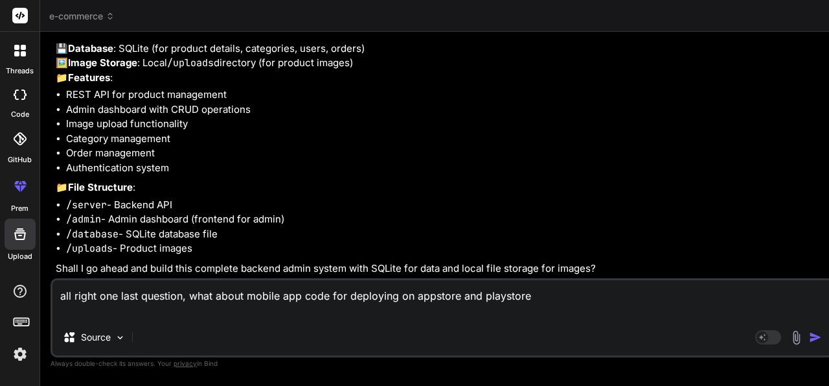
click at [231, 314] on textarea "all right one last question, what about mobile app code for deploying on appsto…" at bounding box center [442, 299] width 780 height 39
drag, startPoint x: 65, startPoint y: 296, endPoint x: 52, endPoint y: 297, distance: 13.0
click at [52, 297] on textarea "all right one last question, what about mobile app code for deploying on appsto…" at bounding box center [442, 299] width 780 height 39
click at [253, 308] on textarea "All right one last question, what about mobile app code for deploying on appsto…" at bounding box center [442, 299] width 780 height 39
click at [159, 326] on div "Source" at bounding box center [442, 339] width 780 height 31
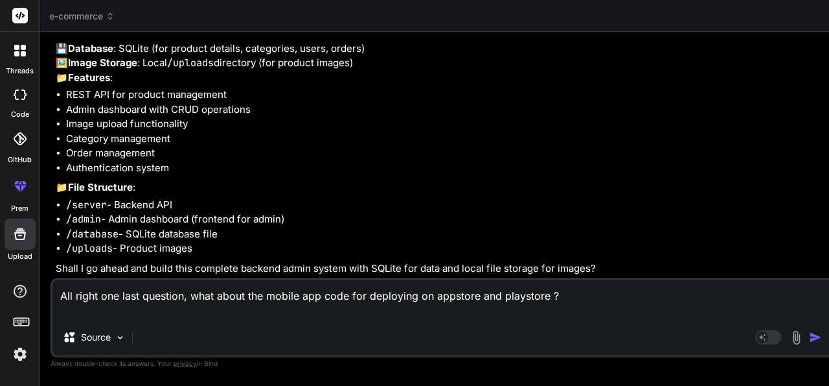
click at [278, 308] on textarea "All right one last question, what about the mobile app code for deploying on ap…" at bounding box center [442, 299] width 780 height 39
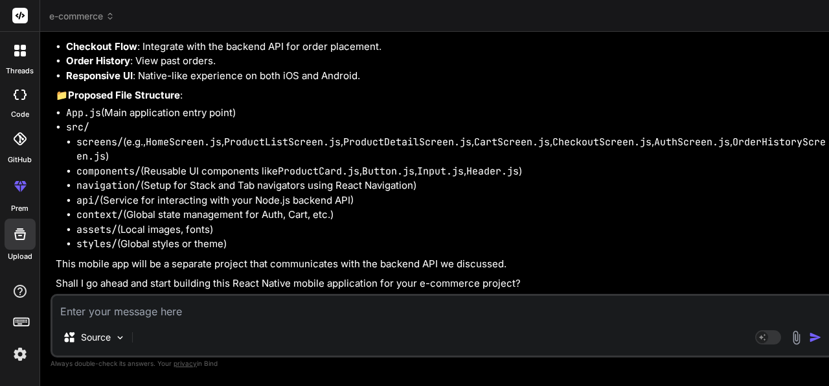
scroll to position [4964, 0]
drag, startPoint x: 106, startPoint y: 144, endPoint x: 214, endPoint y: 139, distance: 109.0
drag, startPoint x: 150, startPoint y: 163, endPoint x: 234, endPoint y: 168, distance: 84.4
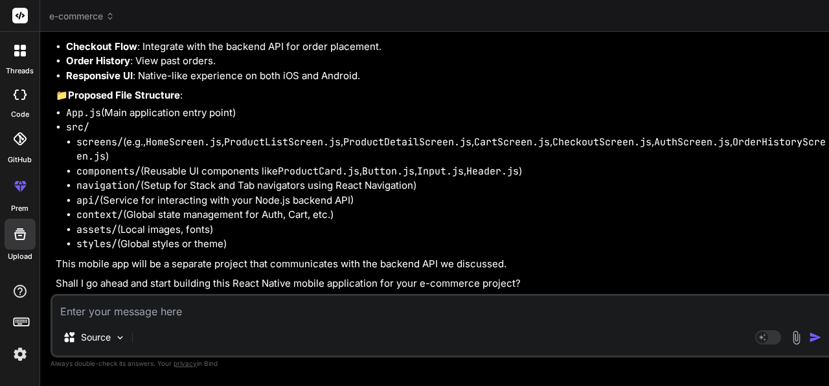
drag, startPoint x: 98, startPoint y: 179, endPoint x: 168, endPoint y: 178, distance: 70.0
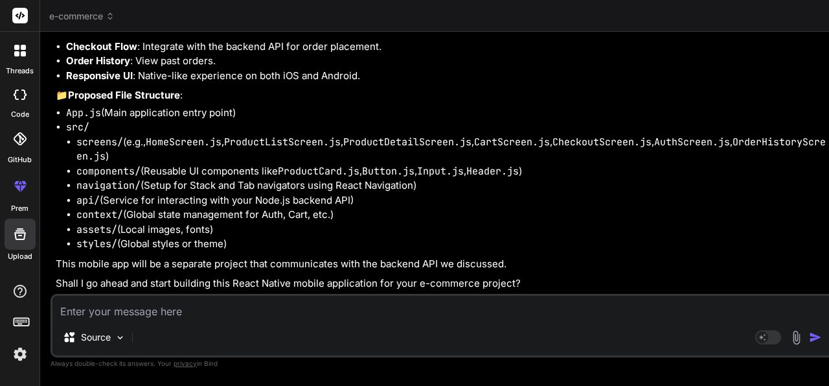
drag, startPoint x: 183, startPoint y: 179, endPoint x: 284, endPoint y: 178, distance: 101.7
drag, startPoint x: 102, startPoint y: 194, endPoint x: 122, endPoint y: 194, distance: 20.1
drag, startPoint x: 222, startPoint y: 193, endPoint x: 240, endPoint y: 192, distance: 18.2
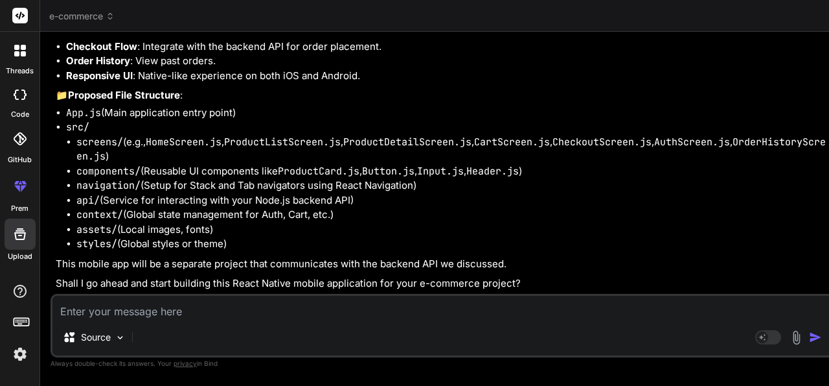
drag, startPoint x: 272, startPoint y: 195, endPoint x: 355, endPoint y: 191, distance: 83.0
drag, startPoint x: 132, startPoint y: 154, endPoint x: 198, endPoint y: 167, distance: 68.0
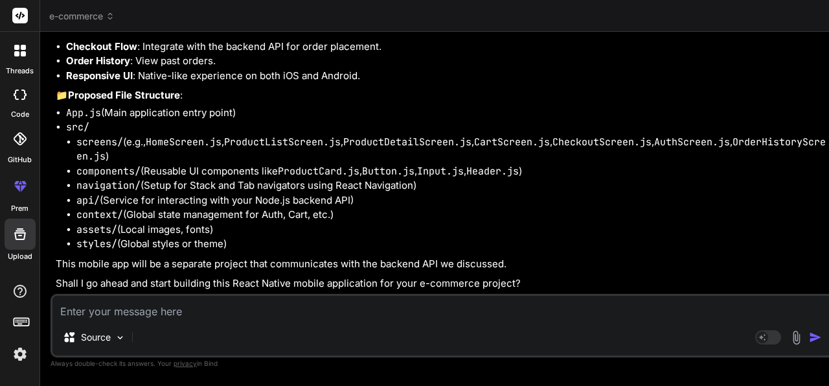
drag, startPoint x: 194, startPoint y: 152, endPoint x: 386, endPoint y: 154, distance: 191.2
drag, startPoint x: 137, startPoint y: 196, endPoint x: 176, endPoint y: 200, distance: 39.1
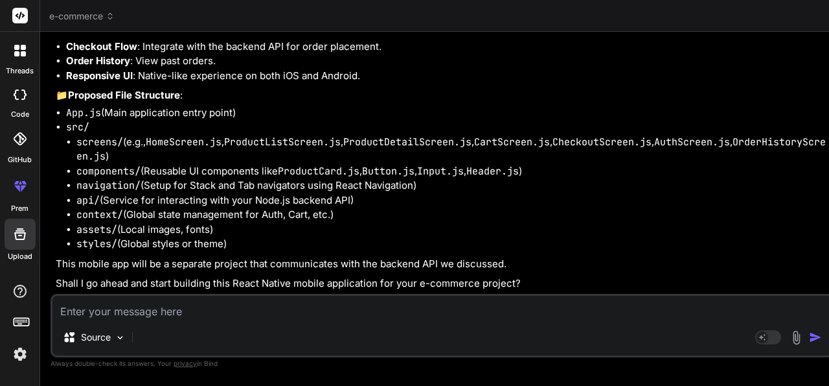
drag, startPoint x: 187, startPoint y: 196, endPoint x: 281, endPoint y: 195, distance: 93.3
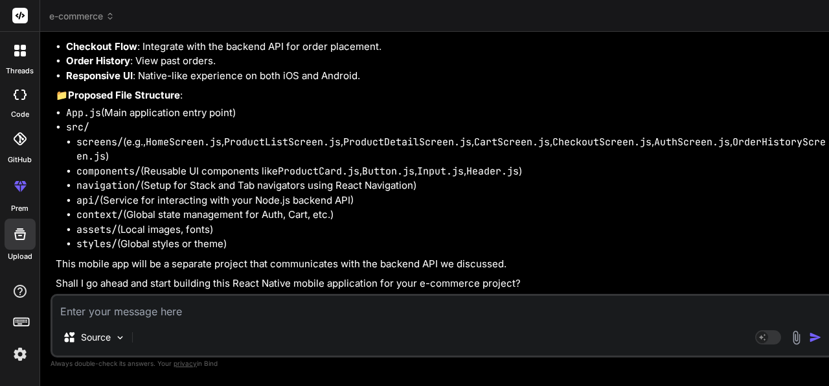
drag, startPoint x: 66, startPoint y: 106, endPoint x: 165, endPoint y: 113, distance: 99.4
drag, startPoint x: 68, startPoint y: 119, endPoint x: 154, endPoint y: 121, distance: 86.2
click at [154, 10] on li "Product Browsing : Homepage, category listings, search, and filter functionalit…" at bounding box center [449, 2] width 766 height 15
click at [146, 10] on li "Product Browsing : Homepage, category listings, search, and filter functionalit…" at bounding box center [449, 2] width 766 height 15
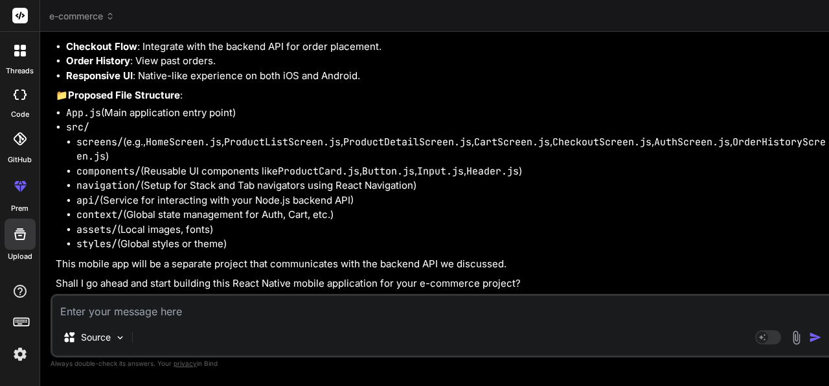
scroll to position [5423, 0]
click at [120, 312] on textarea at bounding box center [442, 306] width 780 height 23
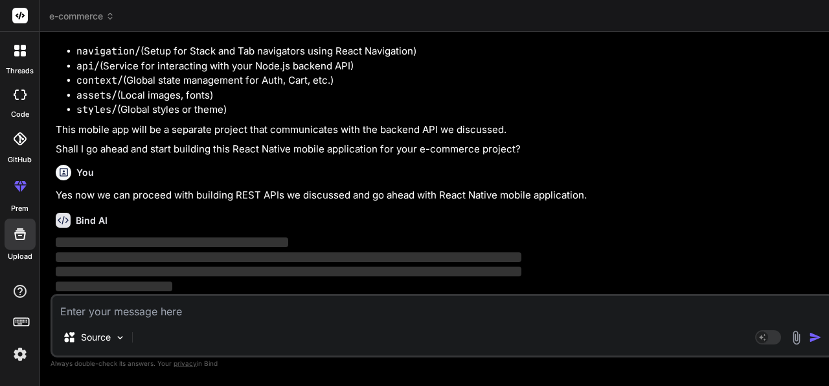
scroll to position [5572, 0]
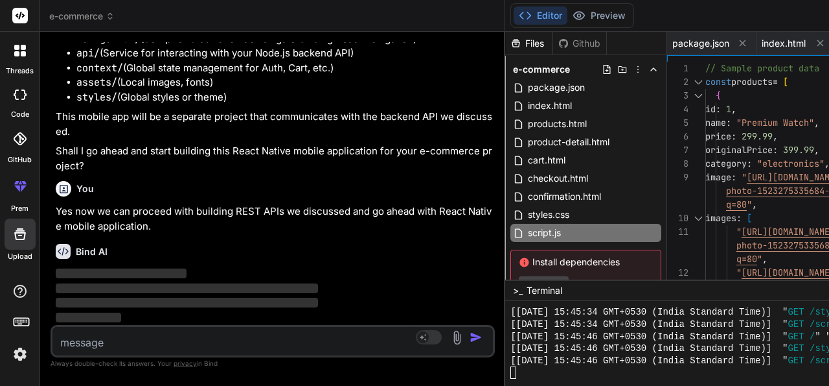
scroll to position [6823, 0]
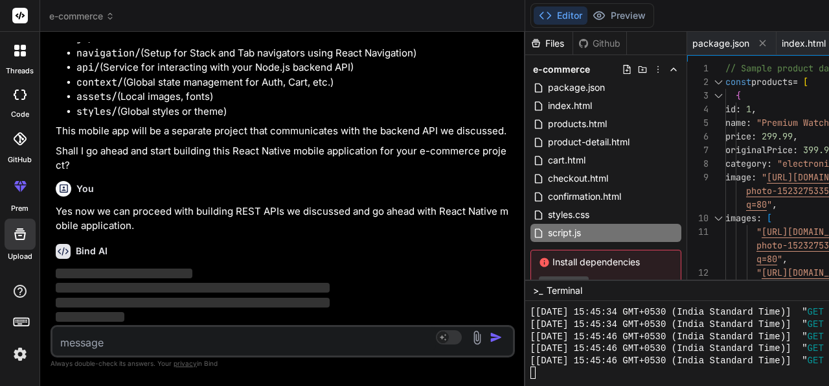
drag, startPoint x: 419, startPoint y: 128, endPoint x: 241, endPoint y: 129, distance: 178.2
click at [241, 129] on div "Bind AI Web Search Created with Pixso. Code Generator You Create an e-commerce …" at bounding box center [282, 209] width 485 height 354
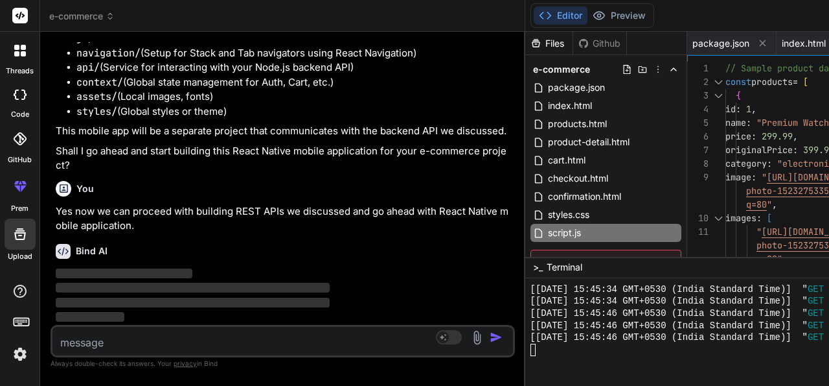
scroll to position [2676, 0]
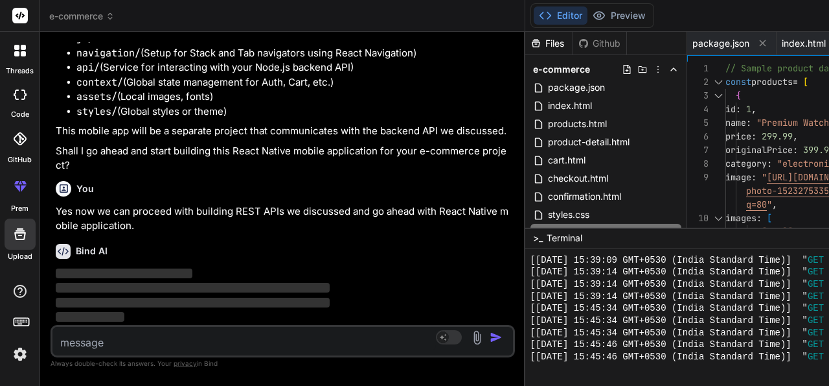
drag, startPoint x: 488, startPoint y: 280, endPoint x: 489, endPoint y: 226, distance: 53.8
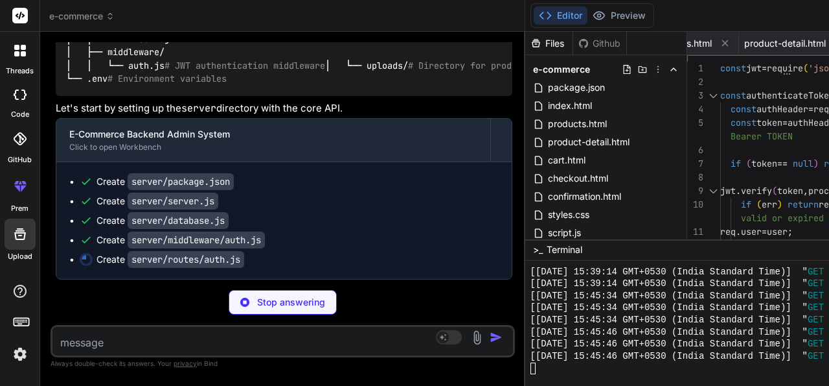
scroll to position [2648, 0]
drag, startPoint x: 577, startPoint y: 227, endPoint x: 573, endPoint y: 252, distance: 25.7
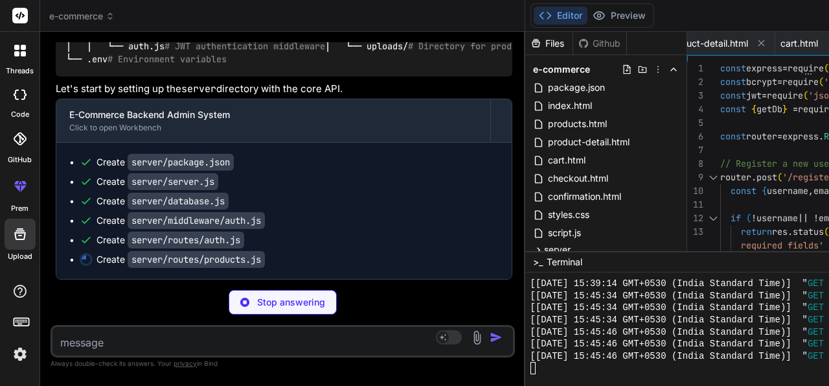
scroll to position [6762, 0]
drag, startPoint x: 98, startPoint y: 175, endPoint x: 198, endPoint y: 174, distance: 99.1
drag, startPoint x: 116, startPoint y: 192, endPoint x: 201, endPoint y: 194, distance: 84.9
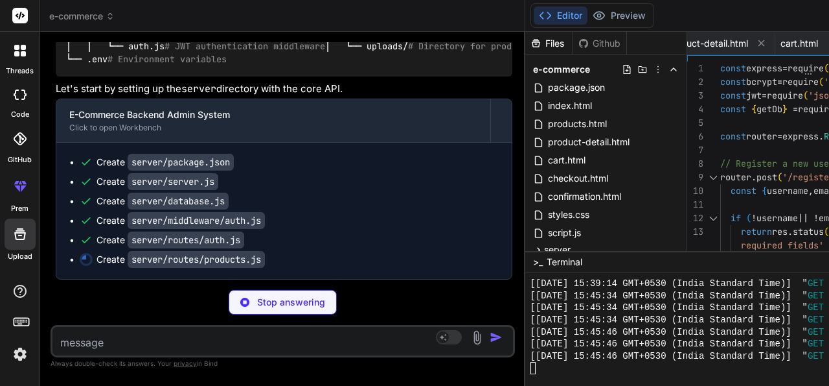
drag, startPoint x: 152, startPoint y: 210, endPoint x: 191, endPoint y: 211, distance: 38.2
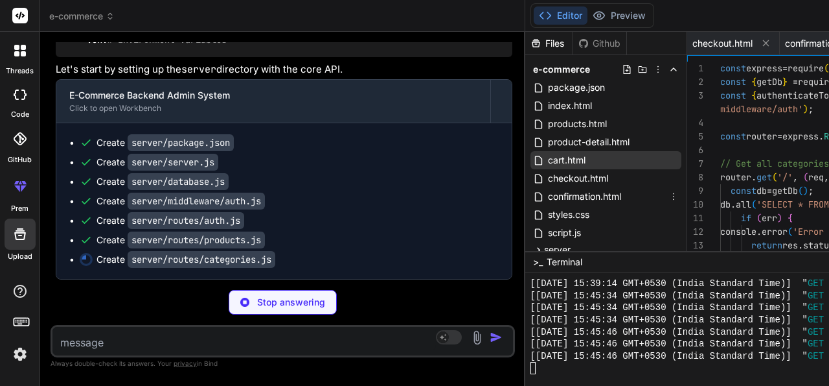
scroll to position [89, 0]
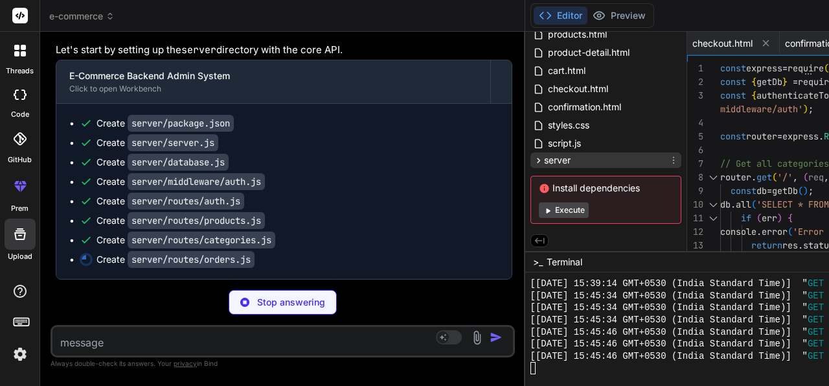
click at [533, 155] on icon at bounding box center [538, 160] width 11 height 11
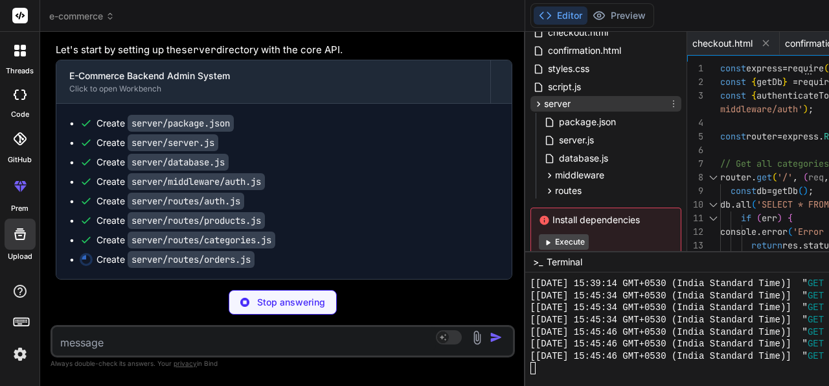
scroll to position [178, 0]
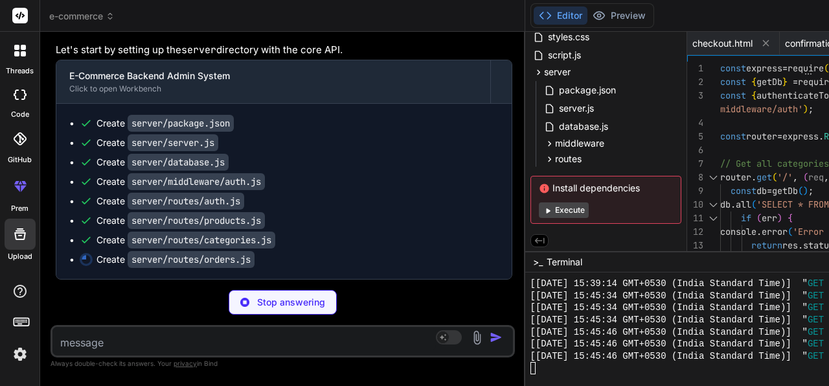
drag, startPoint x: 100, startPoint y: 126, endPoint x: 162, endPoint y: 124, distance: 62.3
drag, startPoint x: 84, startPoint y: 142, endPoint x: 186, endPoint y: 151, distance: 102.1
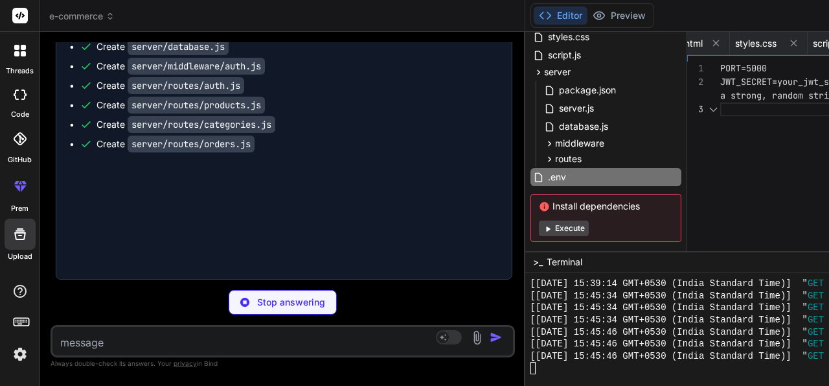
scroll to position [0, 1205]
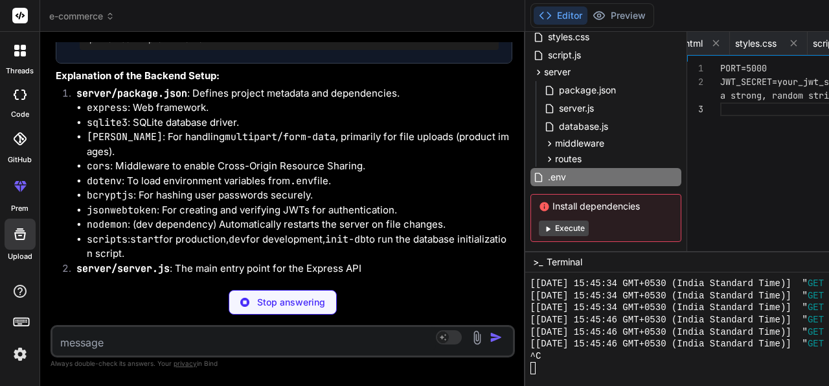
scroll to position [6887, 0]
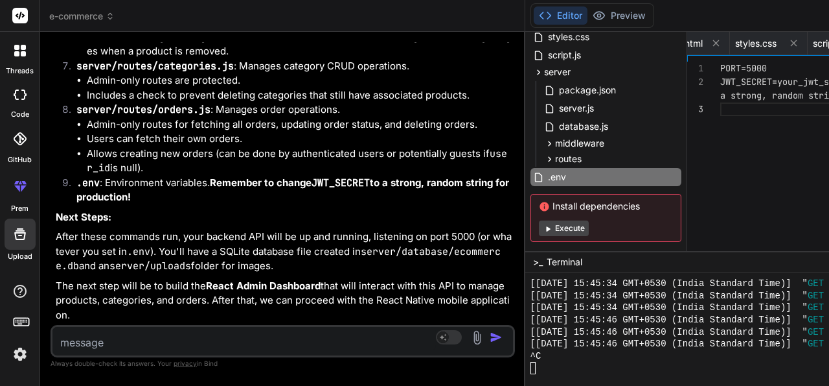
scroll to position [0, 0]
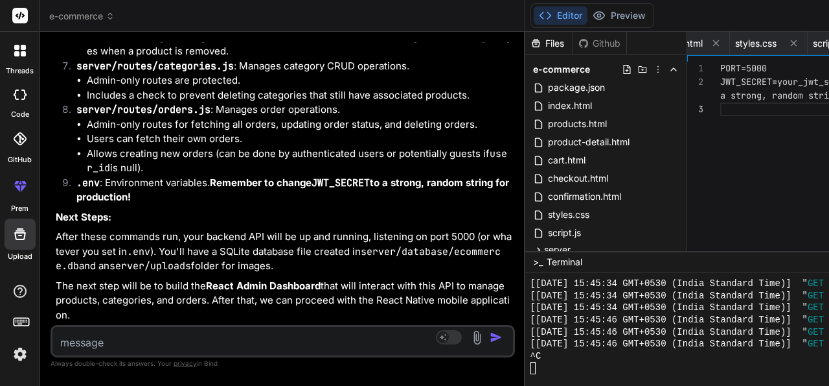
scroll to position [7890, 0]
drag, startPoint x: 161, startPoint y: 188, endPoint x: 213, endPoint y: 190, distance: 51.2
drag, startPoint x: 80, startPoint y: 124, endPoint x: 164, endPoint y: 128, distance: 84.3
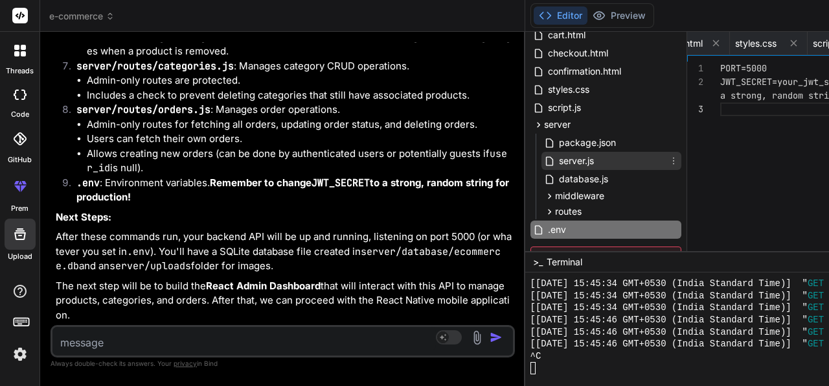
click at [558, 160] on span "server.js" at bounding box center [577, 161] width 38 height 16
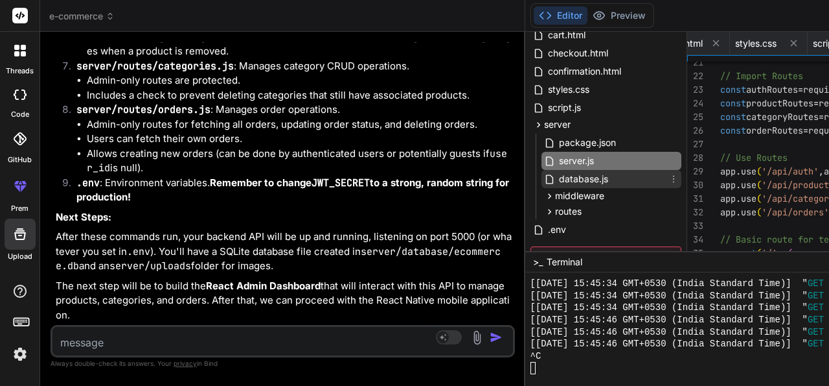
scroll to position [196, 0]
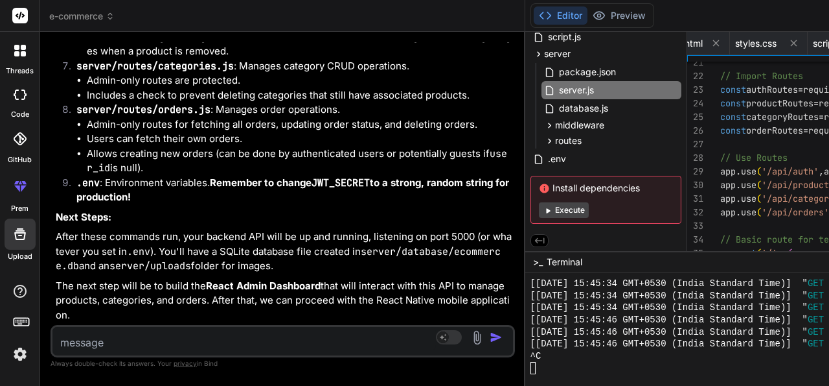
click at [539, 207] on button "Execute" at bounding box center [564, 210] width 50 height 16
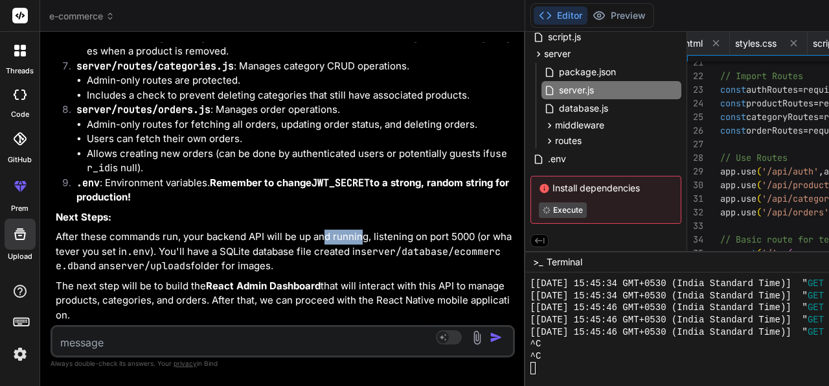
drag, startPoint x: 115, startPoint y: 178, endPoint x: 168, endPoint y: 181, distance: 53.2
click at [165, 229] on p "After these commands run, your backend API will be up and running, listening on…" at bounding box center [284, 251] width 457 height 44
click at [168, 229] on p "After these commands run, your backend API will be up and running, listening on…" at bounding box center [284, 251] width 457 height 44
click at [179, 229] on p "After these commands run, your backend API will be up and running, listening on…" at bounding box center [284, 251] width 457 height 44
drag, startPoint x: 91, startPoint y: 194, endPoint x: 150, endPoint y: 194, distance: 58.3
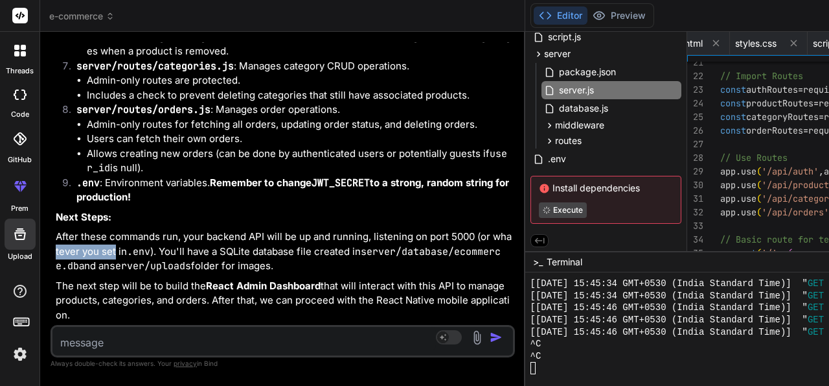
click at [150, 229] on p "After these commands run, your backend API will be up and running, listening on…" at bounding box center [284, 251] width 457 height 44
drag, startPoint x: 209, startPoint y: 192, endPoint x: 252, endPoint y: 194, distance: 43.5
click at [252, 229] on p "After these commands run, your backend API will be up and running, listening on…" at bounding box center [284, 251] width 457 height 44
drag, startPoint x: 64, startPoint y: 211, endPoint x: 165, endPoint y: 207, distance: 101.2
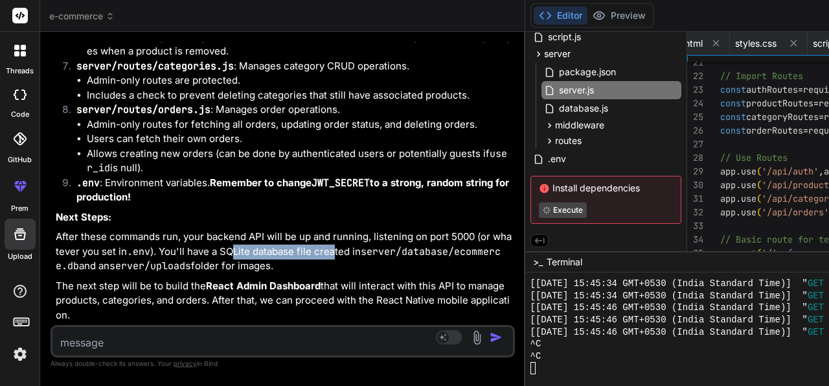
click at [165, 229] on p "After these commands run, your backend API will be up and running, listening on…" at bounding box center [284, 251] width 457 height 44
click at [531, 374] on div at bounding box center [814, 368] width 566 height 12
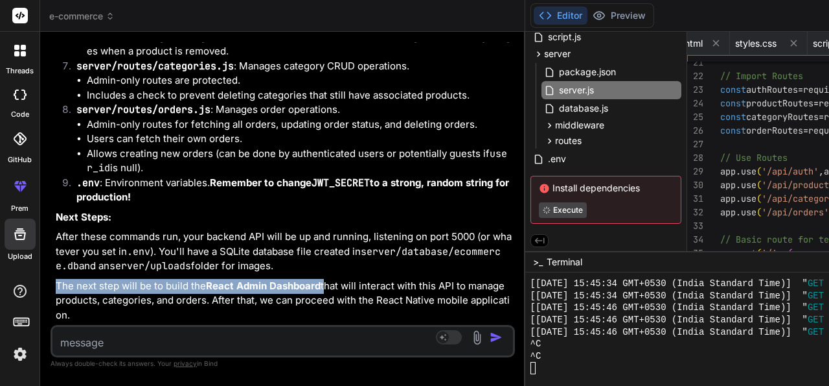
drag, startPoint x: 58, startPoint y: 256, endPoint x: 110, endPoint y: 272, distance: 53.5
click at [110, 279] on p "The next step will be to build the React Admin Dashboard that will interact wit…" at bounding box center [284, 301] width 457 height 44
click at [108, 279] on p "The next step will be to build the React Admin Dashboard that will interact wit…" at bounding box center [284, 301] width 457 height 44
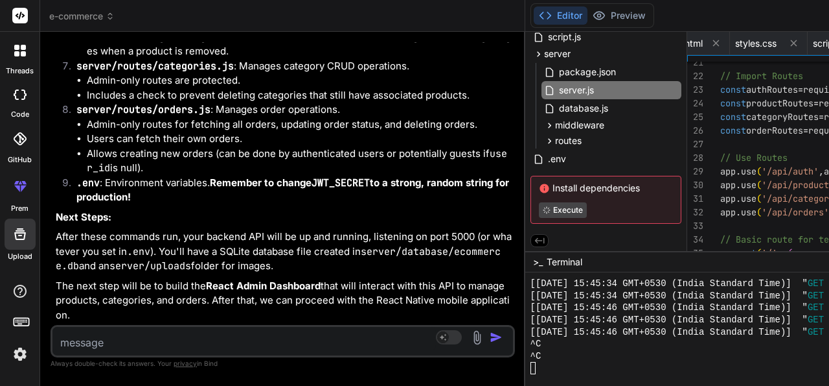
click at [141, 303] on p "The next step will be to build the React Admin Dashboard that will interact wit…" at bounding box center [284, 301] width 457 height 44
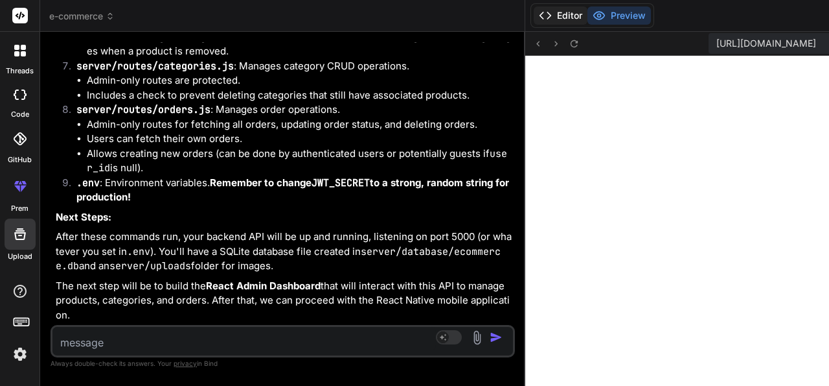
click at [534, 20] on button "Editor" at bounding box center [561, 15] width 54 height 18
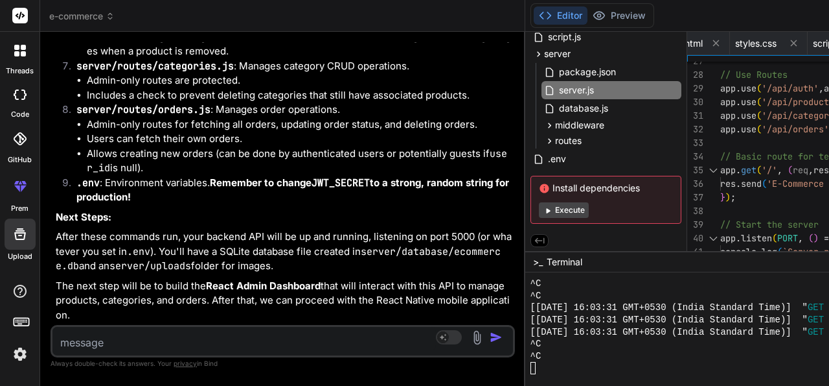
click at [539, 211] on button "Execute" at bounding box center [564, 210] width 50 height 16
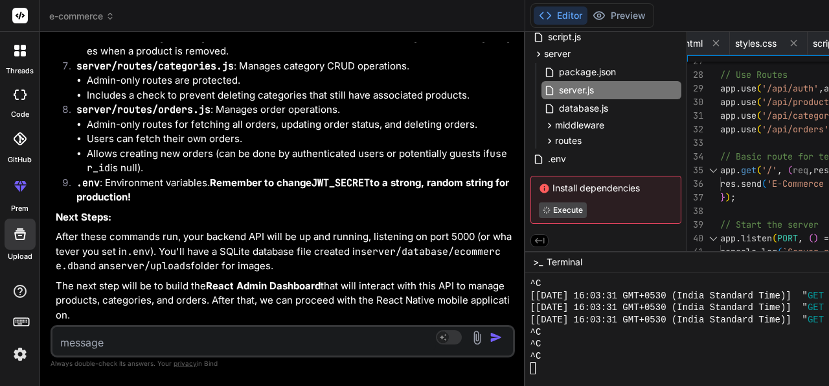
click at [531, 368] on div at bounding box center [814, 368] width 566 height 12
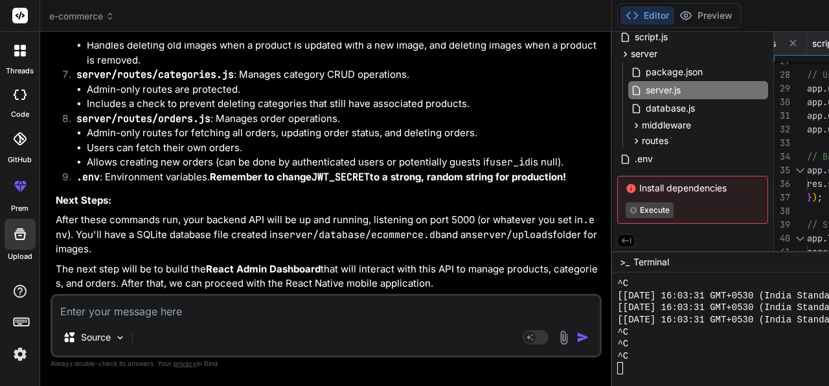
click at [284, 135] on div "Bind AI Web Search Created with Pixso. Code Generator You Create an e-commerce …" at bounding box center [326, 209] width 572 height 354
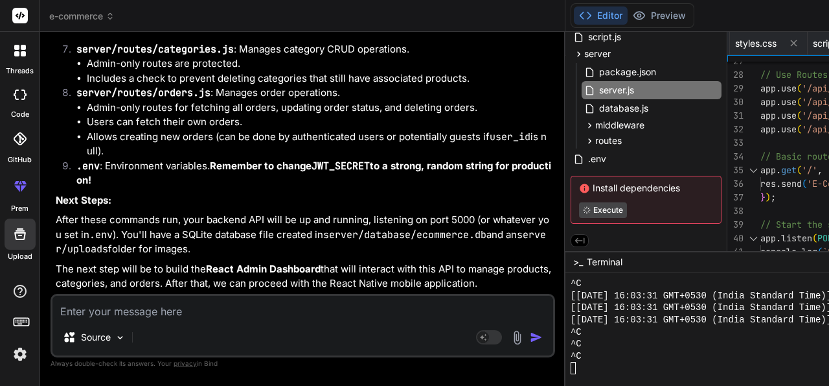
scroll to position [7021, 0]
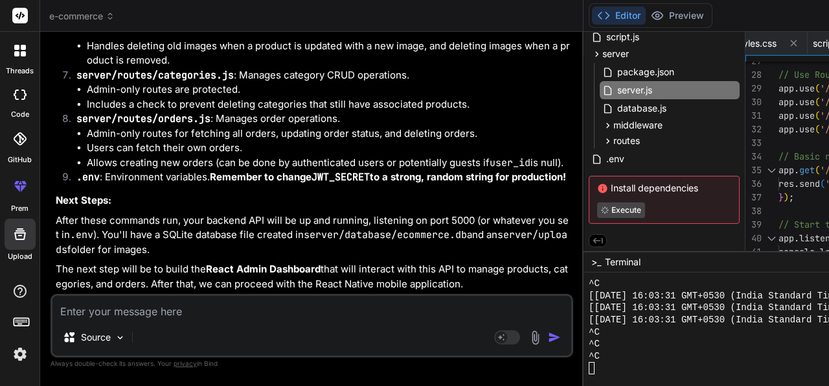
drag, startPoint x: 323, startPoint y: 127, endPoint x: 270, endPoint y: 125, distance: 53.2
click at [270, 125] on div "Bind AI Web Search Created with Pixso. Code Generator You Create an e-commerce …" at bounding box center [312, 209] width 544 height 354
drag, startPoint x: 268, startPoint y: 191, endPoint x: 319, endPoint y: 191, distance: 51.8
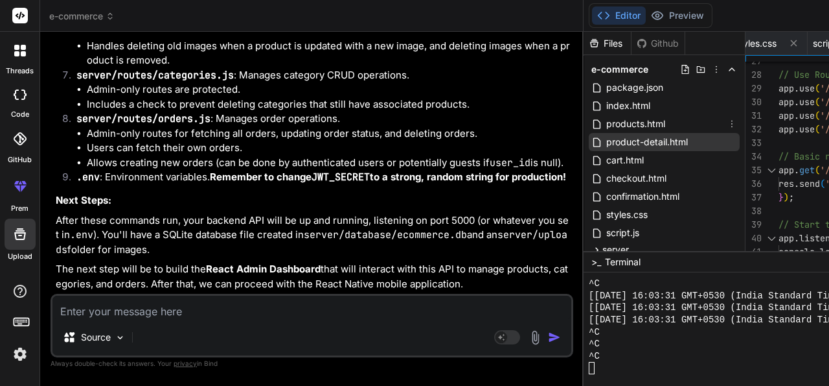
scroll to position [196, 0]
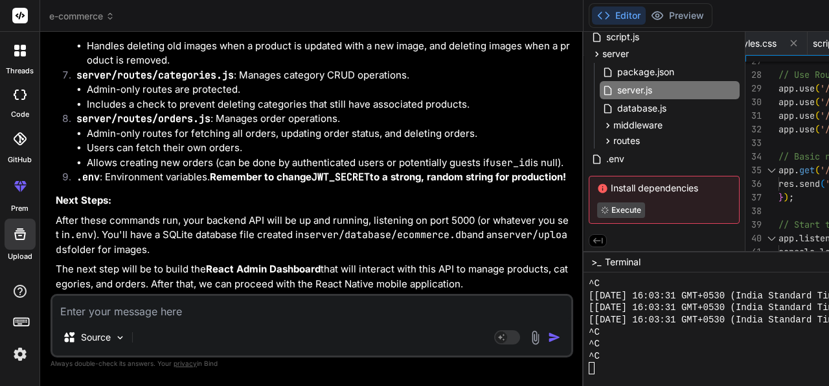
click at [13, 106] on div at bounding box center [20, 95] width 29 height 26
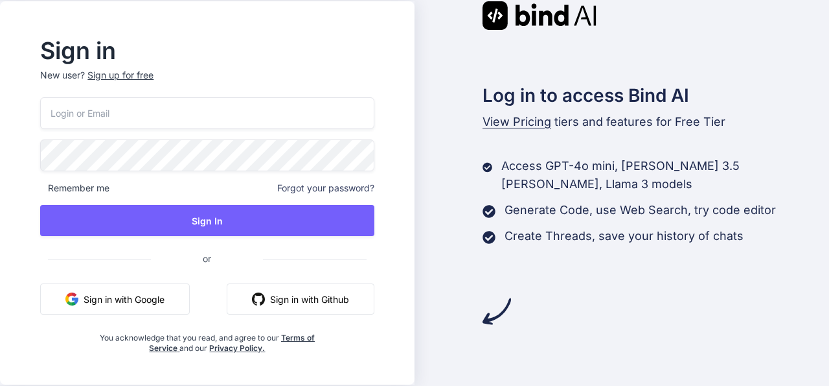
click at [103, 294] on button "Sign in with Google" at bounding box center [115, 298] width 150 height 31
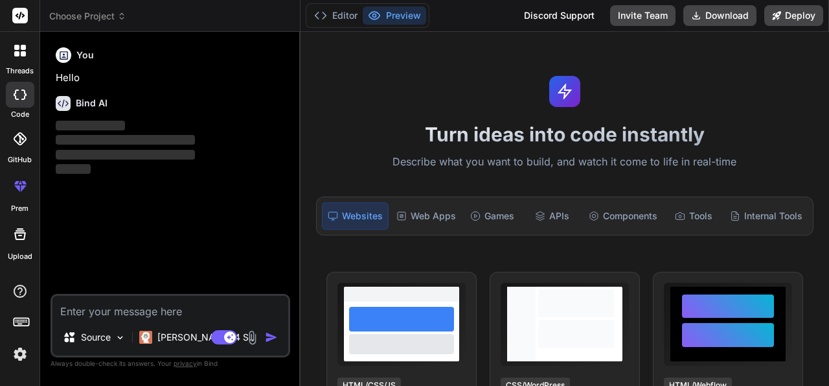
type textarea "x"
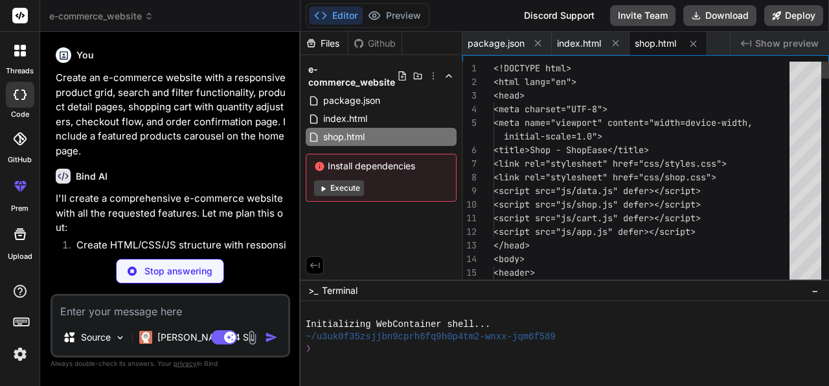
scroll to position [0, 155]
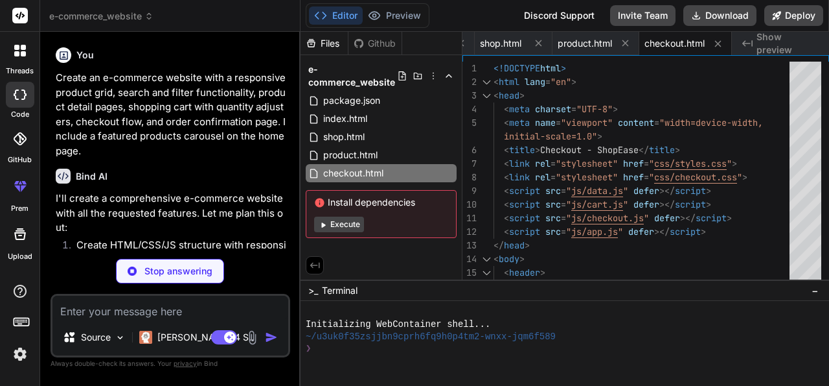
click at [335, 224] on button "Execute" at bounding box center [339, 224] width 50 height 16
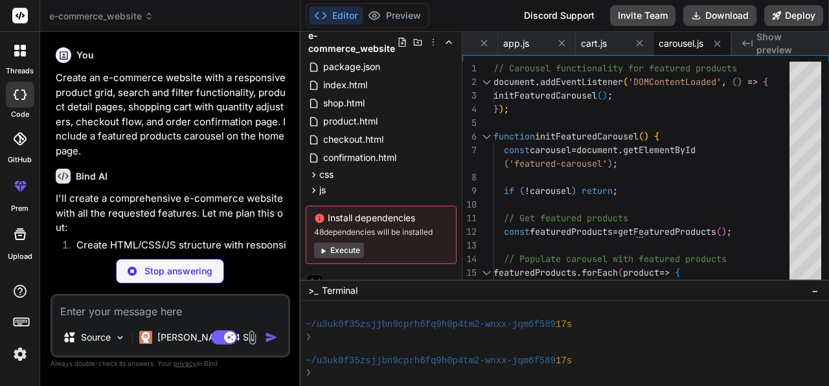
scroll to position [45, 0]
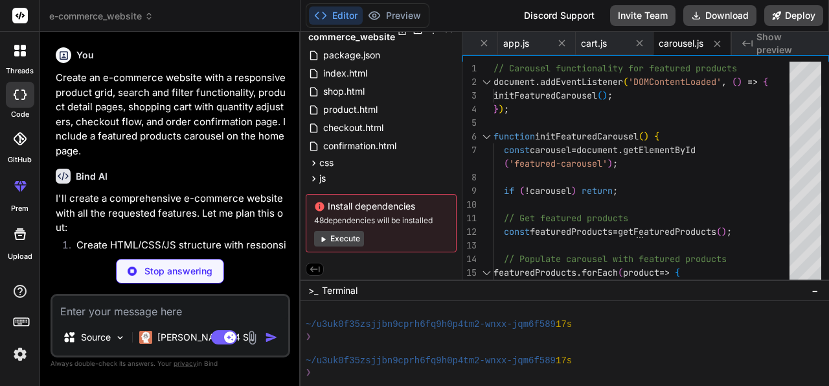
click at [338, 238] on button "Execute" at bounding box center [339, 239] width 50 height 16
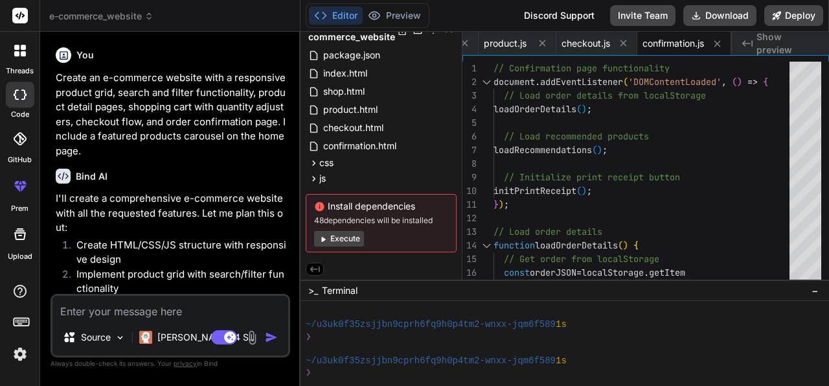
click at [340, 239] on button "Execute" at bounding box center [339, 239] width 50 height 16
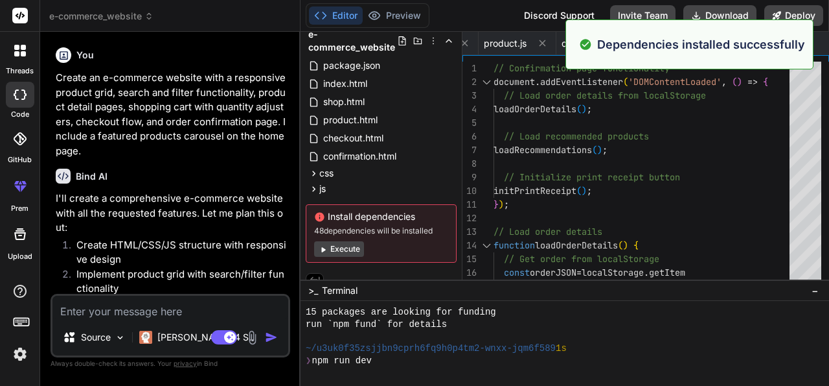
scroll to position [544, 0]
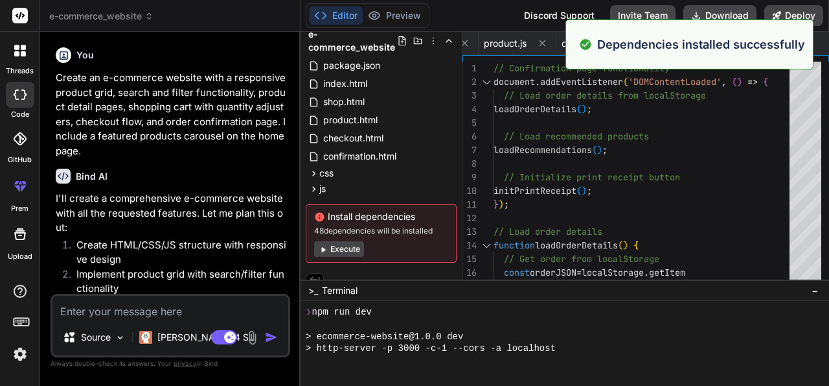
type textarea "x"
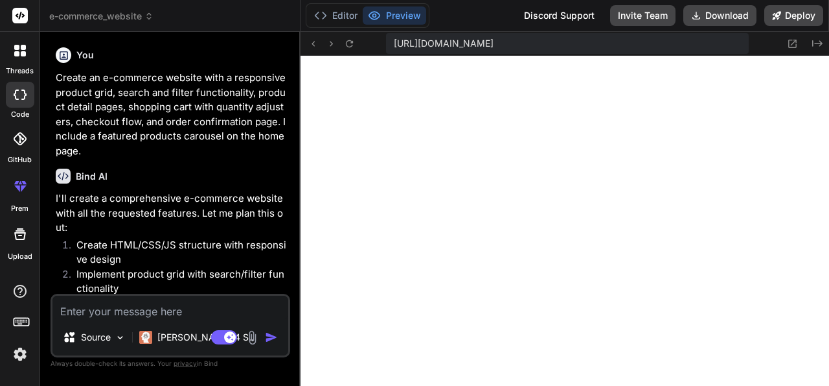
scroll to position [871, 0]
click at [791, 45] on icon at bounding box center [792, 43] width 11 height 11
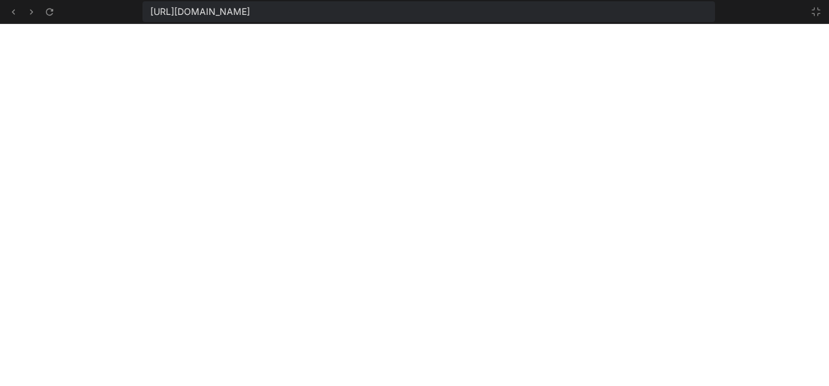
scroll to position [1306, 0]
click at [597, 190] on div at bounding box center [414, 205] width 829 height 362
click at [815, 13] on icon at bounding box center [816, 11] width 10 height 10
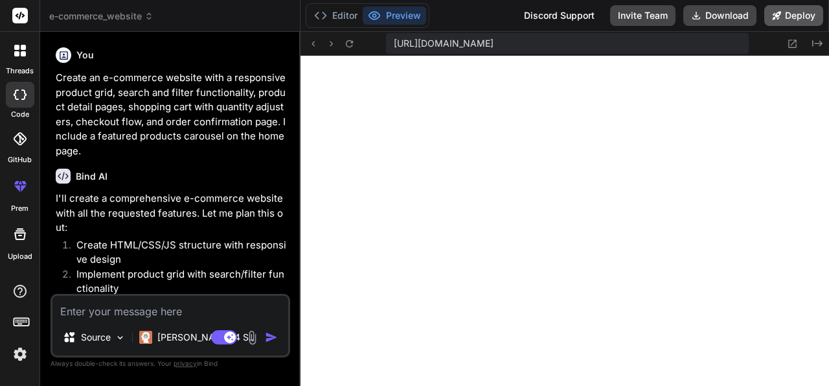
scroll to position [1572, 0]
click at [790, 43] on icon at bounding box center [793, 44] width 8 height 8
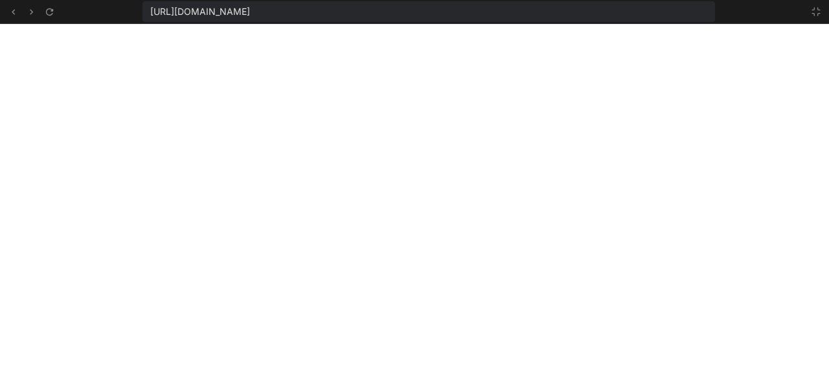
click at [250, 12] on span "[URL][DOMAIN_NAME]" at bounding box center [200, 11] width 100 height 13
click at [645, 7] on div "[URL][DOMAIN_NAME]" at bounding box center [429, 11] width 573 height 21
click at [49, 9] on icon at bounding box center [48, 11] width 7 height 7
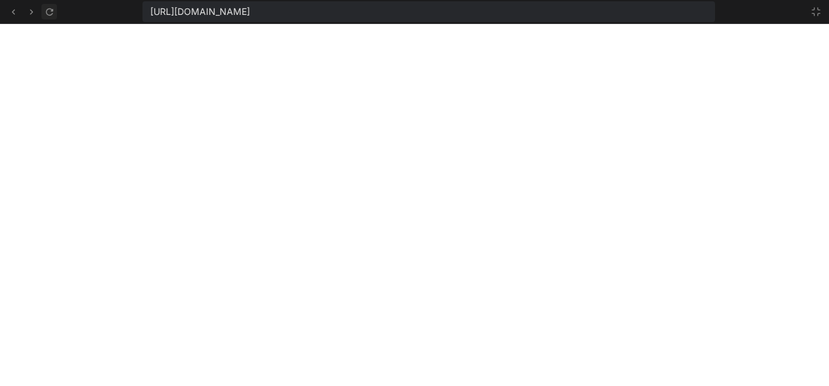
scroll to position [1753, 0]
click at [29, 12] on icon at bounding box center [31, 11] width 11 height 11
click at [16, 15] on icon at bounding box center [13, 11] width 11 height 11
click at [34, 8] on icon at bounding box center [31, 11] width 11 height 11
click at [9, 14] on icon at bounding box center [13, 11] width 11 height 11
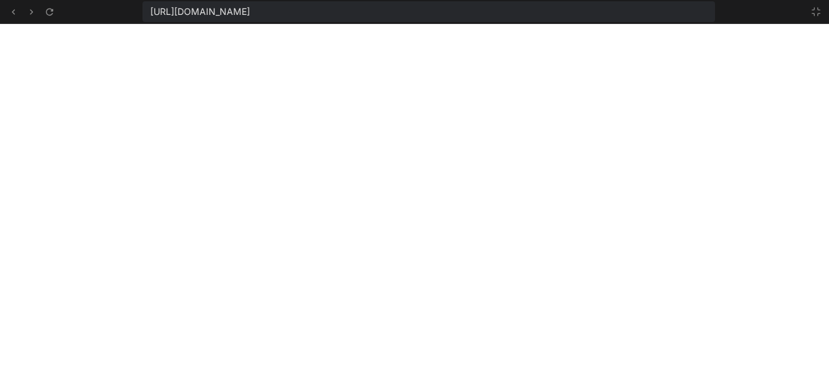
scroll to position [1923, 0]
click at [809, 14] on button at bounding box center [817, 12] width 16 height 16
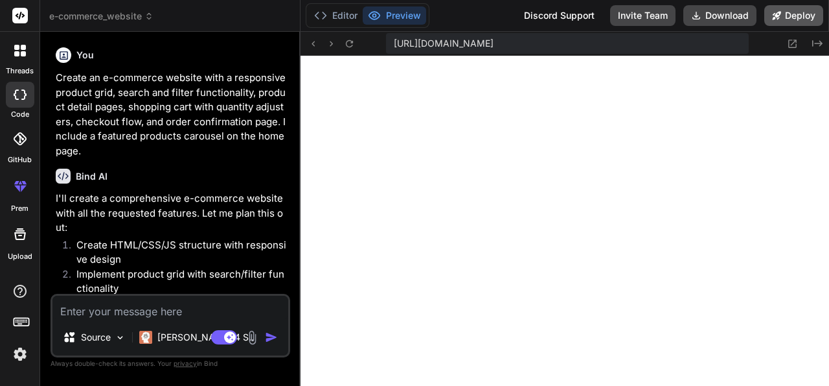
scroll to position [2020, 0]
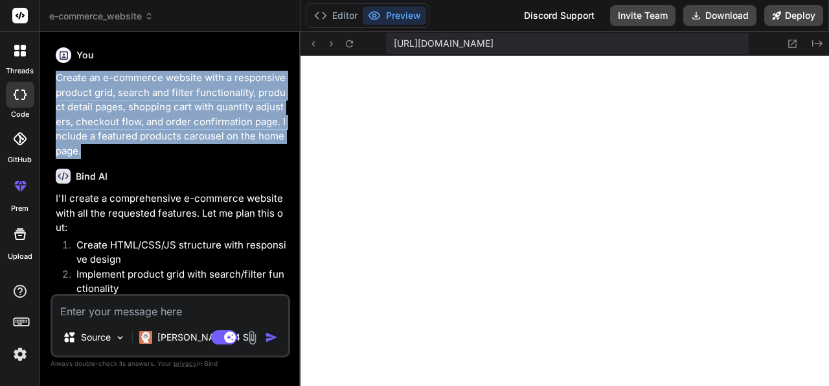
drag, startPoint x: 56, startPoint y: 73, endPoint x: 91, endPoint y: 150, distance: 85.3
click at [91, 150] on p "Create an e-commerce website with a responsive product grid, search and filter …" at bounding box center [172, 114] width 232 height 87
copy p "Create an e-commerce website with a responsive product grid, search and filter …"
click at [115, 128] on p "Create an e-commerce website with a responsive product grid, search and filter …" at bounding box center [172, 114] width 232 height 87
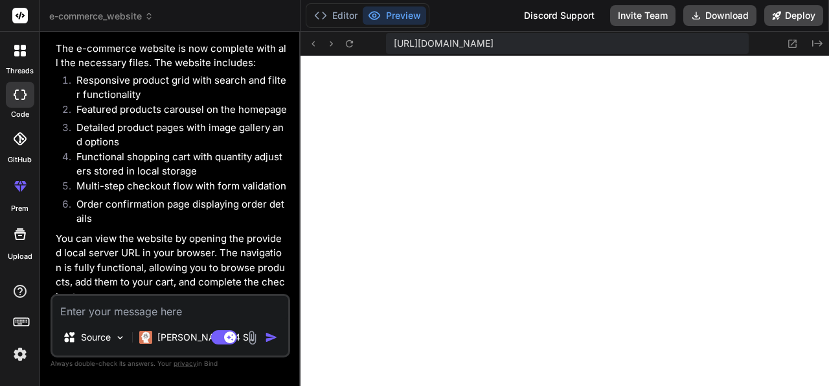
scroll to position [901, 0]
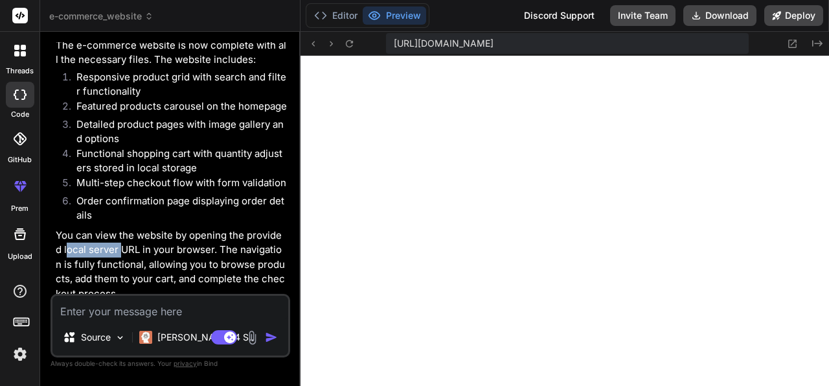
drag, startPoint x: 60, startPoint y: 243, endPoint x: 114, endPoint y: 243, distance: 53.8
click at [112, 242] on p "You can view the website by opening the provided local server URL in your brows…" at bounding box center [172, 264] width 232 height 73
click at [114, 243] on p "You can view the website by opening the provided local server URL in your brows…" at bounding box center [172, 264] width 232 height 73
drag, startPoint x: 150, startPoint y: 242, endPoint x: 179, endPoint y: 243, distance: 29.8
click at [155, 242] on p "You can view the website by opening the provided local server URL in your brows…" at bounding box center [172, 264] width 232 height 73
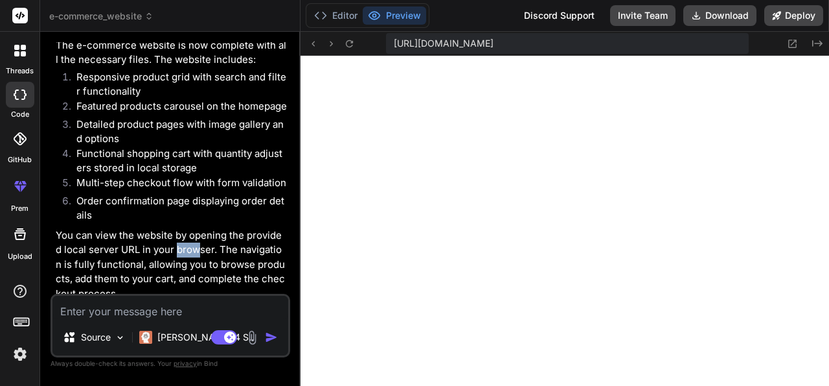
drag, startPoint x: 179, startPoint y: 243, endPoint x: 211, endPoint y: 244, distance: 31.1
click at [198, 244] on p "You can view the website by opening the provided local server URL in your brows…" at bounding box center [172, 264] width 232 height 73
click at [211, 244] on p "You can view the website by opening the provided local server URL in your brows…" at bounding box center [172, 264] width 232 height 73
drag, startPoint x: 67, startPoint y: 255, endPoint x: 115, endPoint y: 257, distance: 47.3
click at [115, 257] on p "You can view the website by opening the provided local server URL in your brows…" at bounding box center [172, 264] width 232 height 73
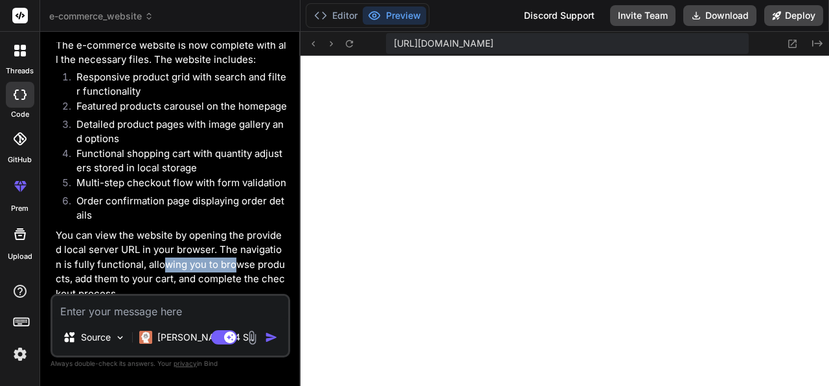
drag, startPoint x: 155, startPoint y: 252, endPoint x: 227, endPoint y: 253, distance: 71.9
click at [227, 253] on p "You can view the website by opening the provided local server URL in your brows…" at bounding box center [172, 264] width 232 height 73
click at [159, 257] on p "You can view the website by opening the provided local server URL in your brows…" at bounding box center [172, 264] width 232 height 73
drag, startPoint x: 132, startPoint y: 264, endPoint x: 229, endPoint y: 275, distance: 97.3
click at [229, 275] on p "You can view the website by opening the provided local server URL in your brows…" at bounding box center [172, 264] width 232 height 73
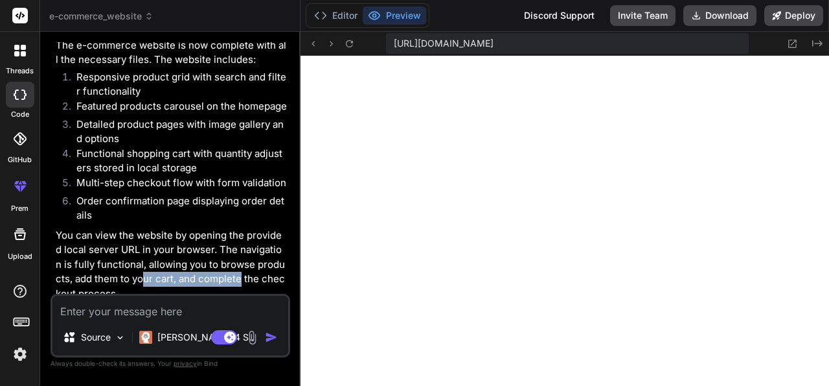
click at [225, 273] on p "You can view the website by opening the provided local server URL in your brows…" at bounding box center [172, 264] width 232 height 73
click at [794, 41] on icon at bounding box center [792, 43] width 11 height 11
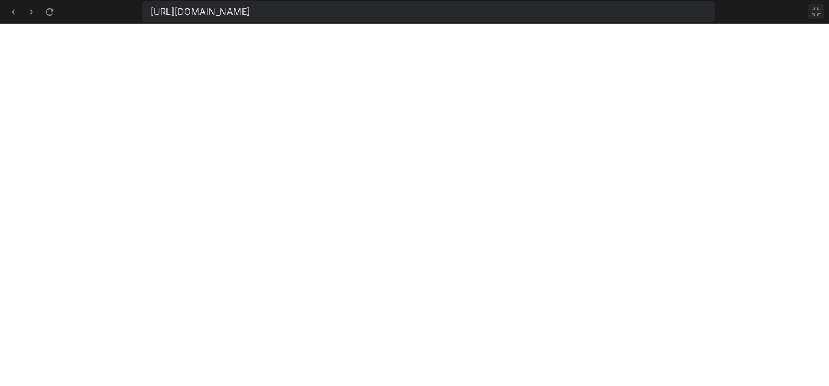
click at [821, 11] on icon at bounding box center [816, 11] width 10 height 10
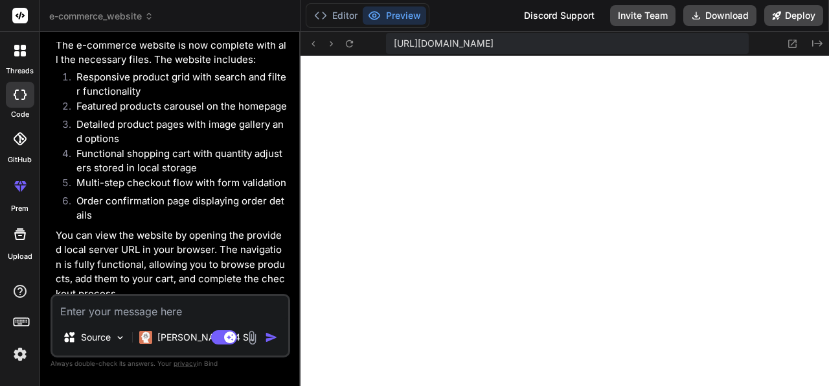
click at [148, 319] on div "Source Claude 4 S.. Agent Mode. When this toggle is activated, AI automatically…" at bounding box center [171, 326] width 240 height 64
click at [337, 22] on button "Editor" at bounding box center [336, 15] width 54 height 18
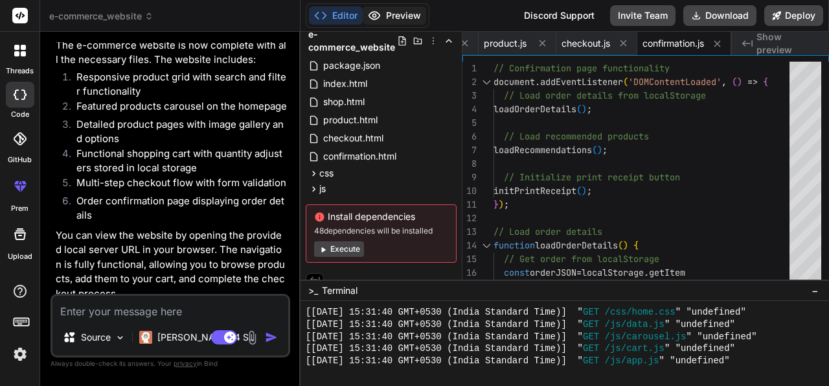
click at [393, 14] on button "Preview" at bounding box center [395, 15] width 64 height 18
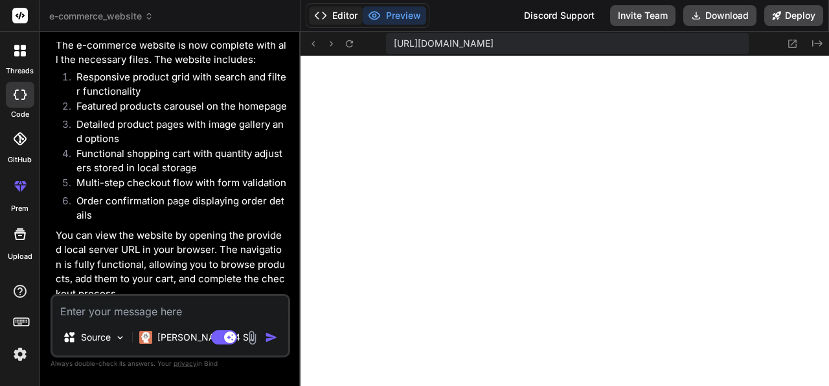
click at [334, 13] on button "Editor" at bounding box center [336, 15] width 54 height 18
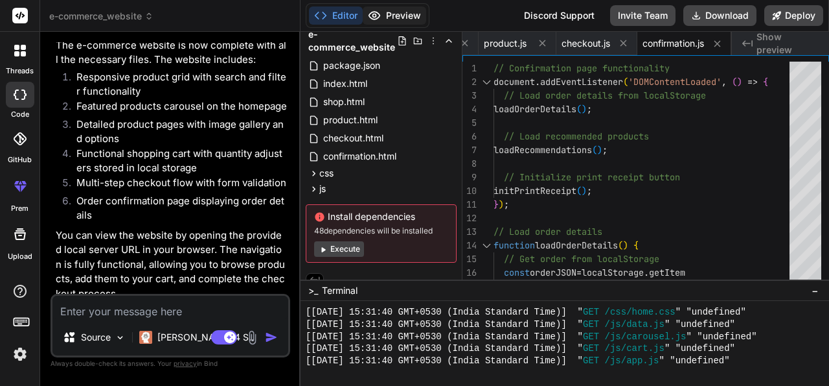
click at [397, 12] on button "Preview" at bounding box center [395, 15] width 64 height 18
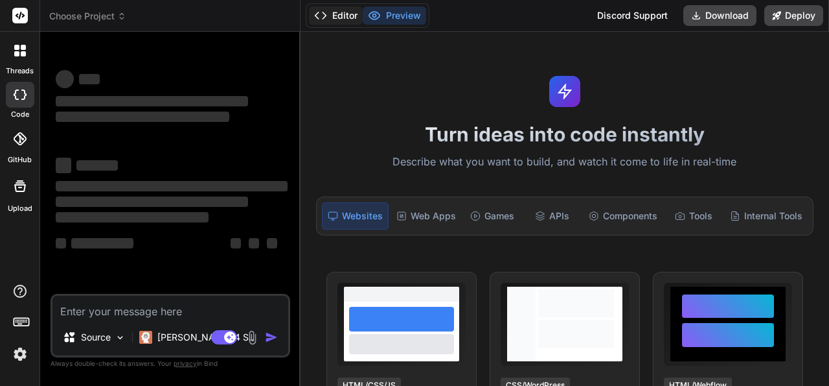
click at [356, 16] on button "Editor" at bounding box center [336, 15] width 54 height 18
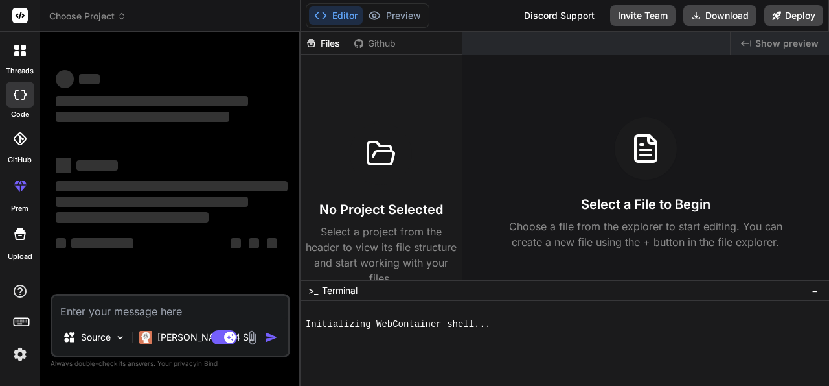
click at [8, 51] on div at bounding box center [19, 50] width 27 height 27
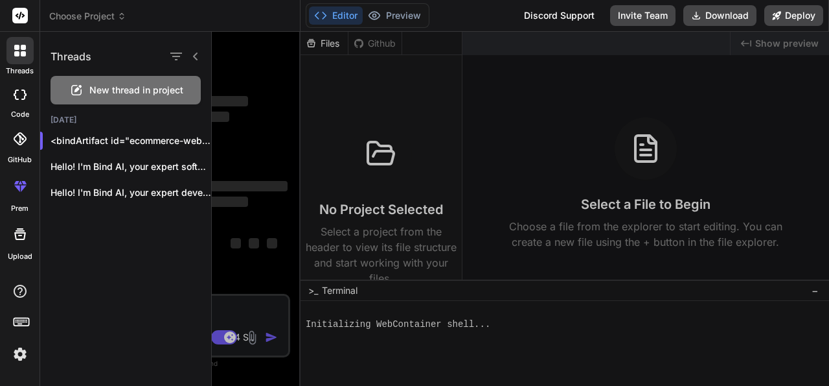
click at [116, 16] on span "Choose Project" at bounding box center [87, 16] width 77 height 13
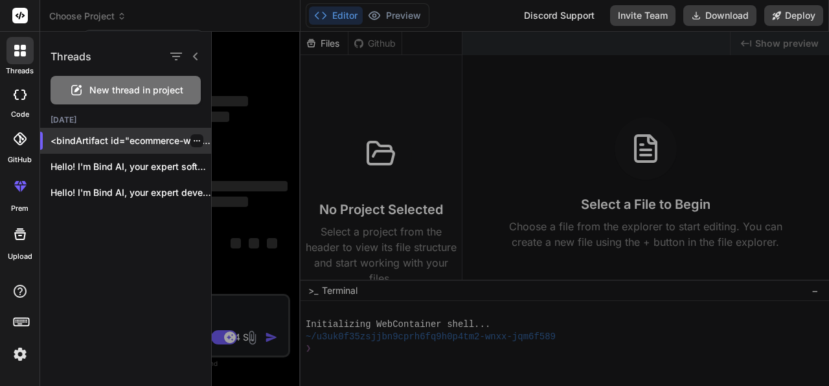
click at [95, 143] on p "<bindArtifact id="ecommerce-website" title="E-Commerce Store"> <bindAction type…" at bounding box center [131, 140] width 161 height 13
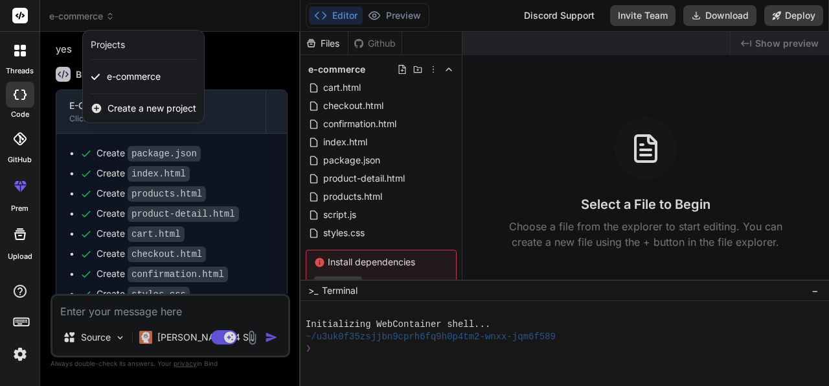
scroll to position [36, 0]
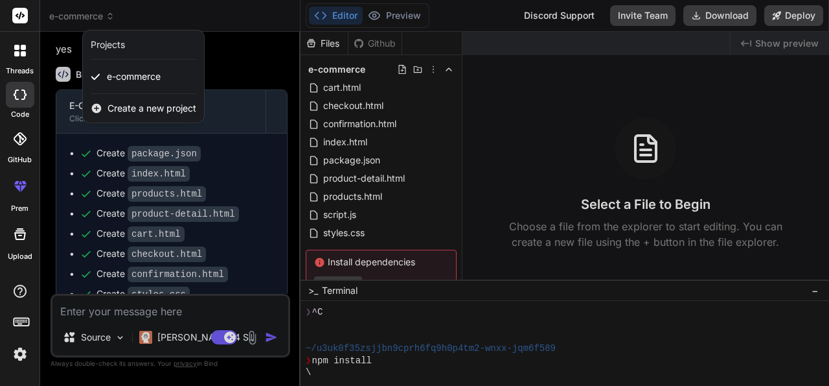
click at [405, 21] on div at bounding box center [414, 193] width 829 height 386
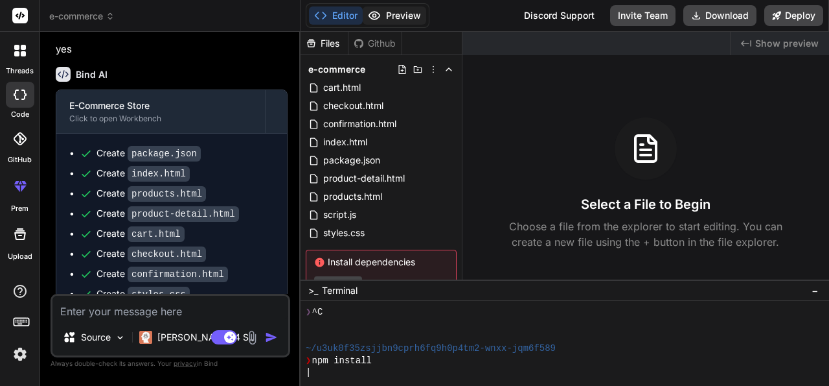
click at [403, 15] on button "Preview" at bounding box center [395, 15] width 64 height 18
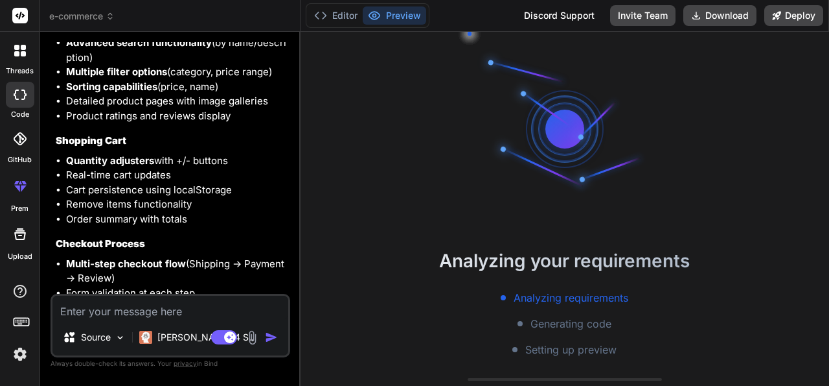
scroll to position [1525, 0]
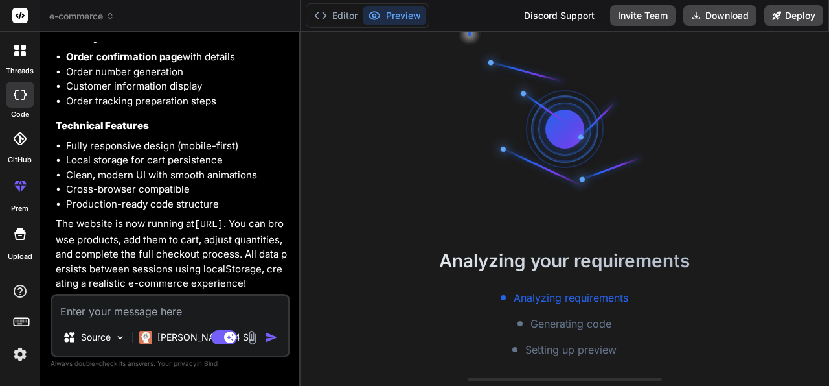
click at [113, 16] on icon at bounding box center [110, 16] width 9 height 9
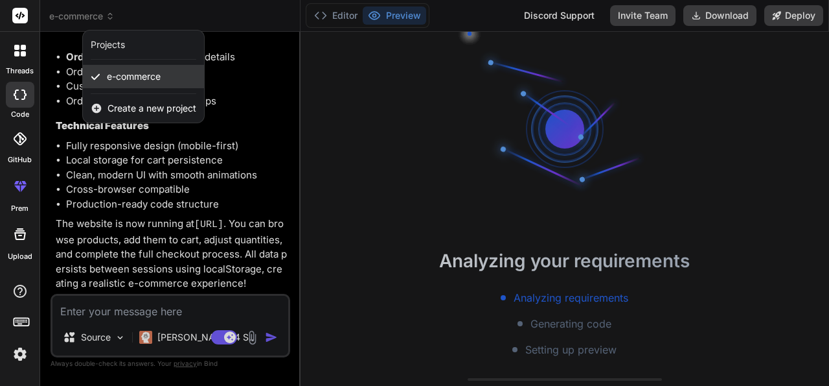
click at [130, 79] on span "e-commerce" at bounding box center [134, 76] width 54 height 13
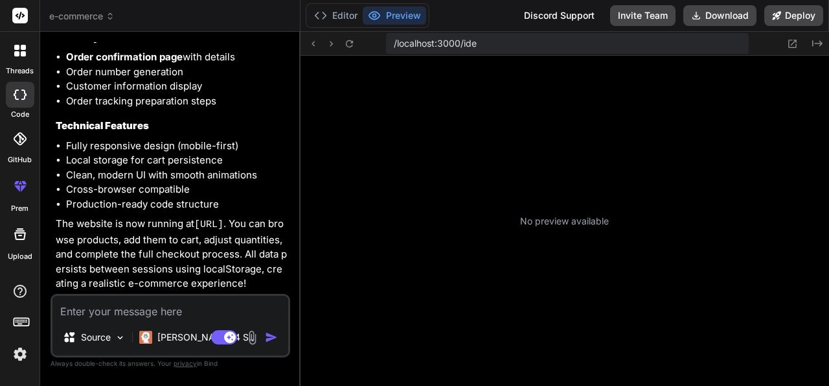
scroll to position [181, 0]
type textarea "x"
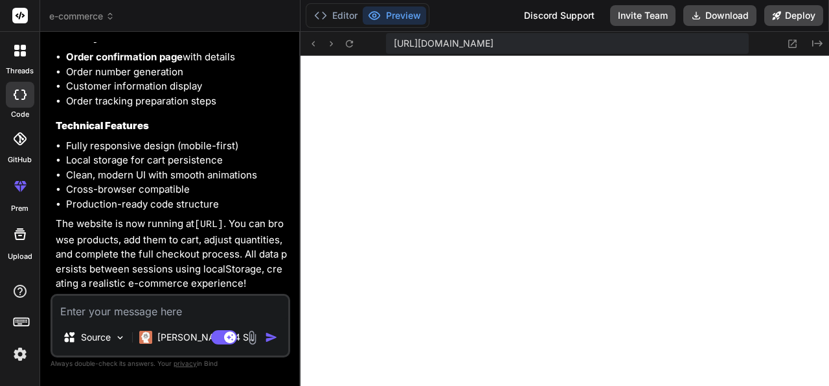
scroll to position [459, 0]
click at [16, 10] on rect at bounding box center [20, 16] width 16 height 16
